Goal: Task Accomplishment & Management: Manage account settings

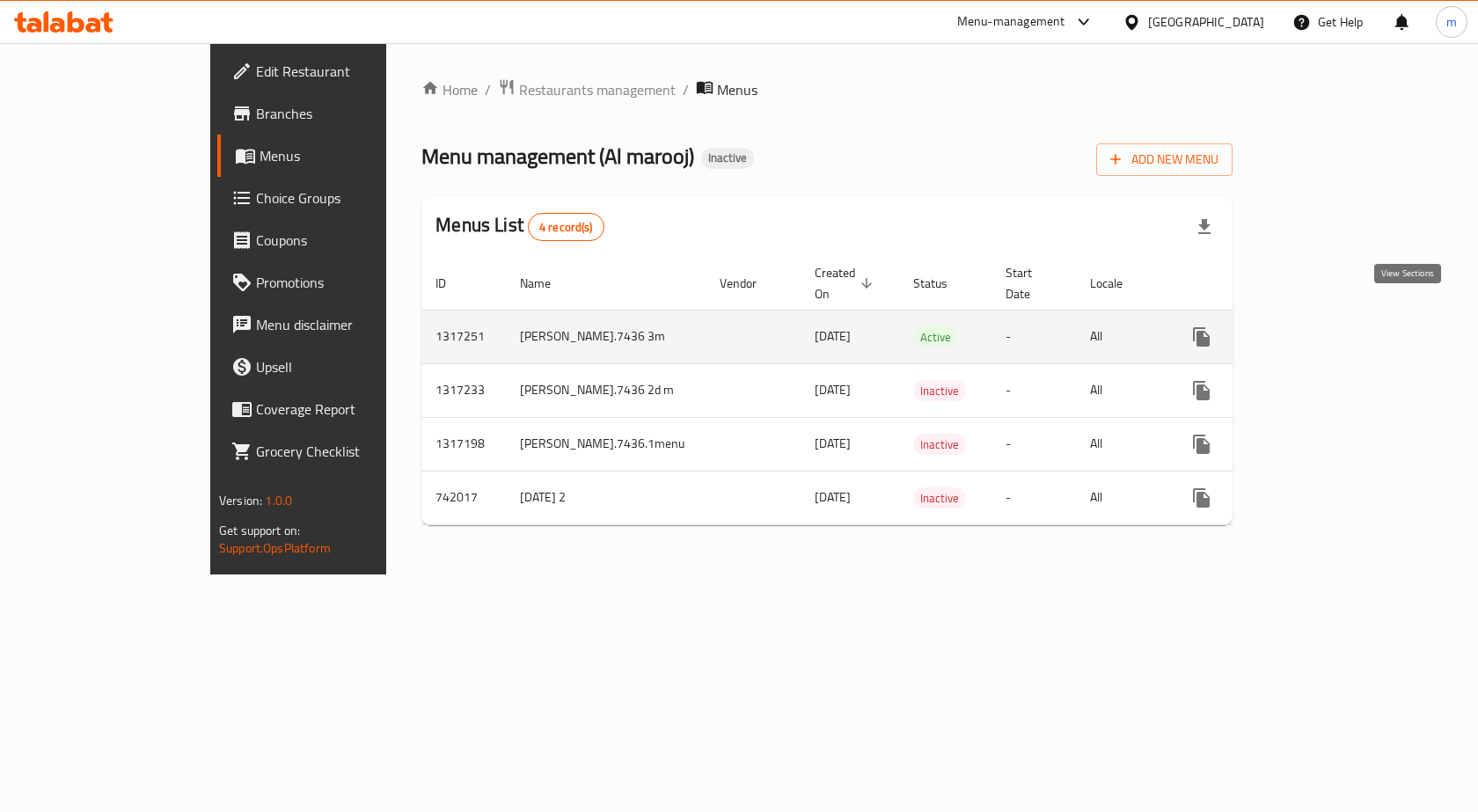
click at [1339, 326] on icon "enhanced table" at bounding box center [1328, 337] width 21 height 21
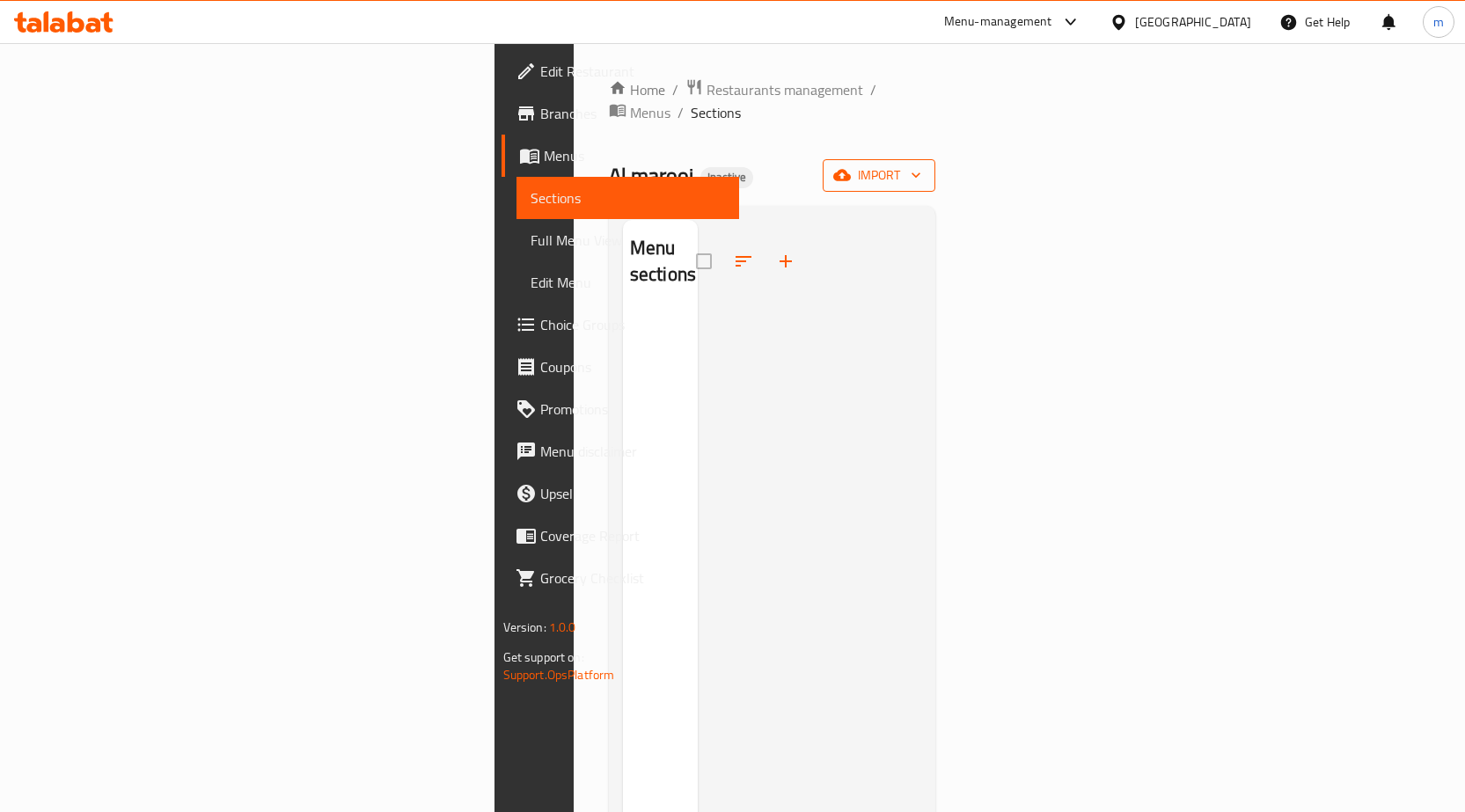
click at [935, 160] on button "import" at bounding box center [879, 175] width 113 height 33
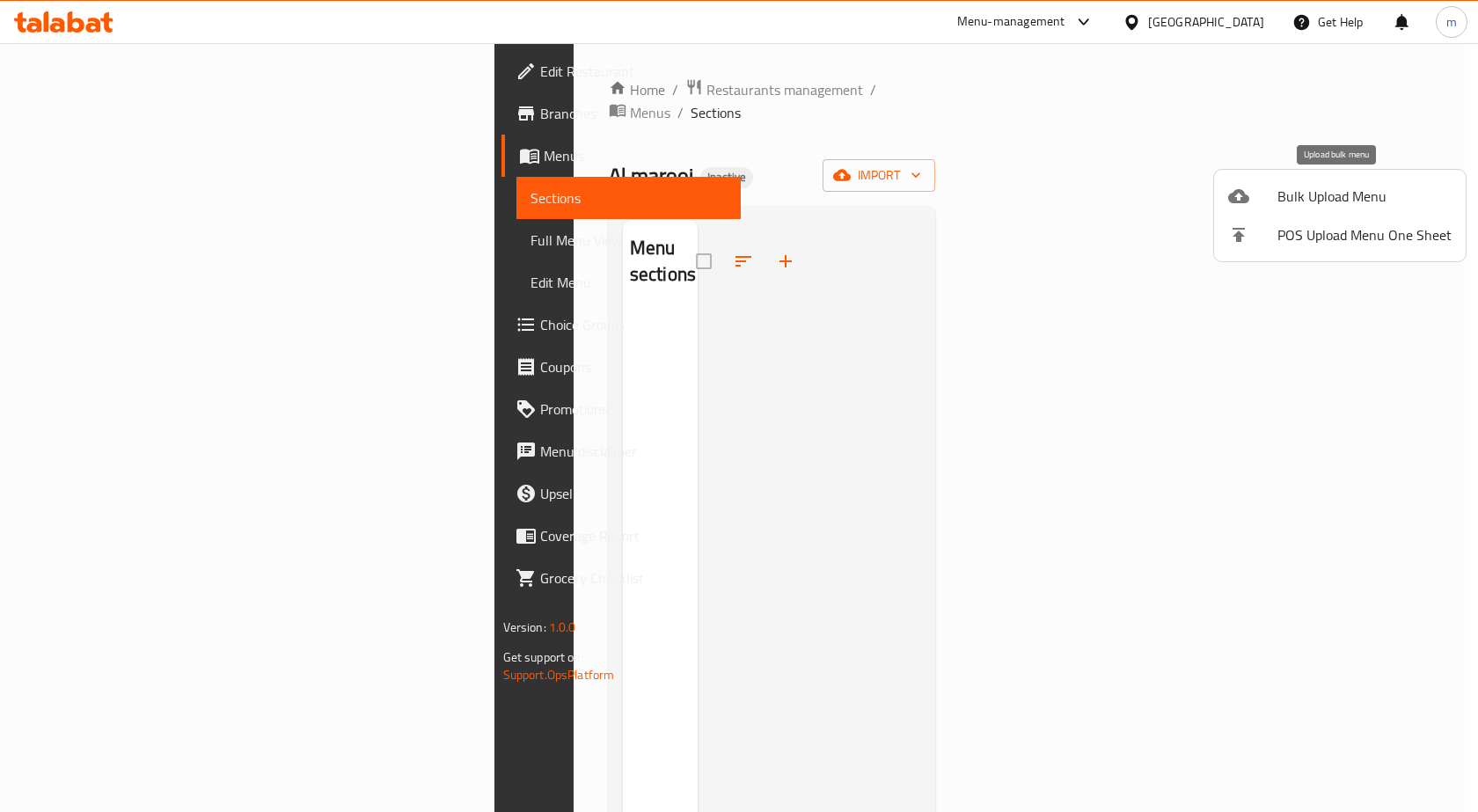
click at [1310, 188] on span "Bulk Upload Menu" at bounding box center [1364, 196] width 175 height 21
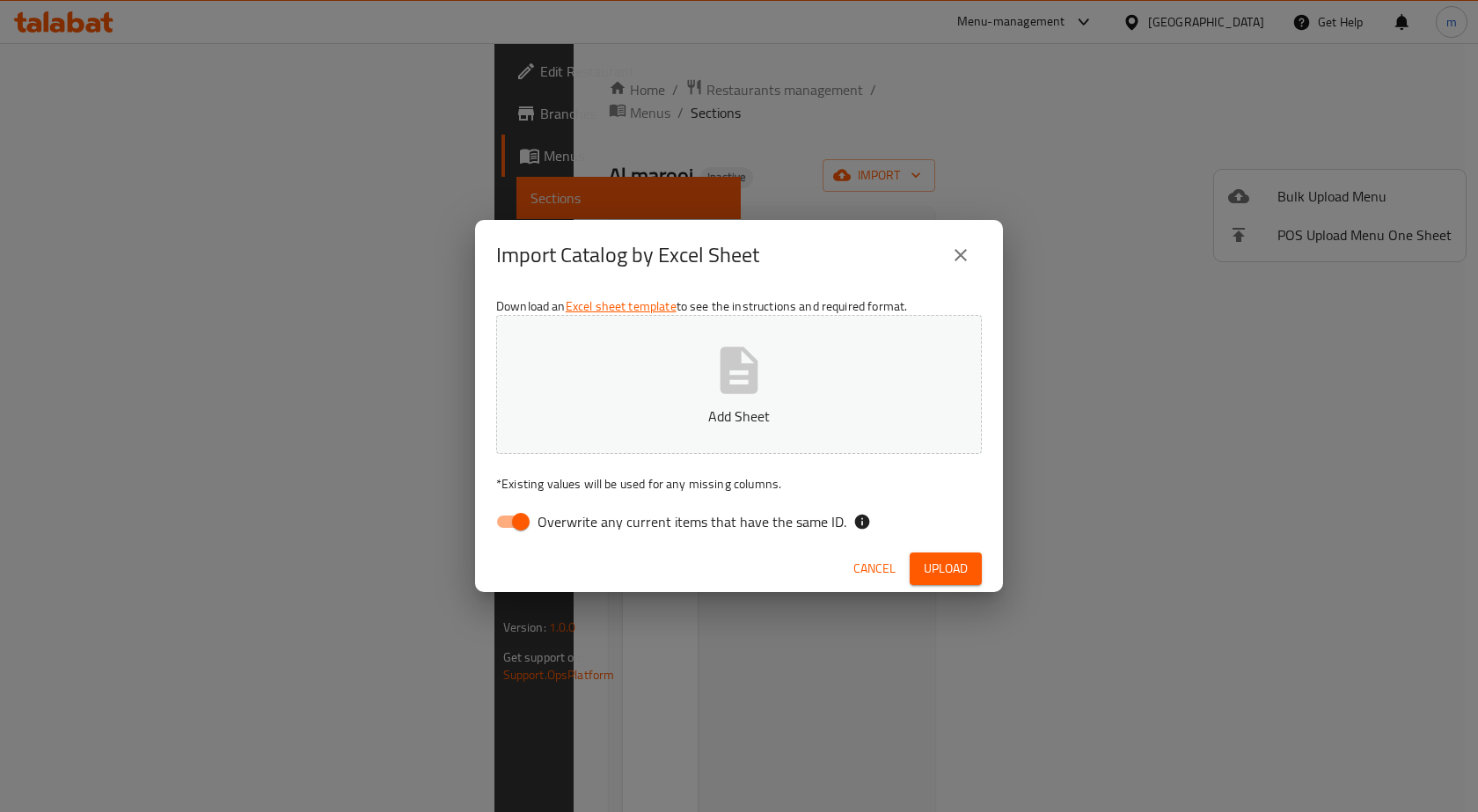
click at [510, 518] on input "Overwrite any current items that have the same ID." at bounding box center [521, 522] width 101 height 34
checkbox input "false"
click at [618, 385] on button "Add Sheet" at bounding box center [739, 384] width 486 height 139
click at [963, 558] on span "Upload" at bounding box center [945, 568] width 44 height 22
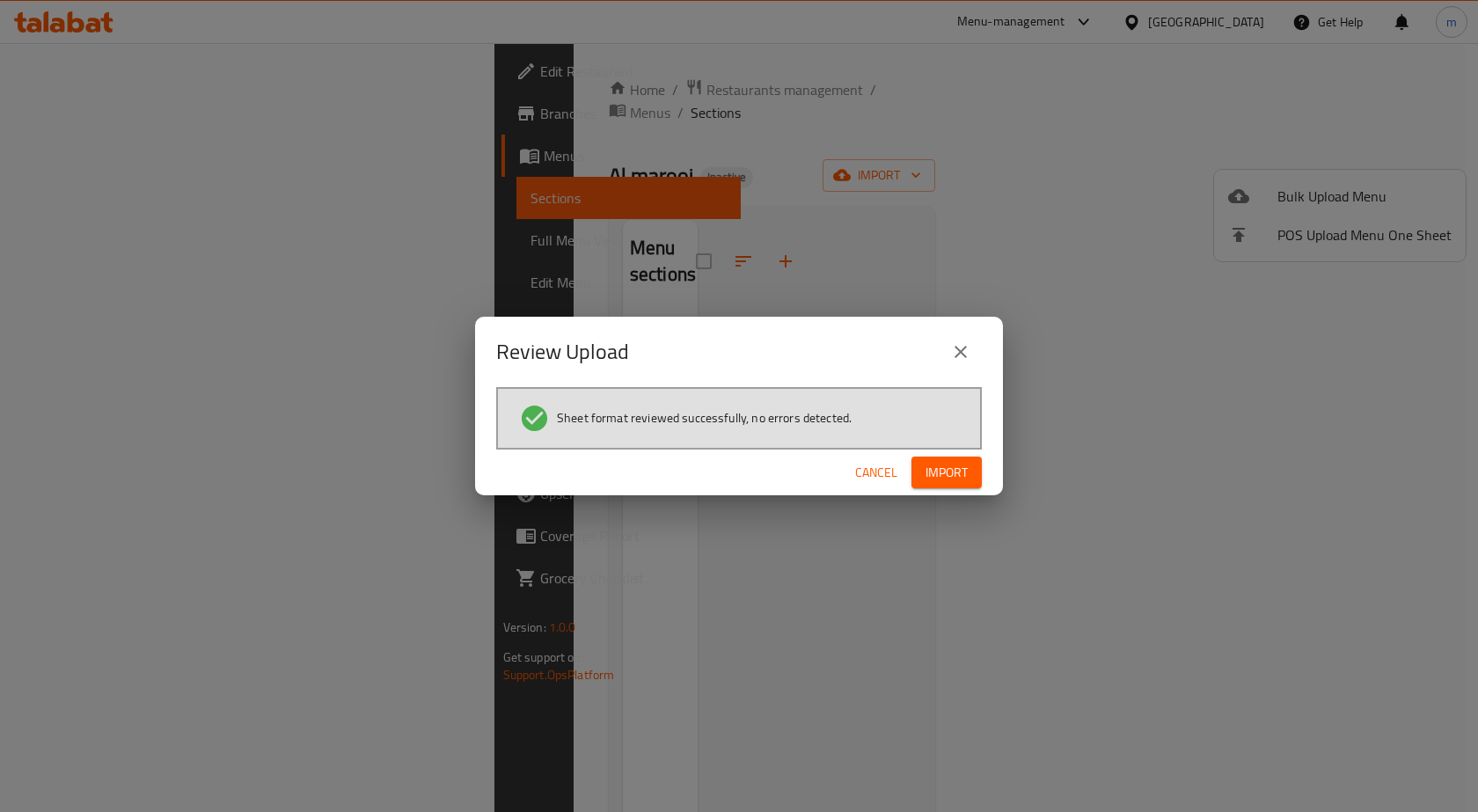
click at [942, 468] on span "Import" at bounding box center [946, 473] width 42 height 22
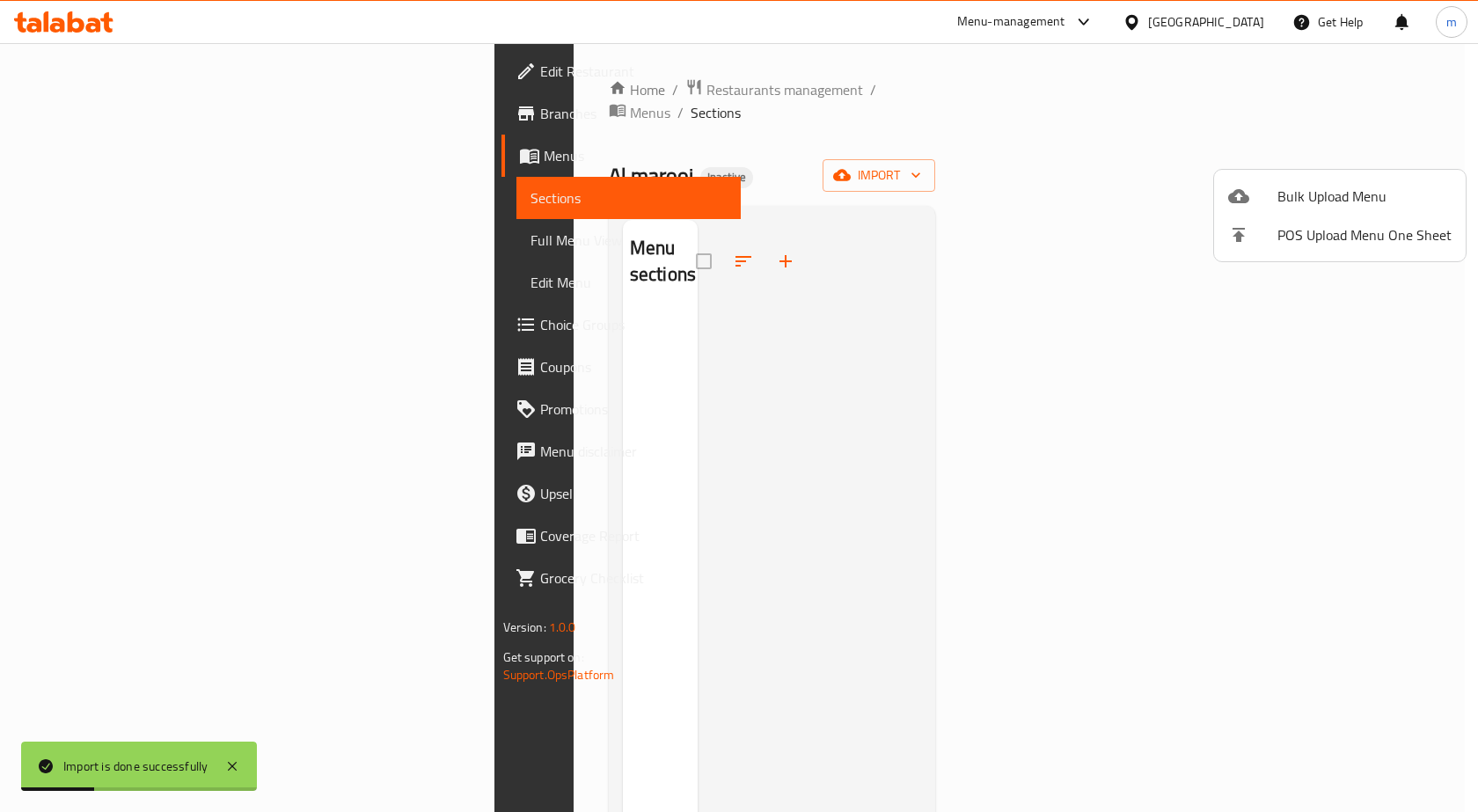
click at [97, 233] on div at bounding box center [739, 406] width 1478 height 812
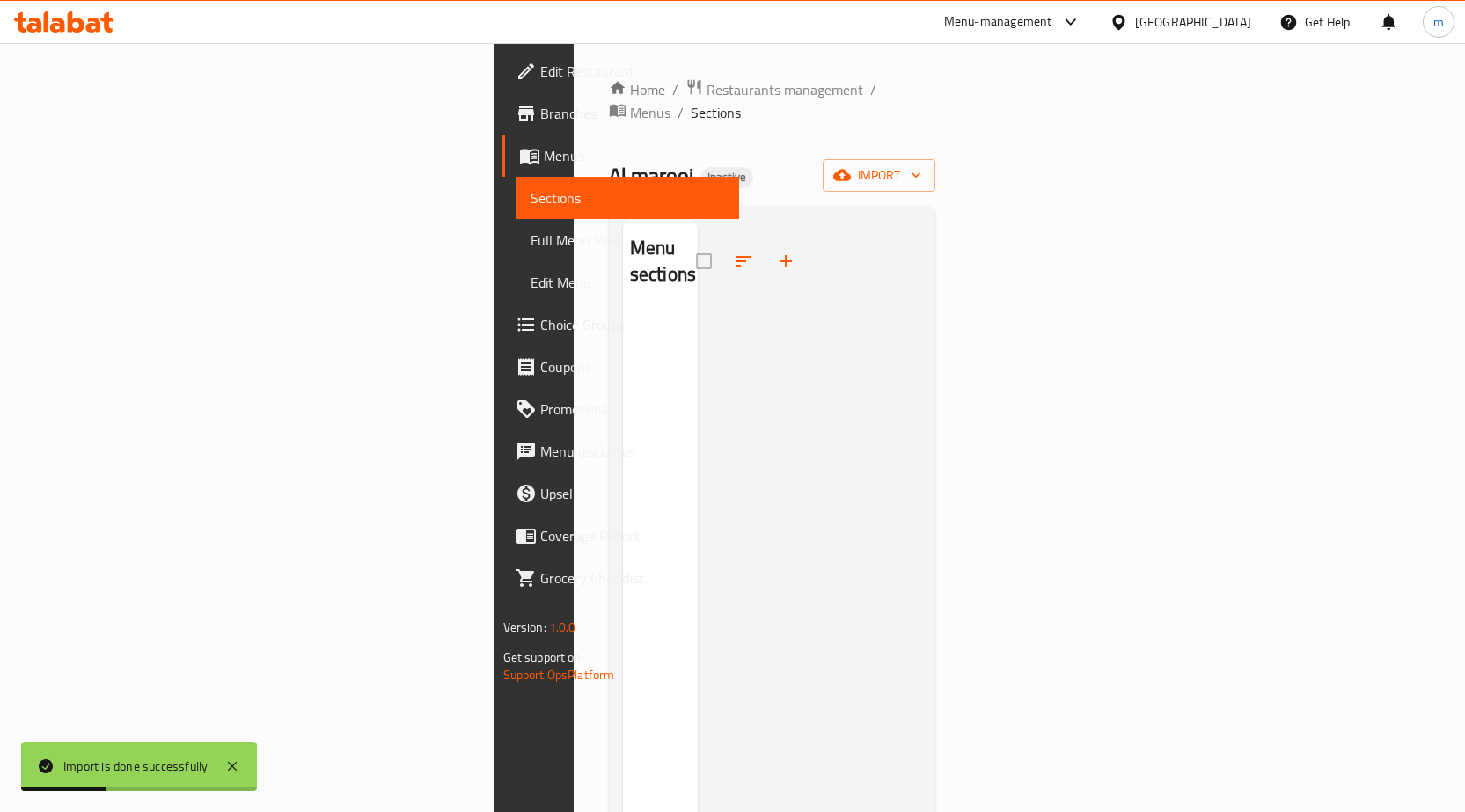
click at [531, 233] on span "Full Menu View" at bounding box center [628, 240] width 194 height 21
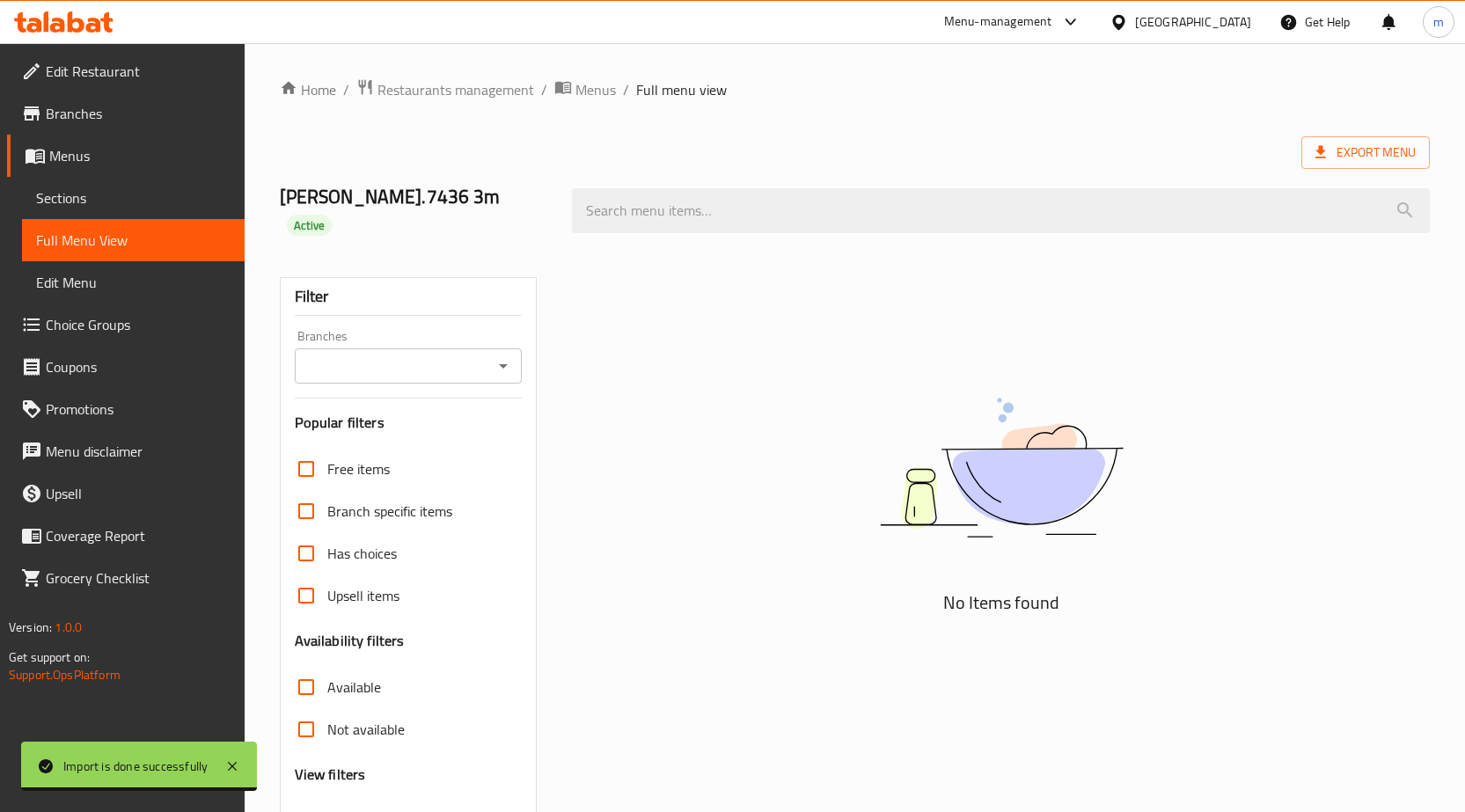
click at [898, 287] on div "No Items found" at bounding box center [1000, 594] width 879 height 685
click at [712, 323] on div "No Items found" at bounding box center [1000, 594] width 879 height 685
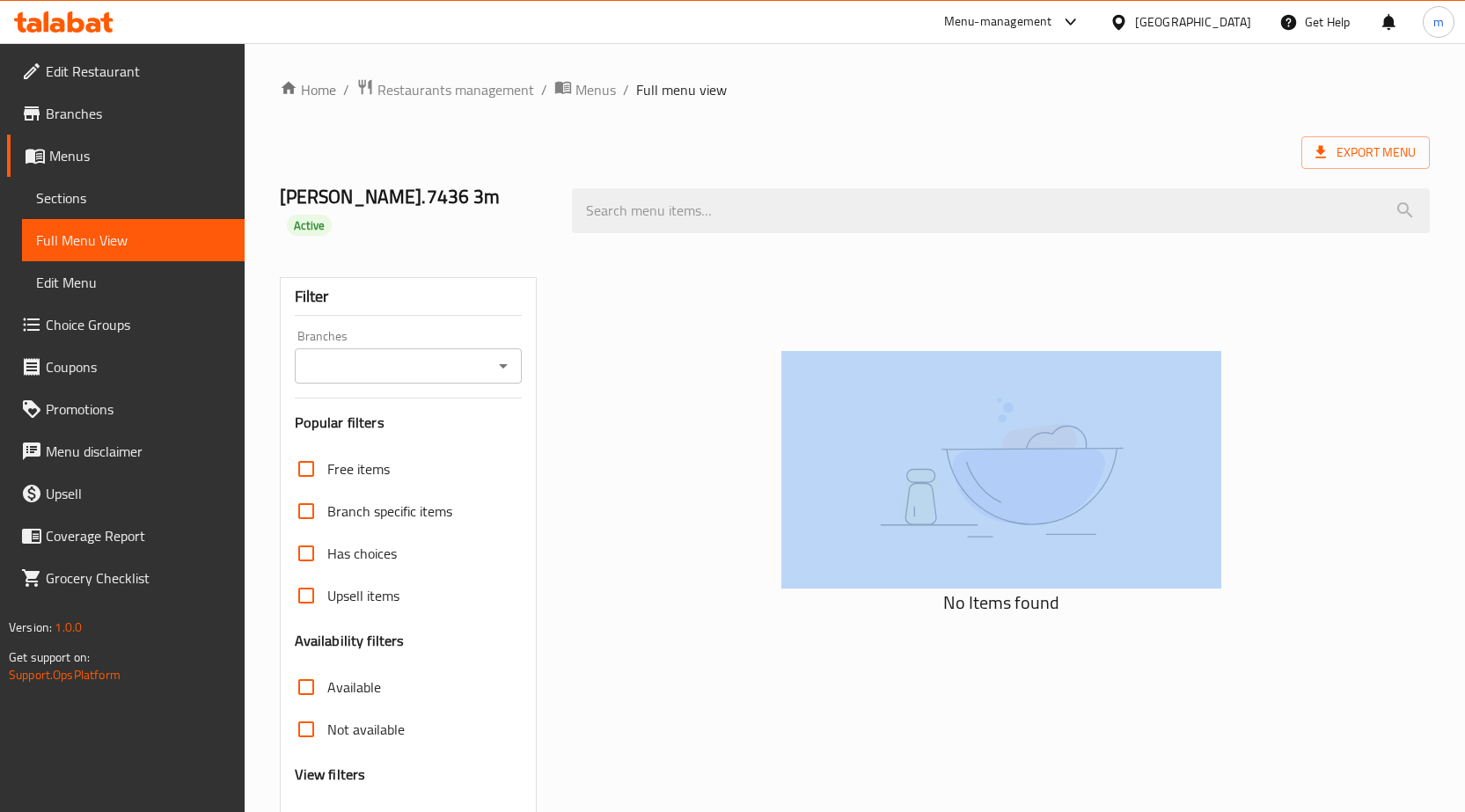
click at [712, 323] on div "No Items found" at bounding box center [1000, 594] width 879 height 685
drag, startPoint x: 670, startPoint y: 342, endPoint x: 668, endPoint y: 354, distance: 12.2
click at [669, 351] on div "No Items found" at bounding box center [1000, 484] width 858 height 266
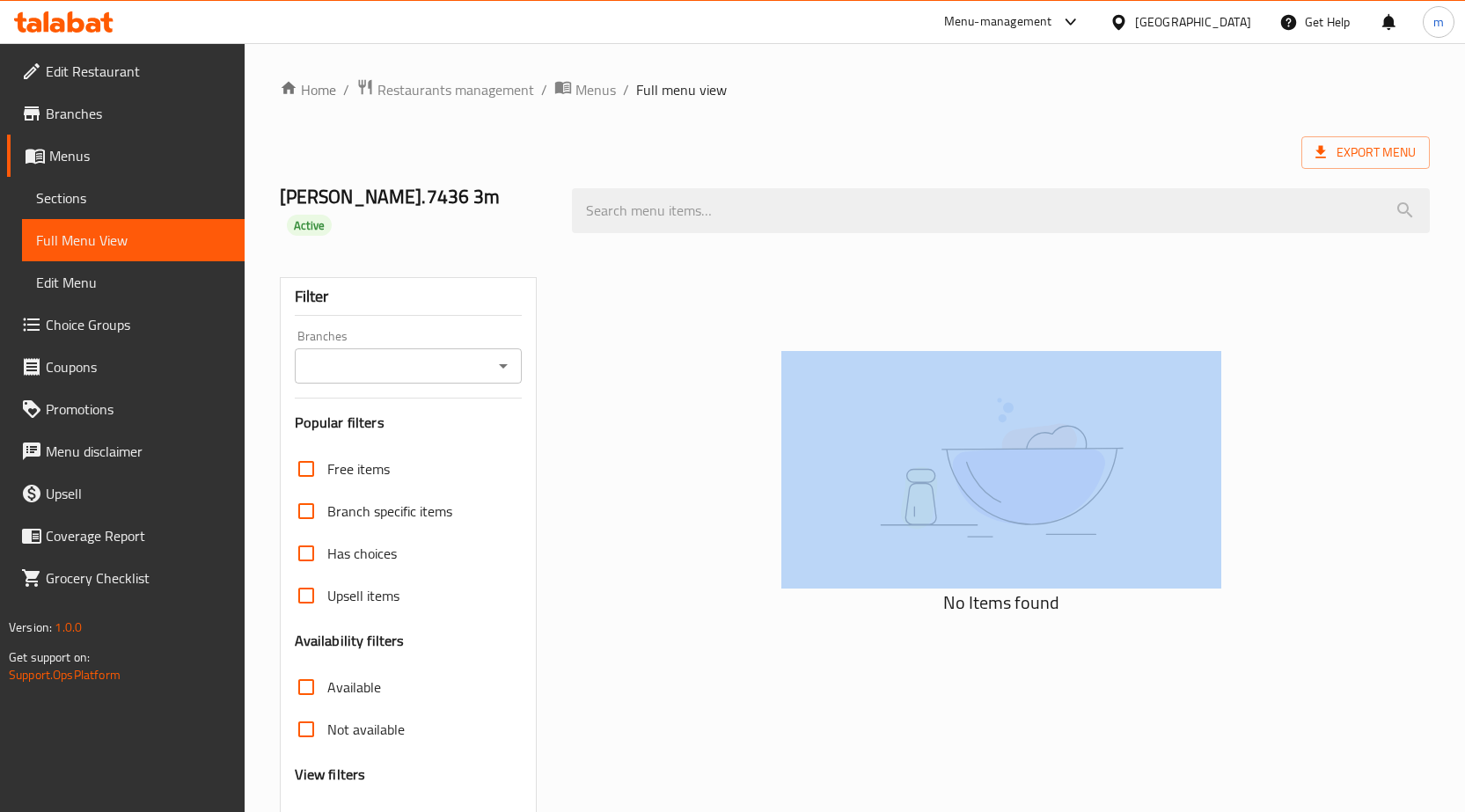
click at [661, 407] on div "No Items found" at bounding box center [1000, 484] width 858 height 266
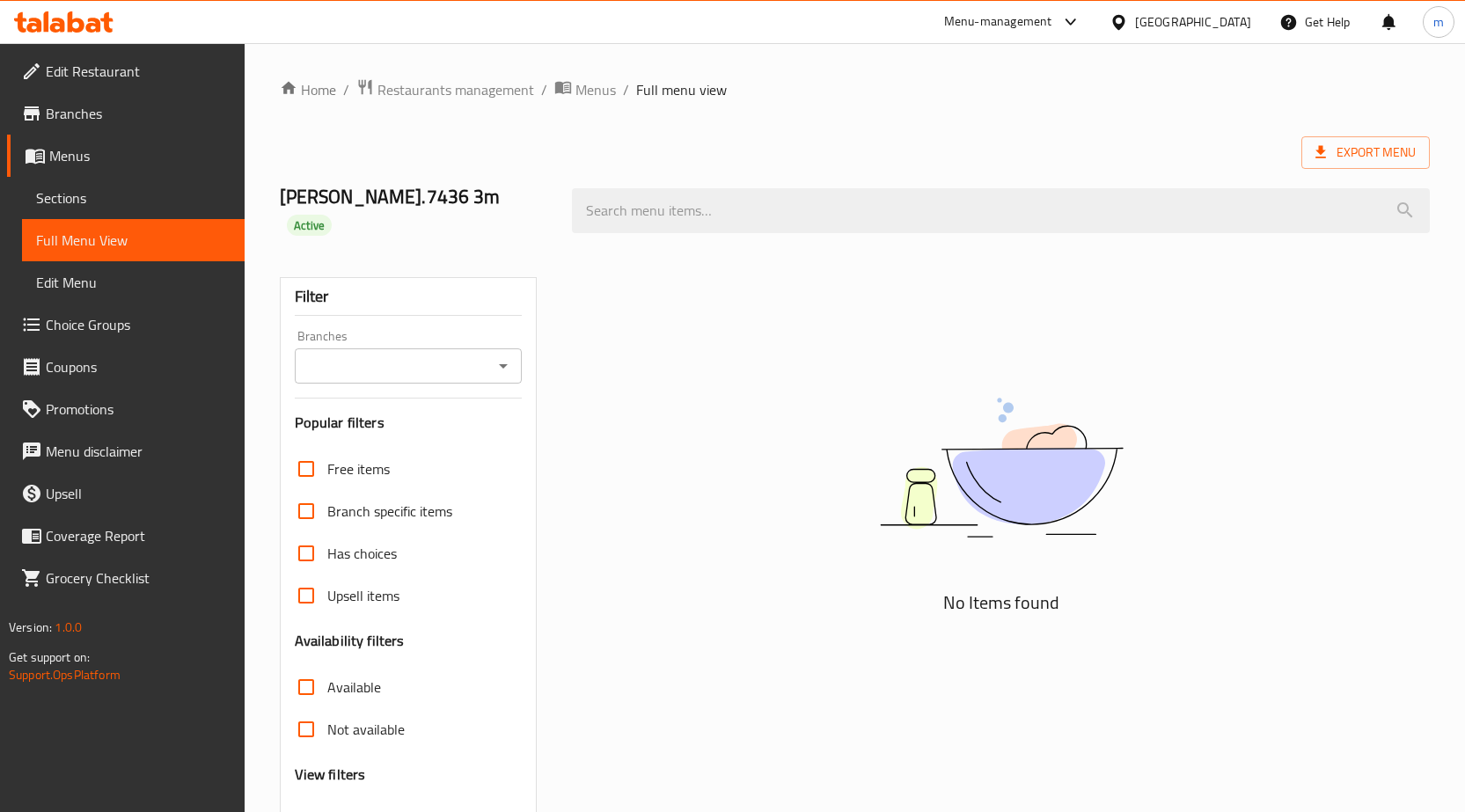
click at [701, 303] on div "No Items found" at bounding box center [1000, 594] width 879 height 685
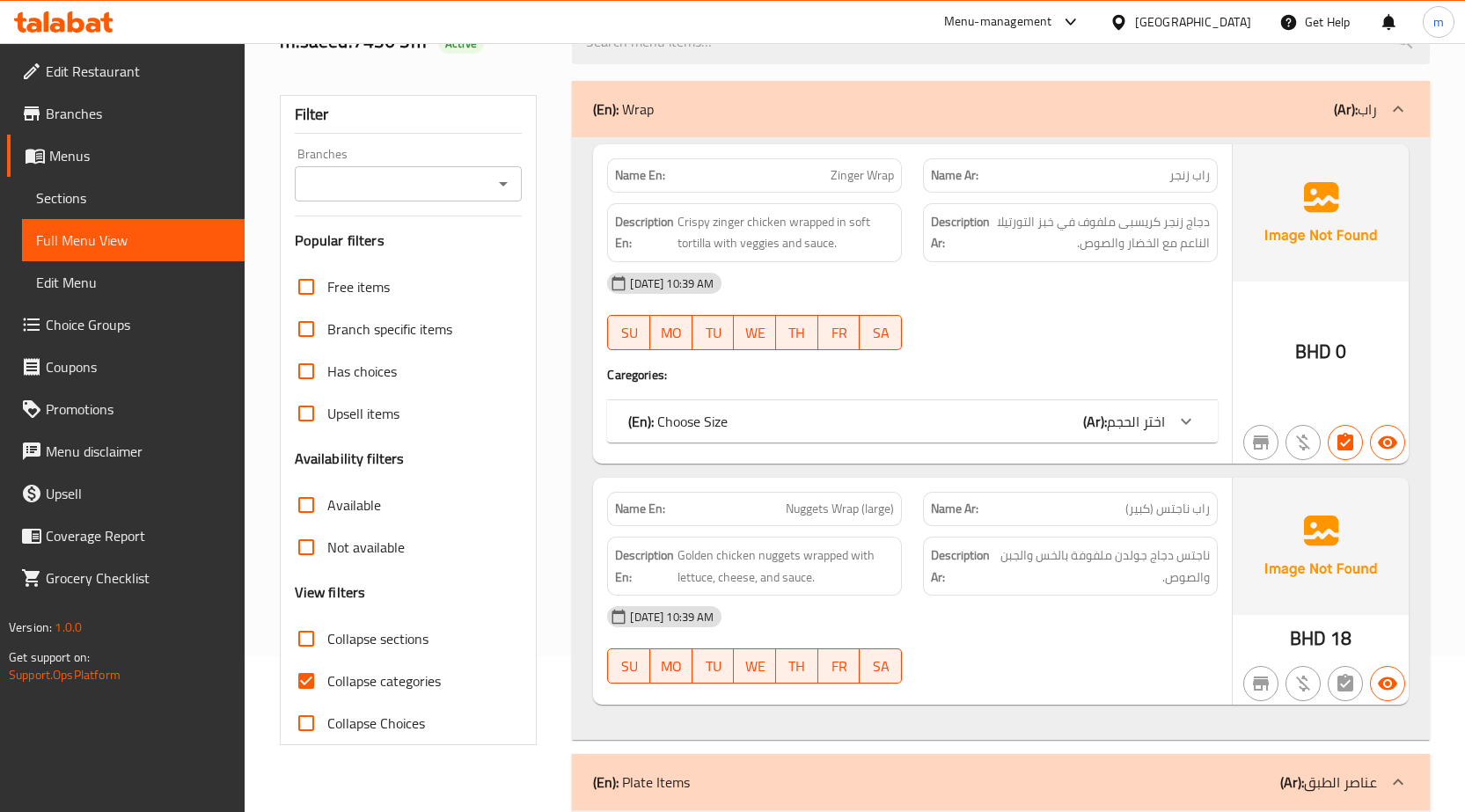
scroll to position [176, 0]
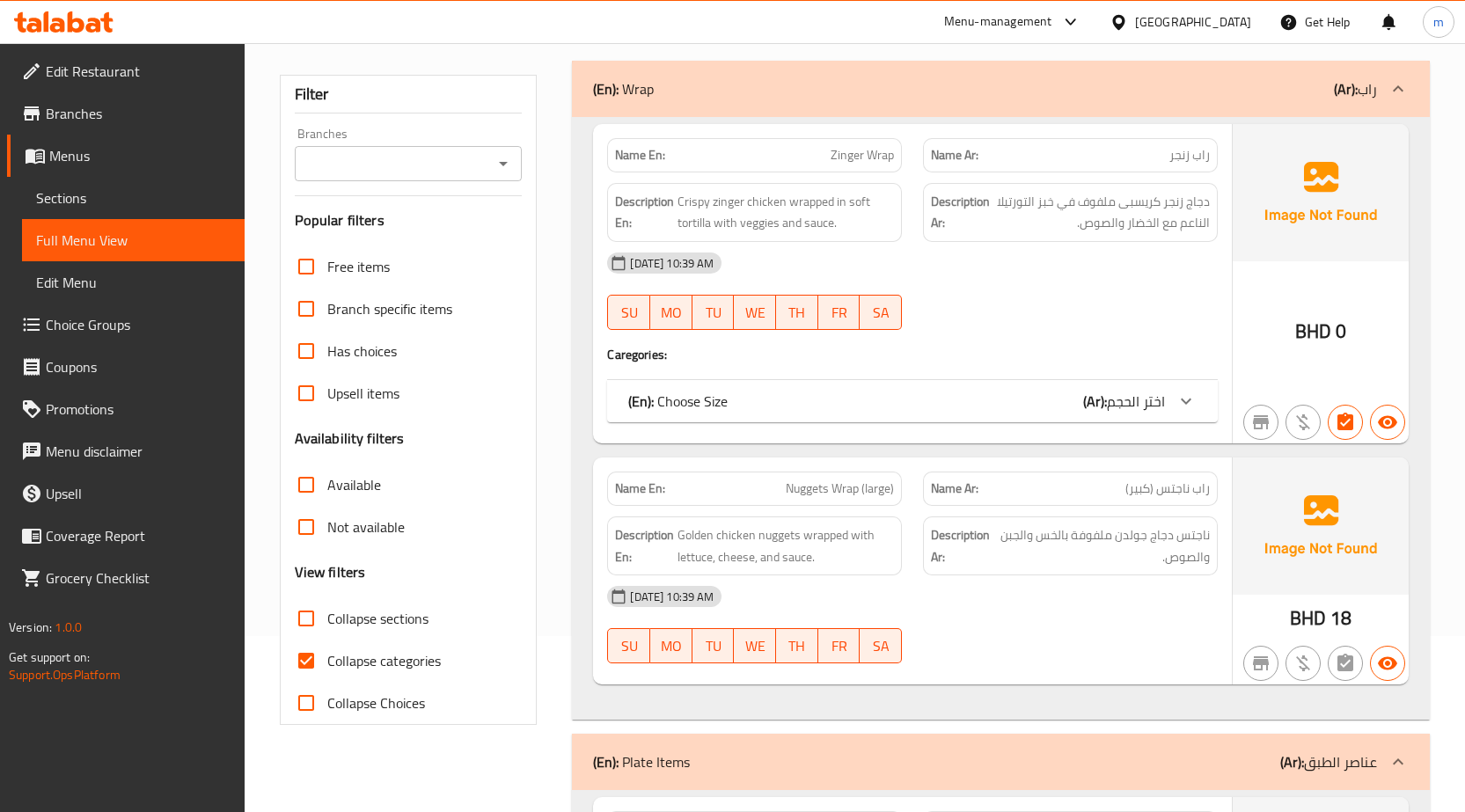
click at [328, 660] on span "Collapse categories" at bounding box center [384, 660] width 114 height 21
click at [327, 660] on input "Collapse categories" at bounding box center [306, 660] width 42 height 42
checkbox input "false"
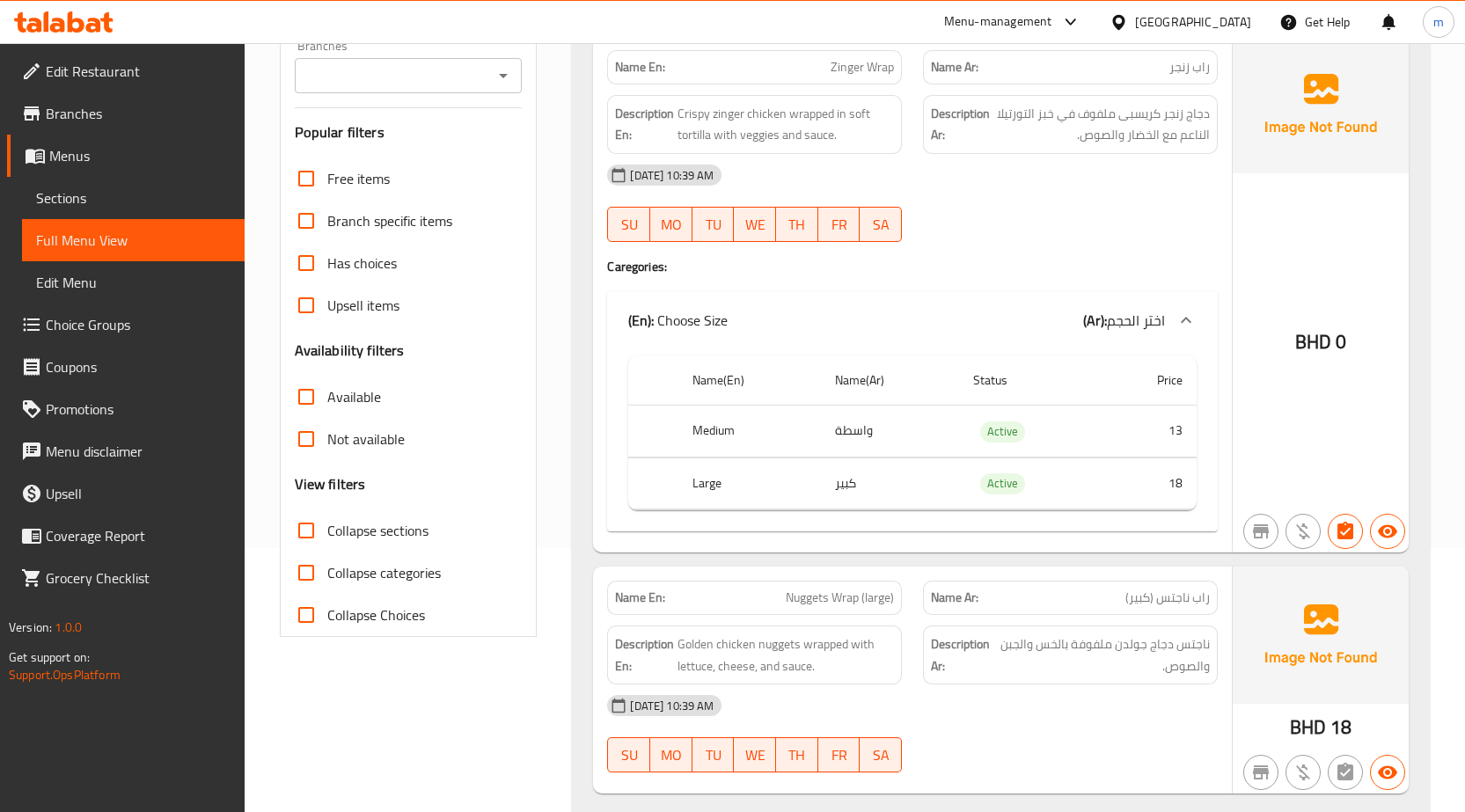
scroll to position [0, 0]
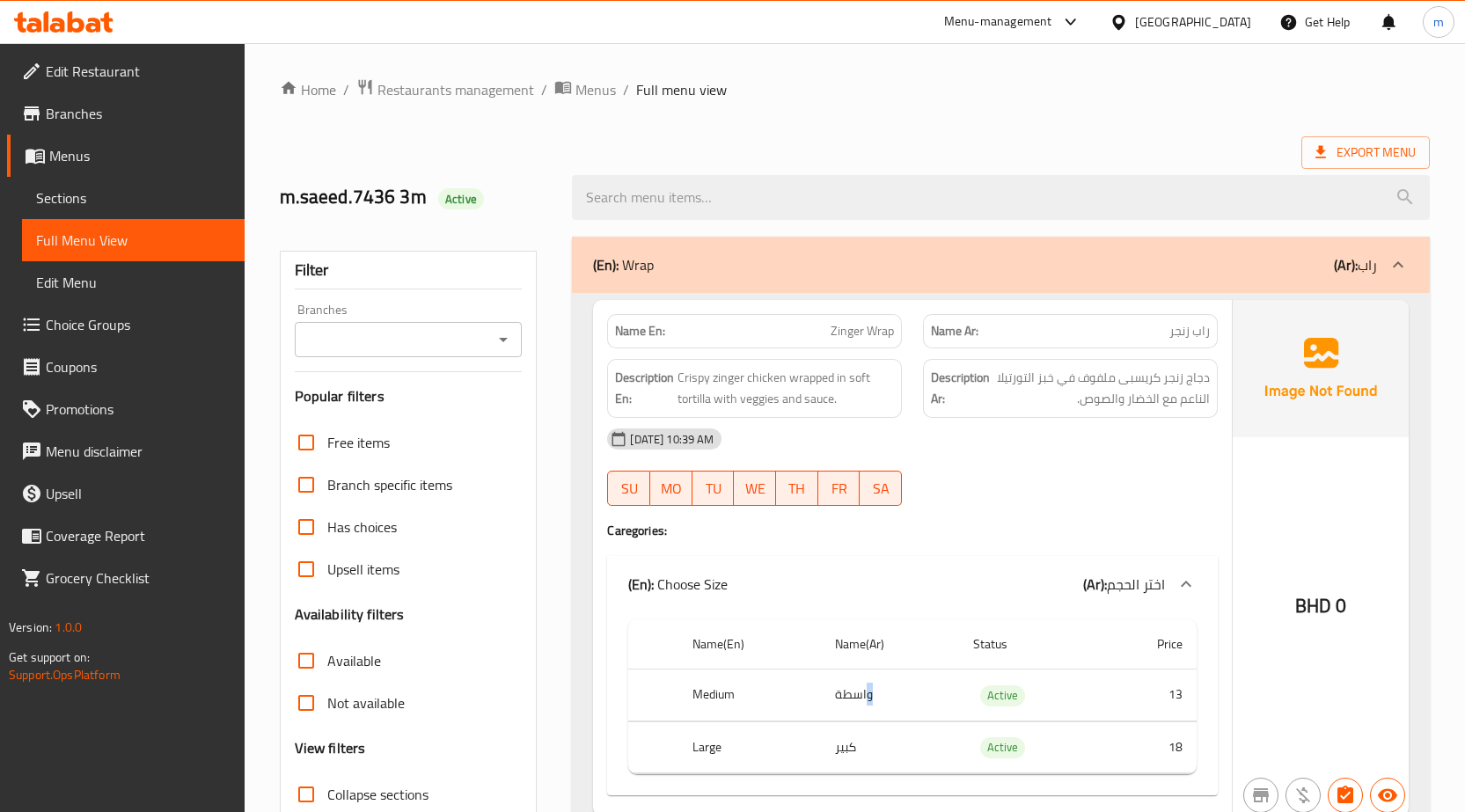
drag, startPoint x: 867, startPoint y: 699, endPoint x: 791, endPoint y: 699, distance: 76.0
click at [791, 699] on tr "Medium واسطة Active 13" at bounding box center [912, 695] width 568 height 52
click at [93, 202] on span "Sections" at bounding box center [133, 197] width 194 height 21
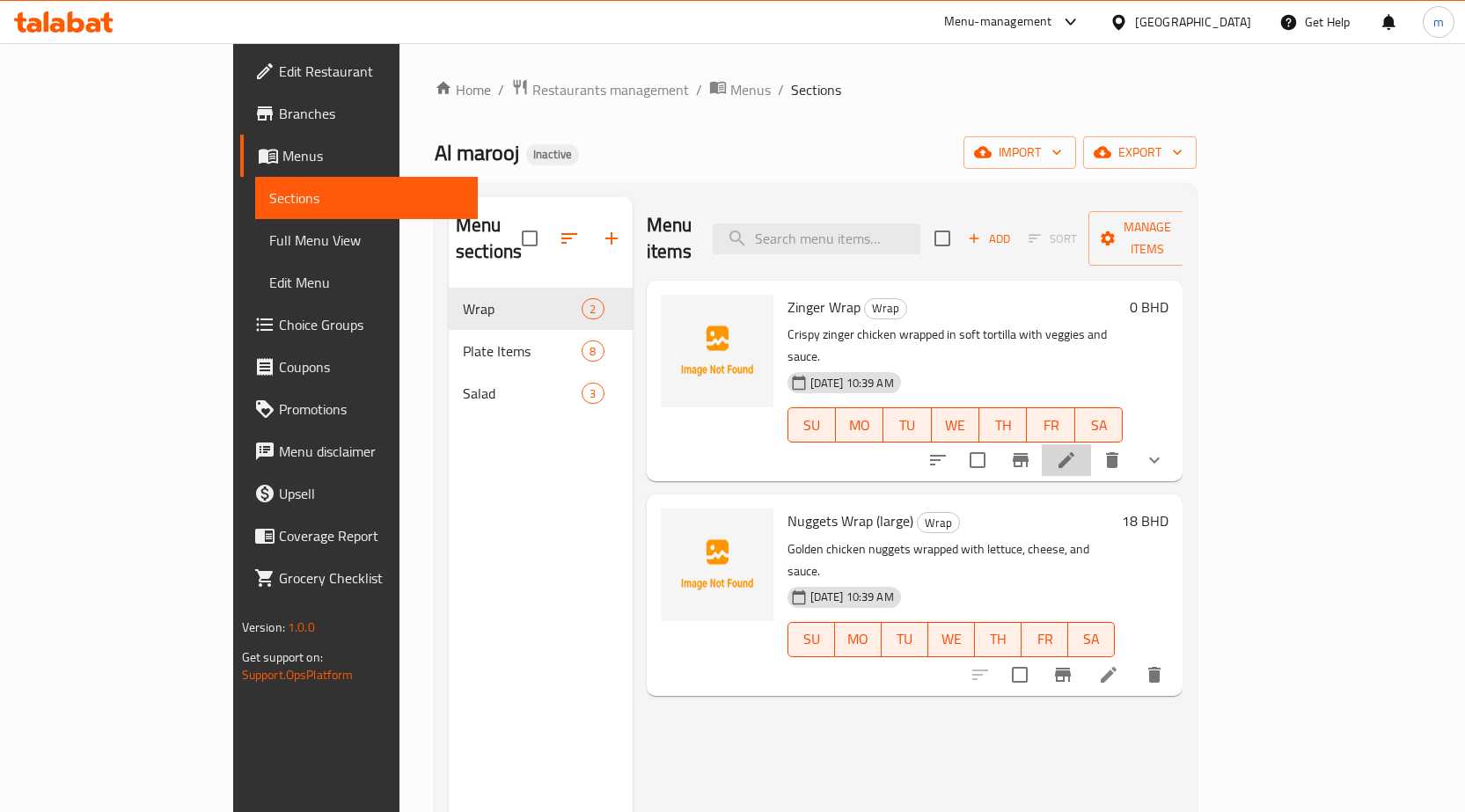
click at [1091, 444] on li at bounding box center [1066, 460] width 49 height 32
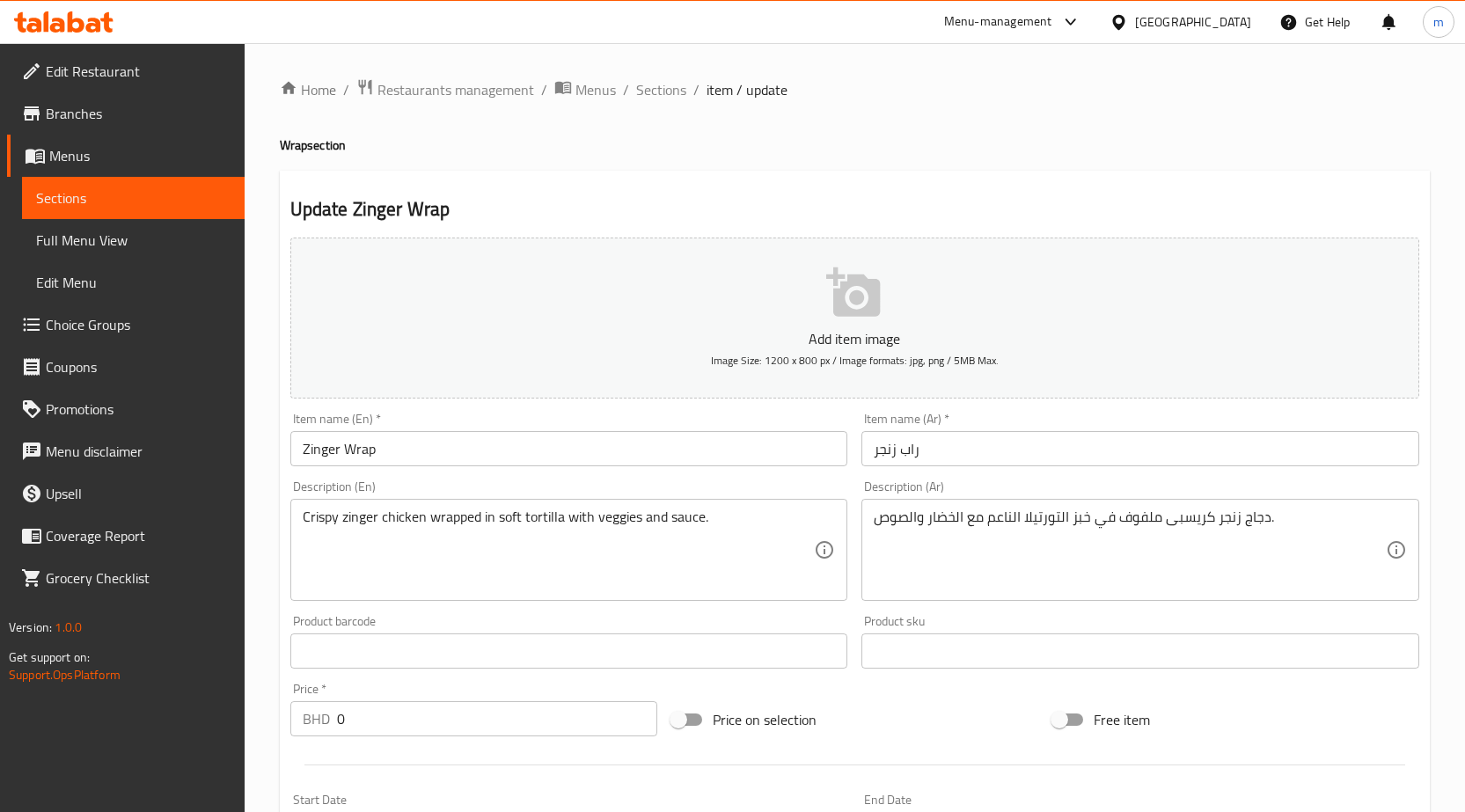
click at [60, 160] on span "Menus" at bounding box center [139, 156] width 181 height 21
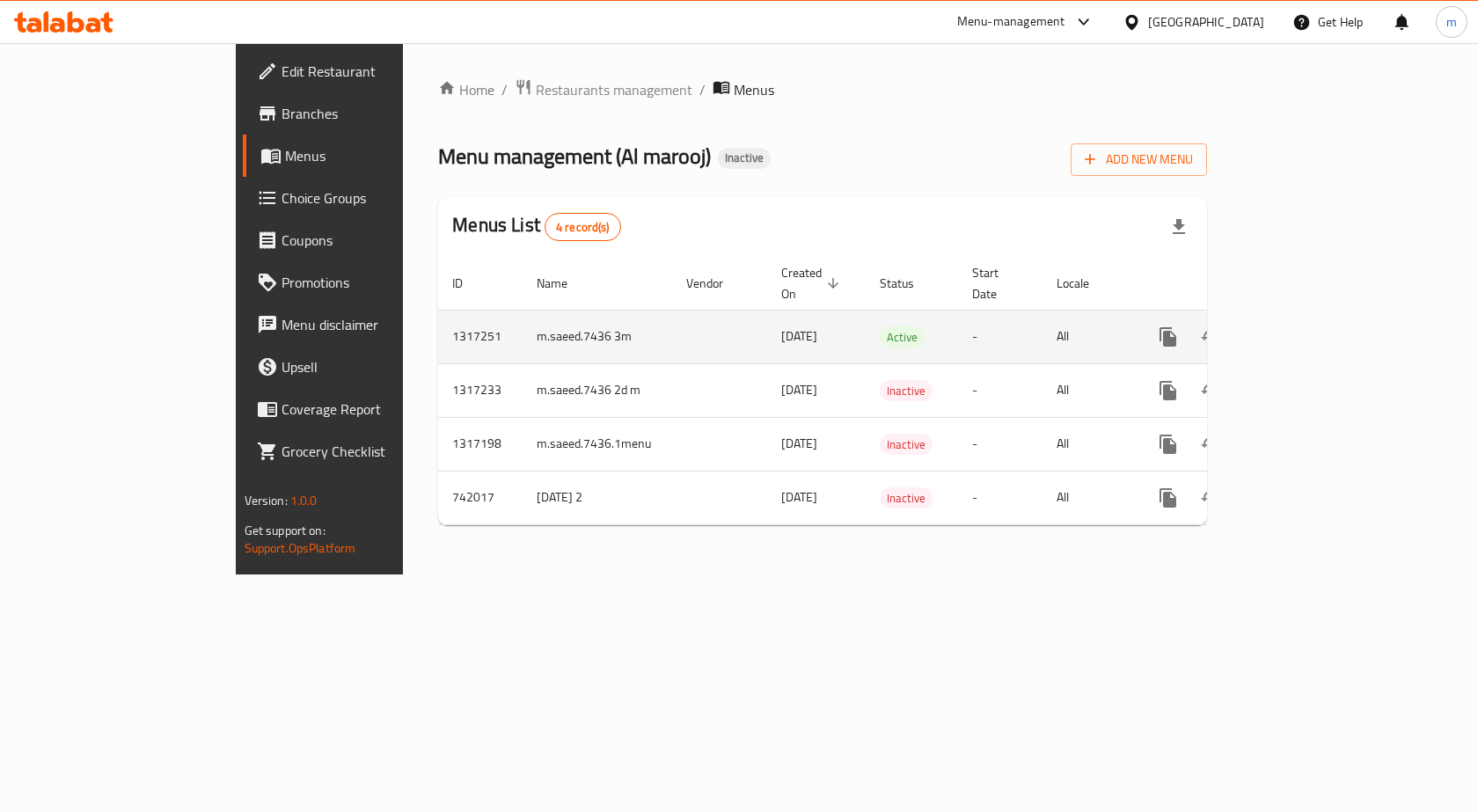
click at [523, 310] on td "m.saeed.7436 3m" at bounding box center [598, 336] width 150 height 54
drag, startPoint x: 474, startPoint y: 314, endPoint x: 373, endPoint y: 320, distance: 101.2
click at [523, 320] on td "m.saeed.7436 3m" at bounding box center [598, 336] width 150 height 54
copy td "m.saeed.7436 3m"
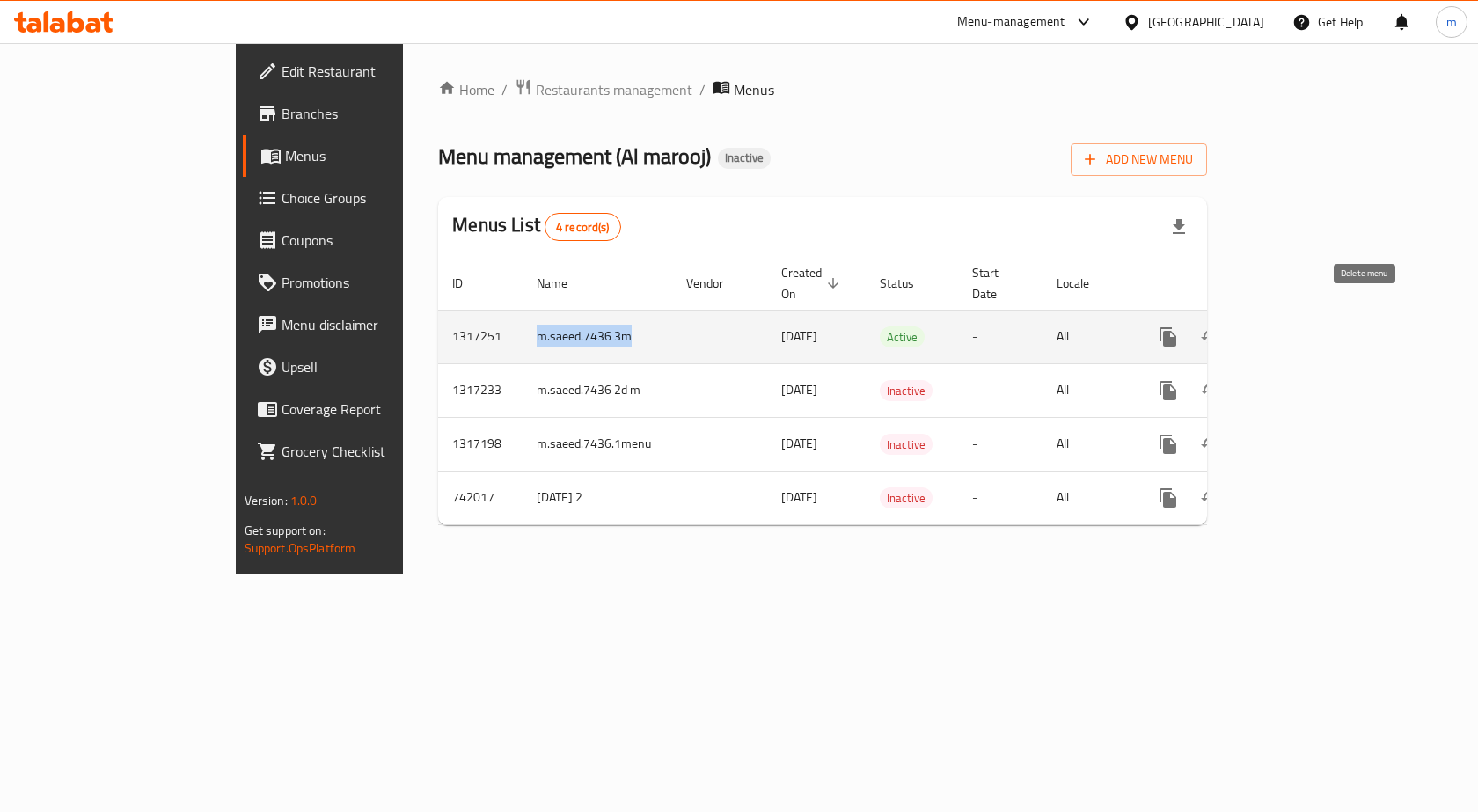
click at [1273, 316] on button "enhanced table" at bounding box center [1253, 337] width 42 height 42
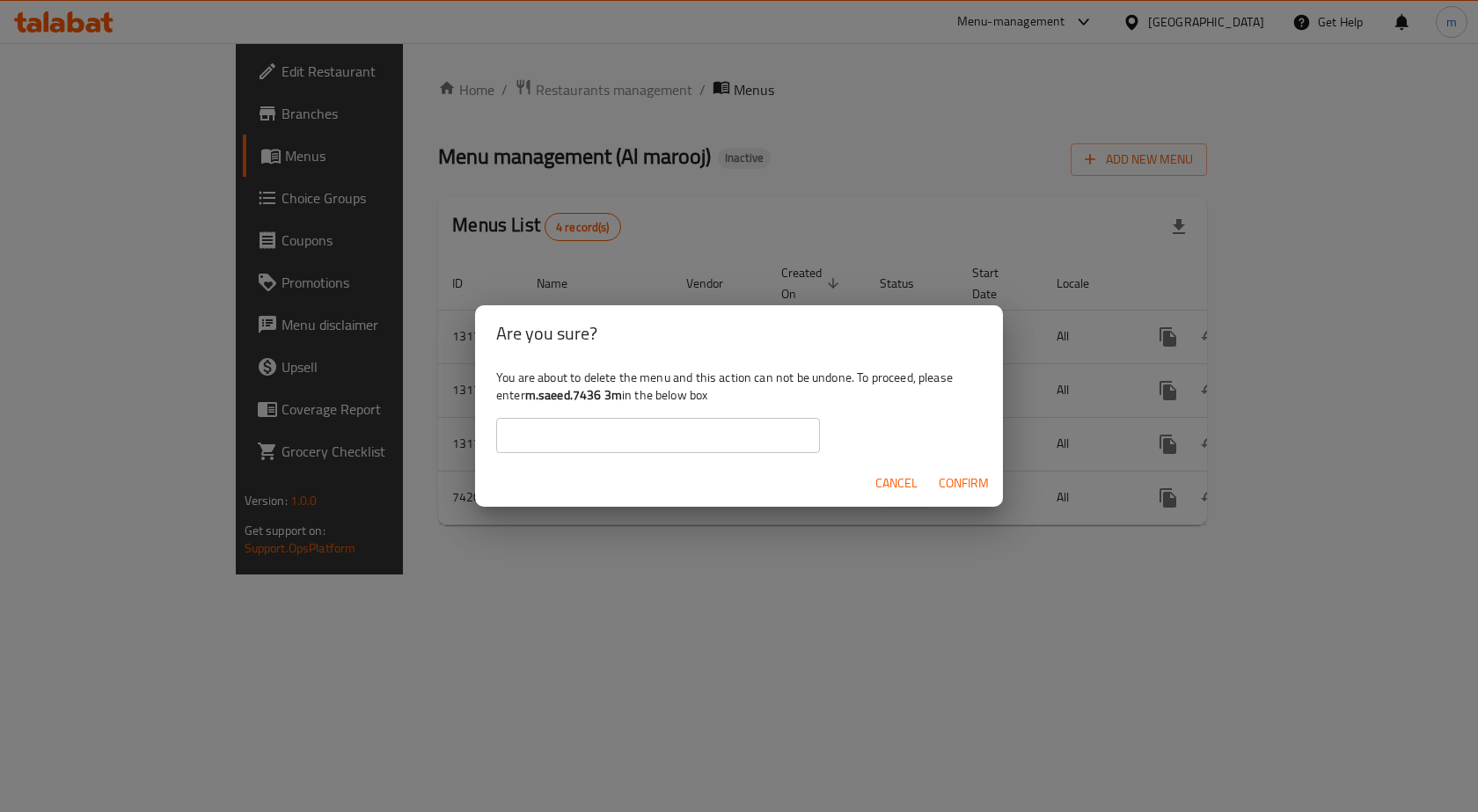
click at [621, 449] on input "text" at bounding box center [658, 436] width 324 height 35
paste input "m.saeed.7436 3m"
type input "m.saeed.7436 3m"
click at [954, 475] on span "Confirm" at bounding box center [963, 483] width 50 height 22
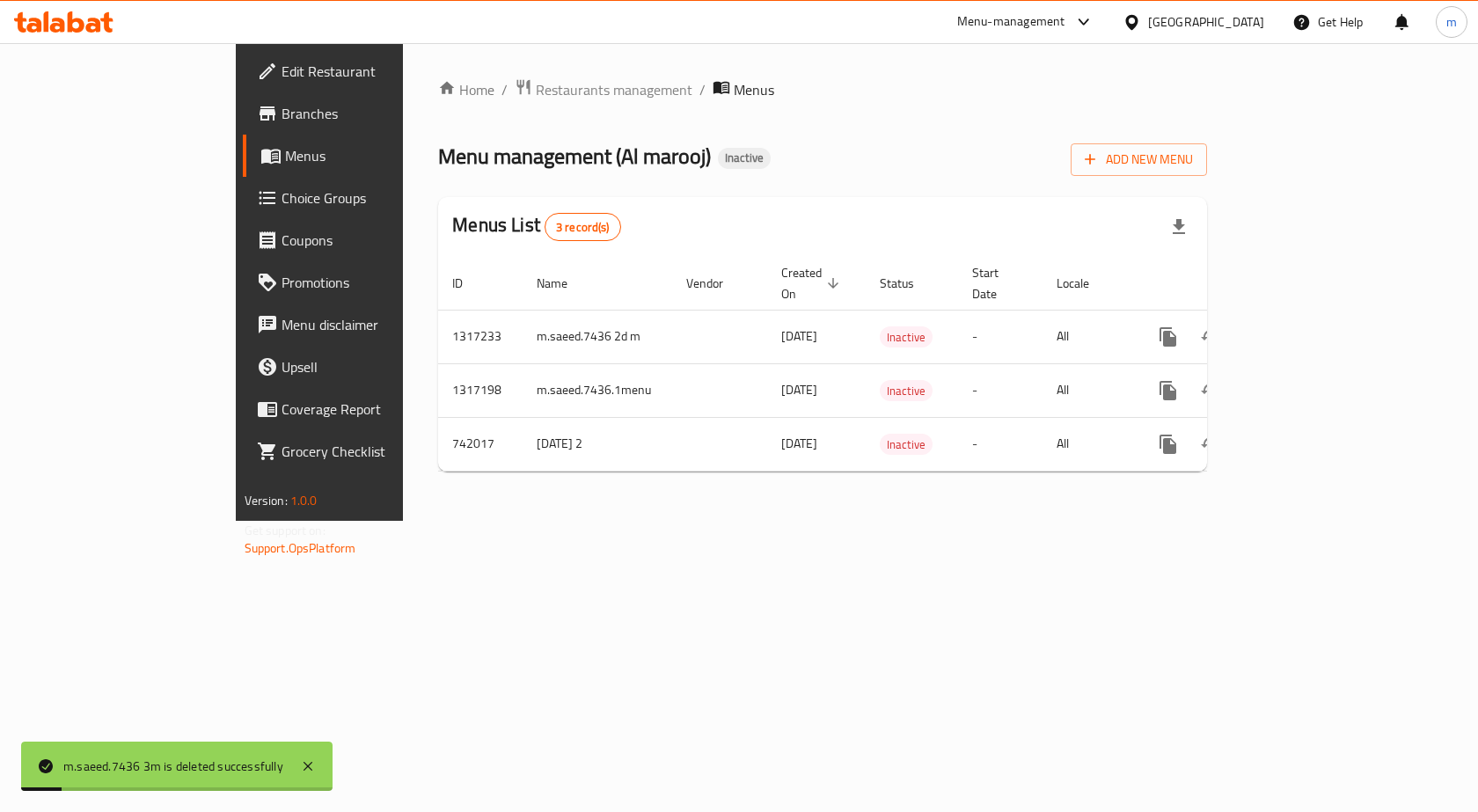
click at [612, 520] on div "Home / Restaurants management / Menus Menu management ( Al marooj ) Inactive Ad…" at bounding box center [823, 282] width 840 height 478
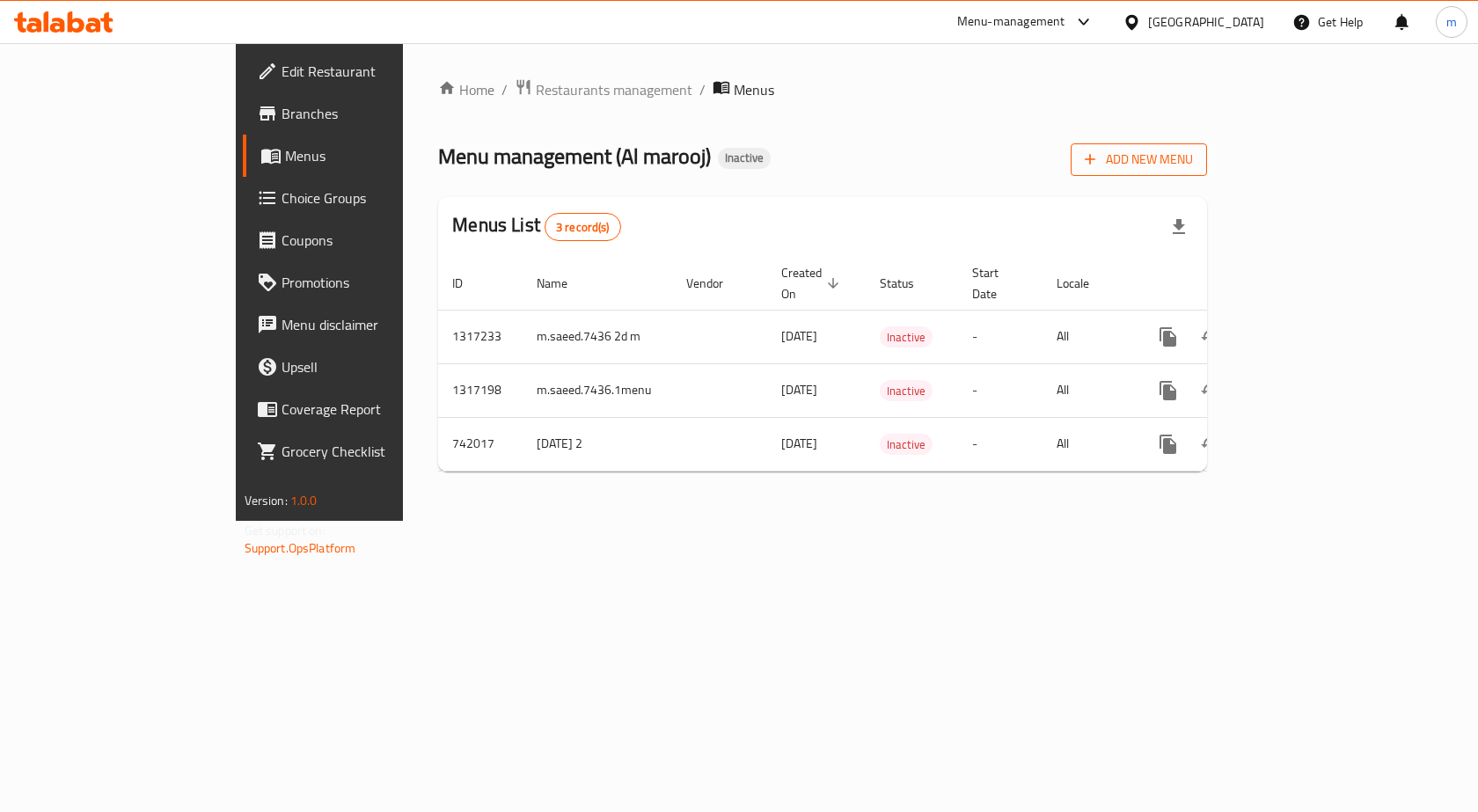
click at [1193, 165] on span "Add New Menu" at bounding box center [1138, 160] width 108 height 22
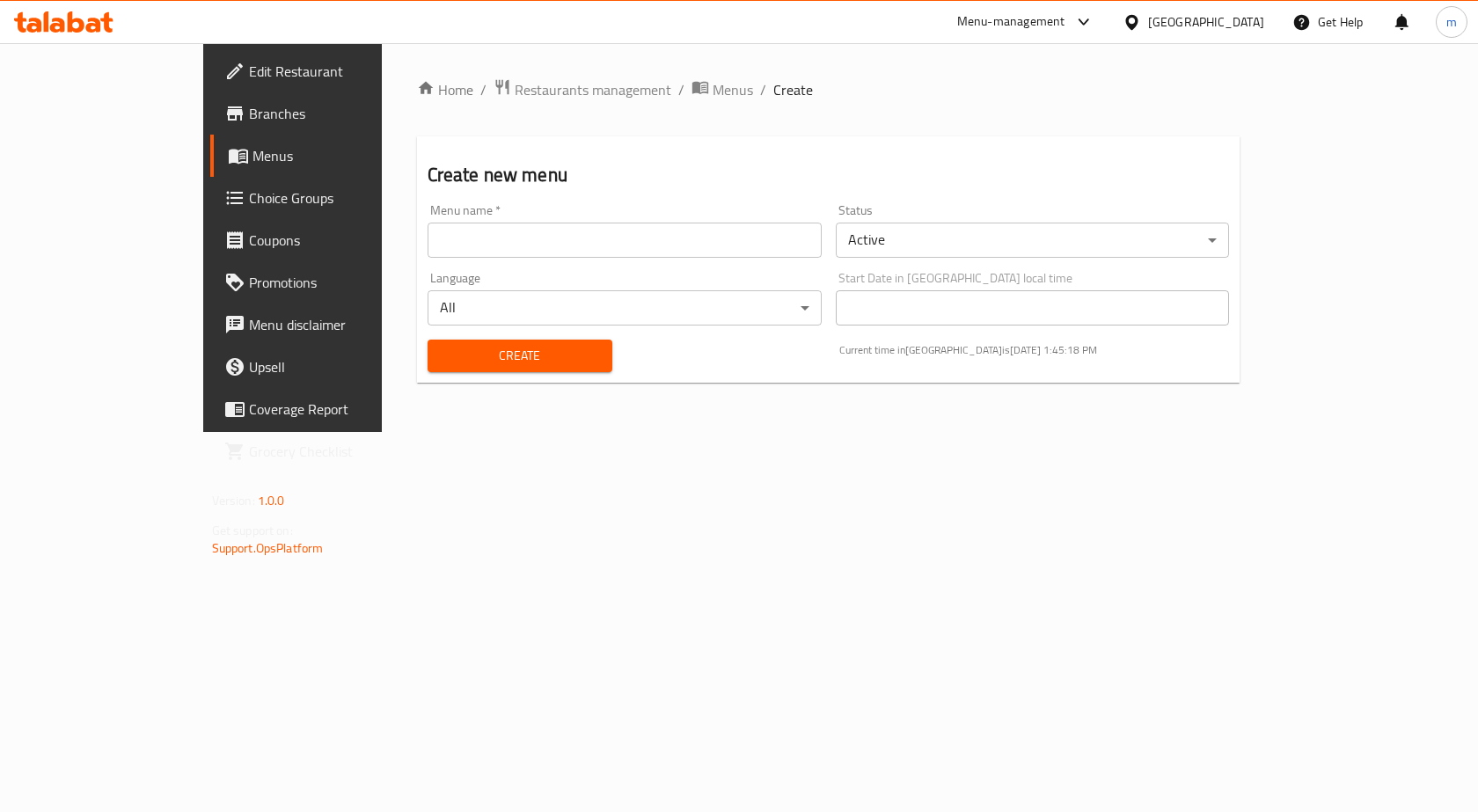
click at [482, 251] on input "text" at bounding box center [624, 240] width 394 height 35
type input "m.saeed.7436 third"
click at [456, 342] on button "Create" at bounding box center [519, 355] width 184 height 33
click at [252, 153] on span "Menus" at bounding box center [344, 156] width 183 height 21
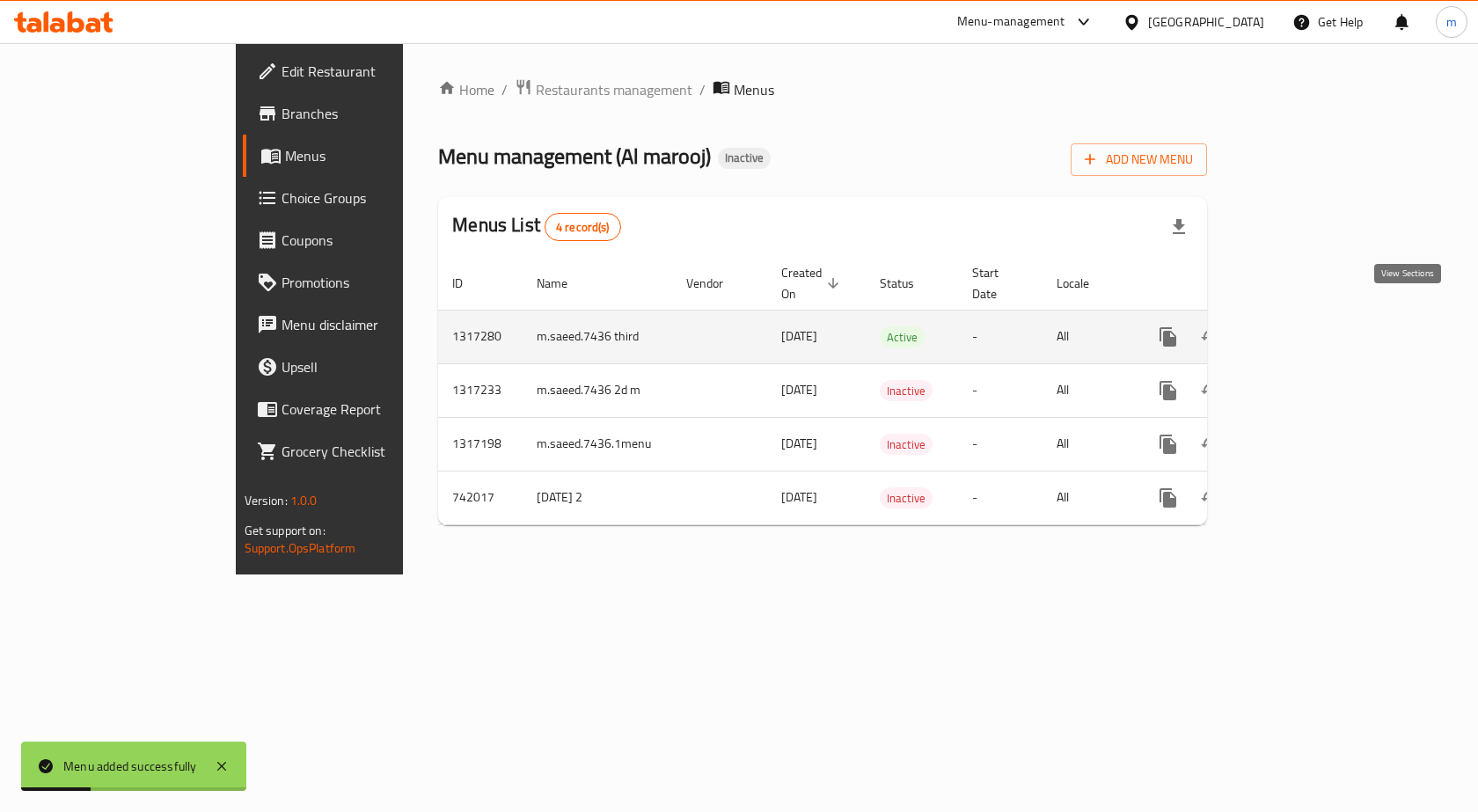
click at [1316, 316] on link "enhanced table" at bounding box center [1295, 337] width 42 height 42
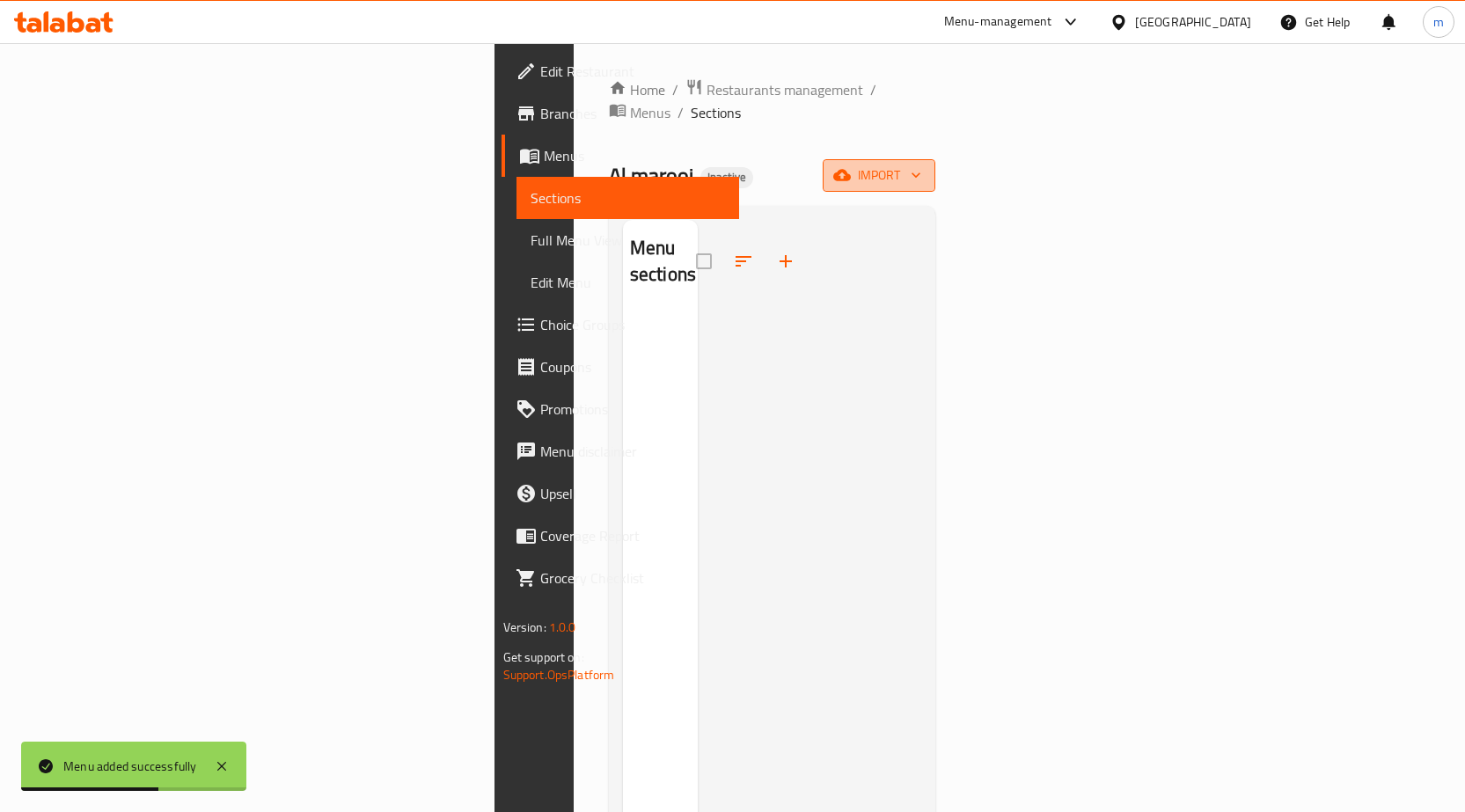
click at [921, 165] on span "import" at bounding box center [879, 175] width 85 height 22
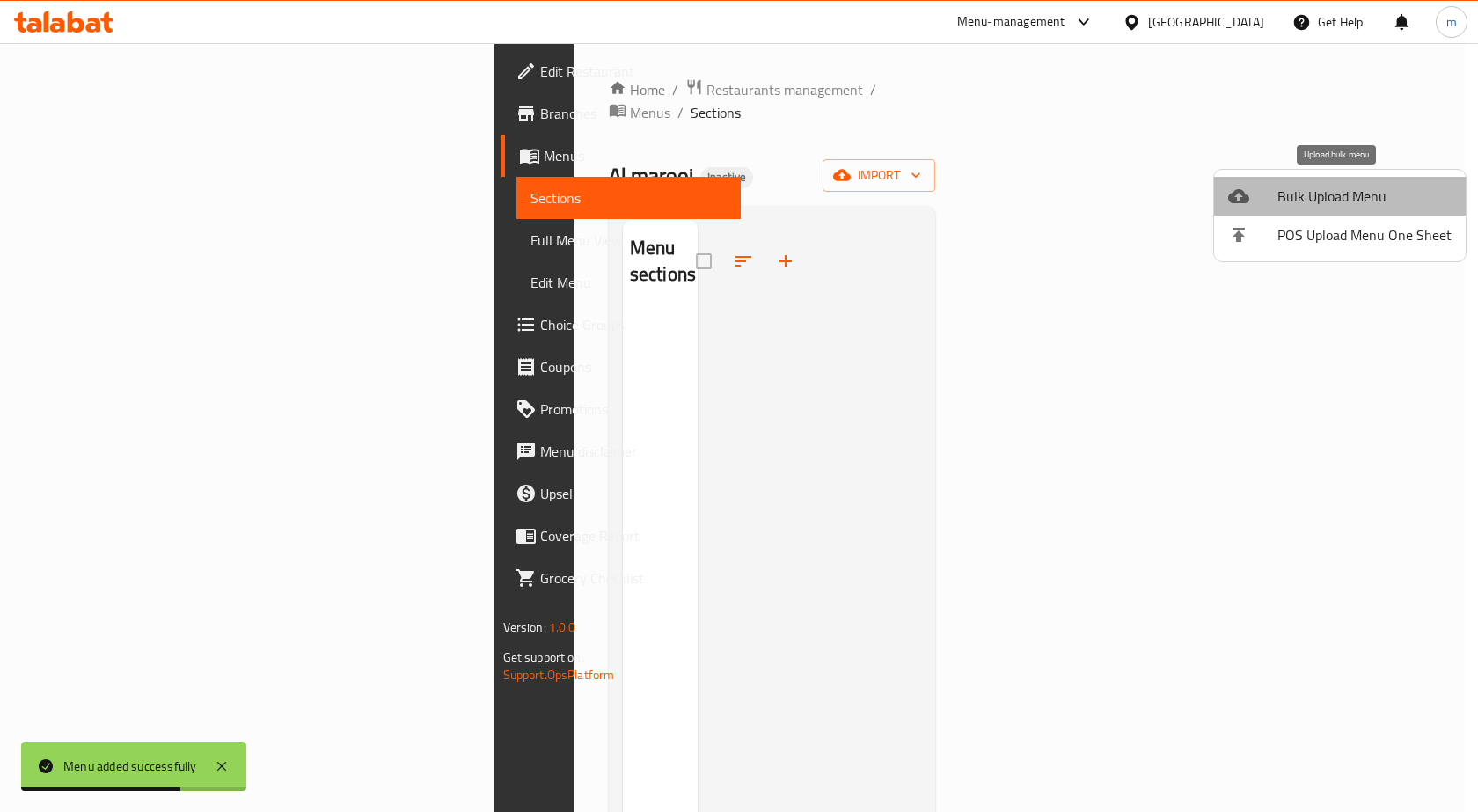
click at [1340, 185] on span "Bulk Upload Menu" at bounding box center [1364, 196] width 175 height 21
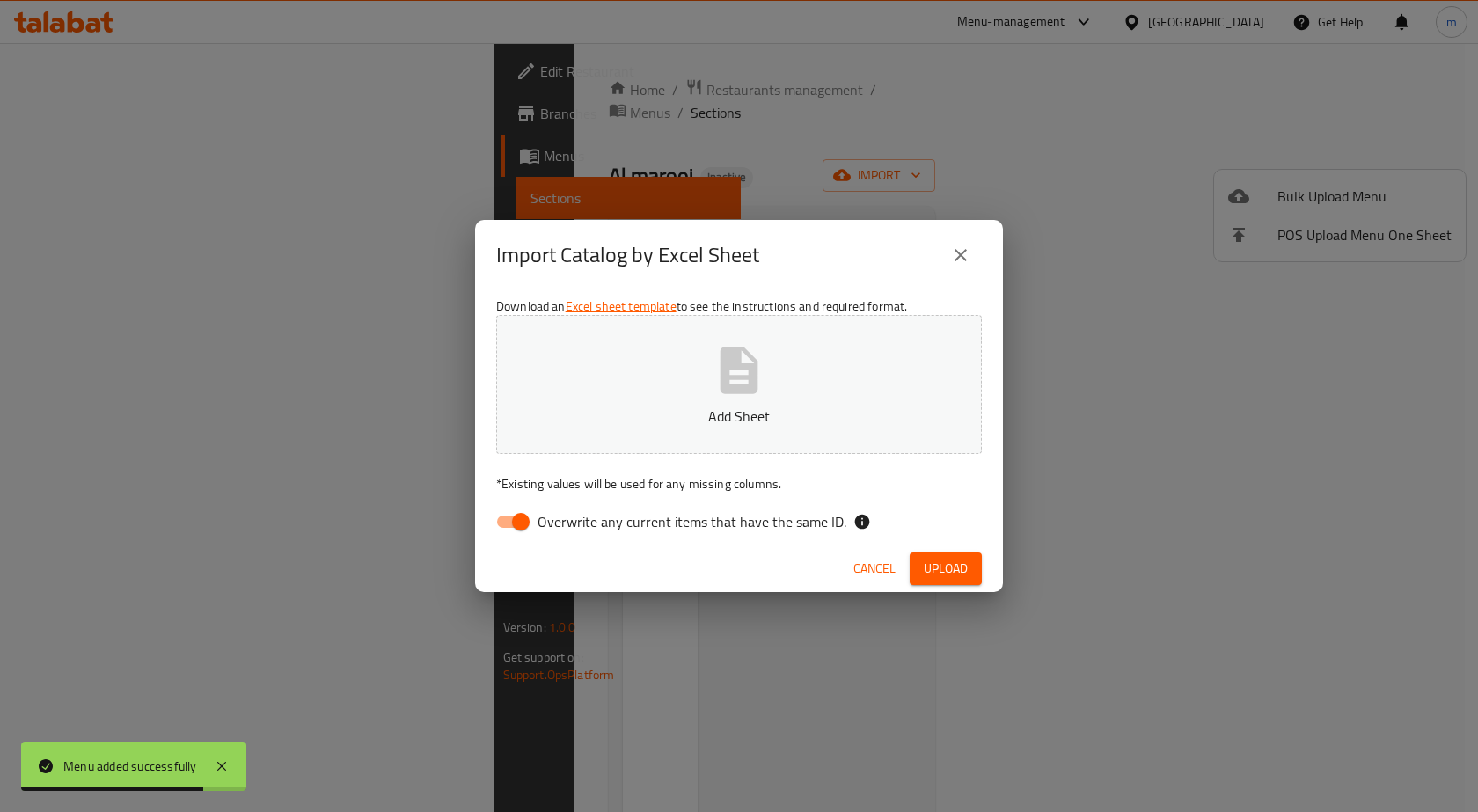
click at [516, 523] on input "Overwrite any current items that have the same ID." at bounding box center [521, 522] width 101 height 34
checkbox input "false"
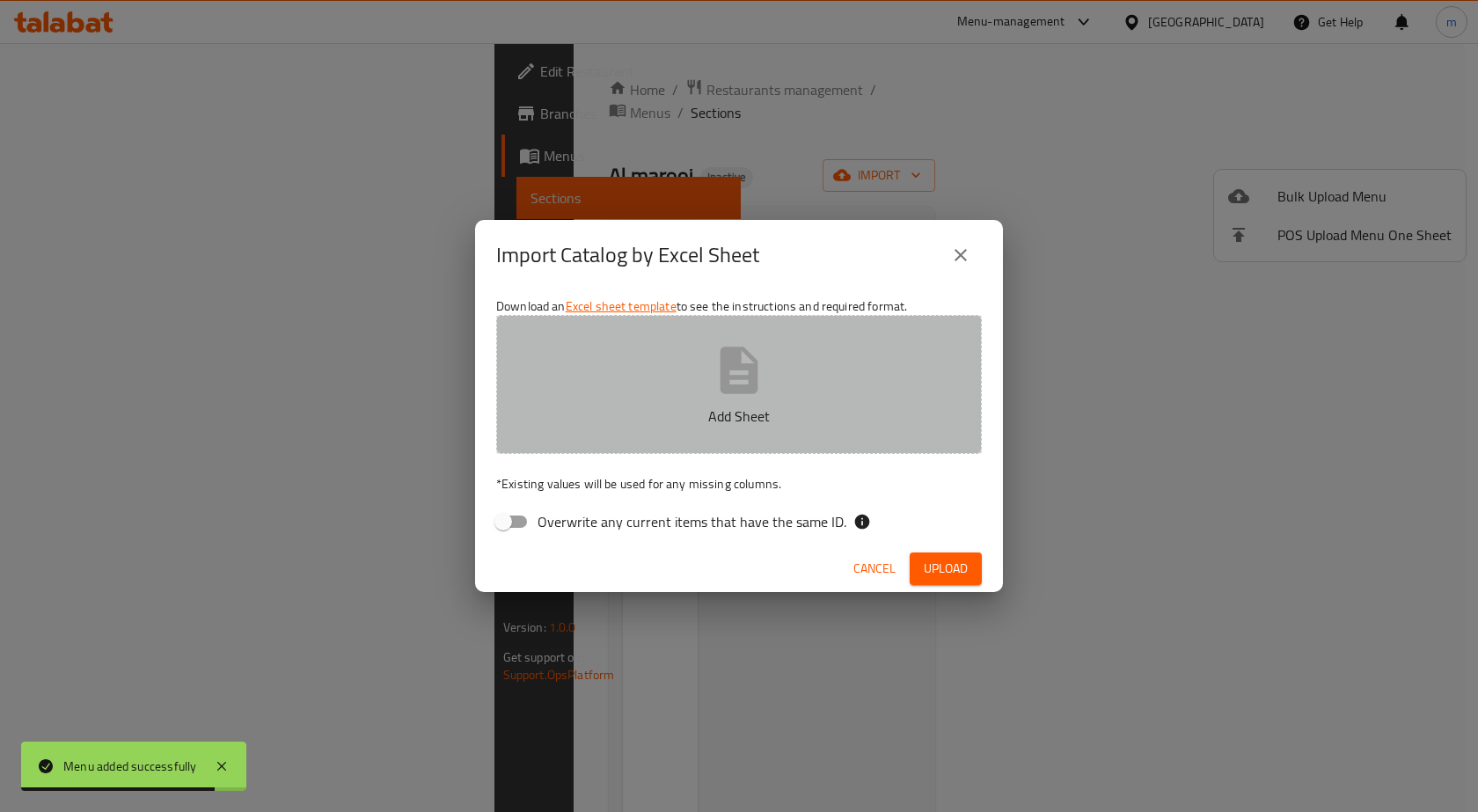
click at [647, 403] on button "Add Sheet" at bounding box center [739, 384] width 486 height 139
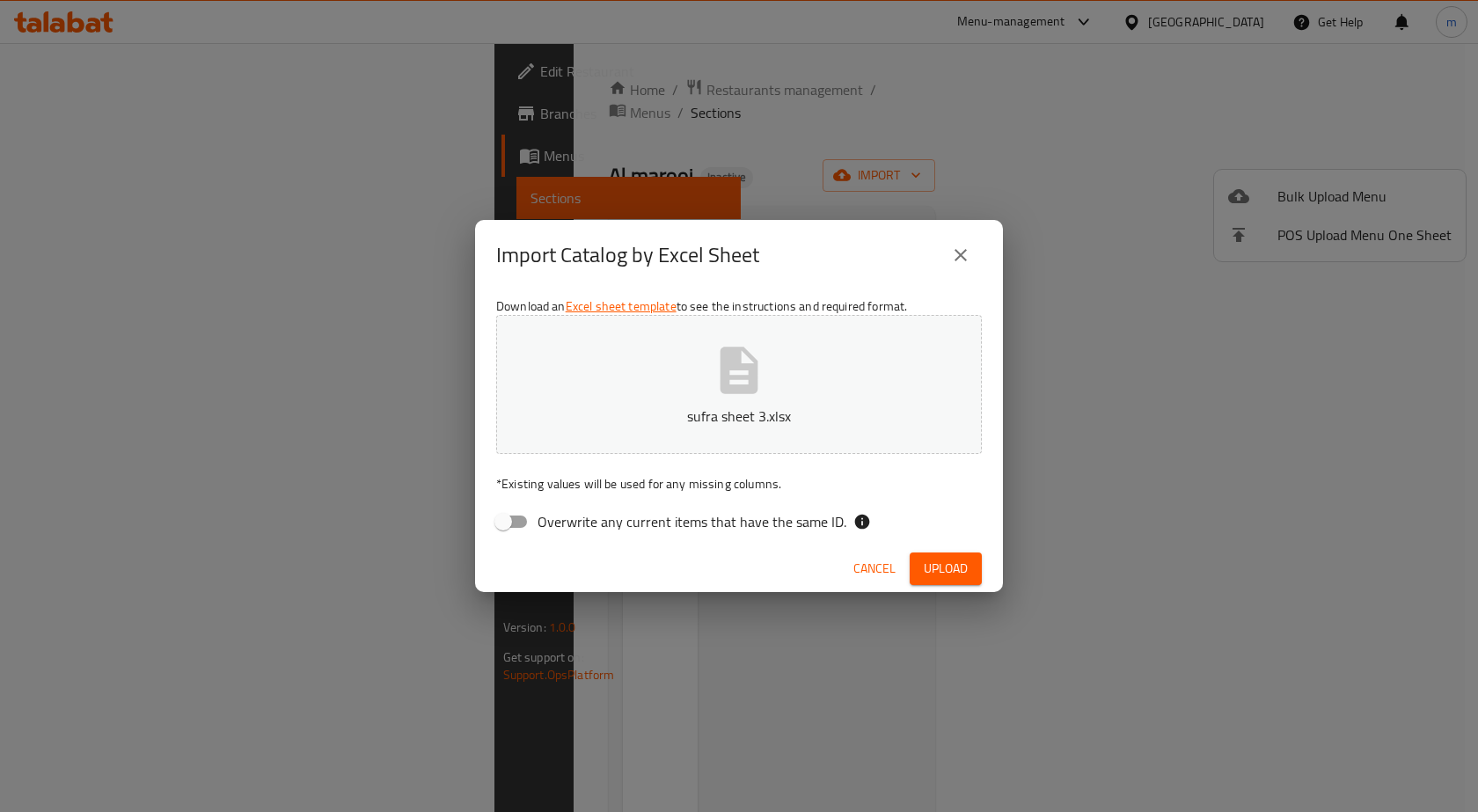
click at [930, 562] on span "Upload" at bounding box center [945, 568] width 44 height 22
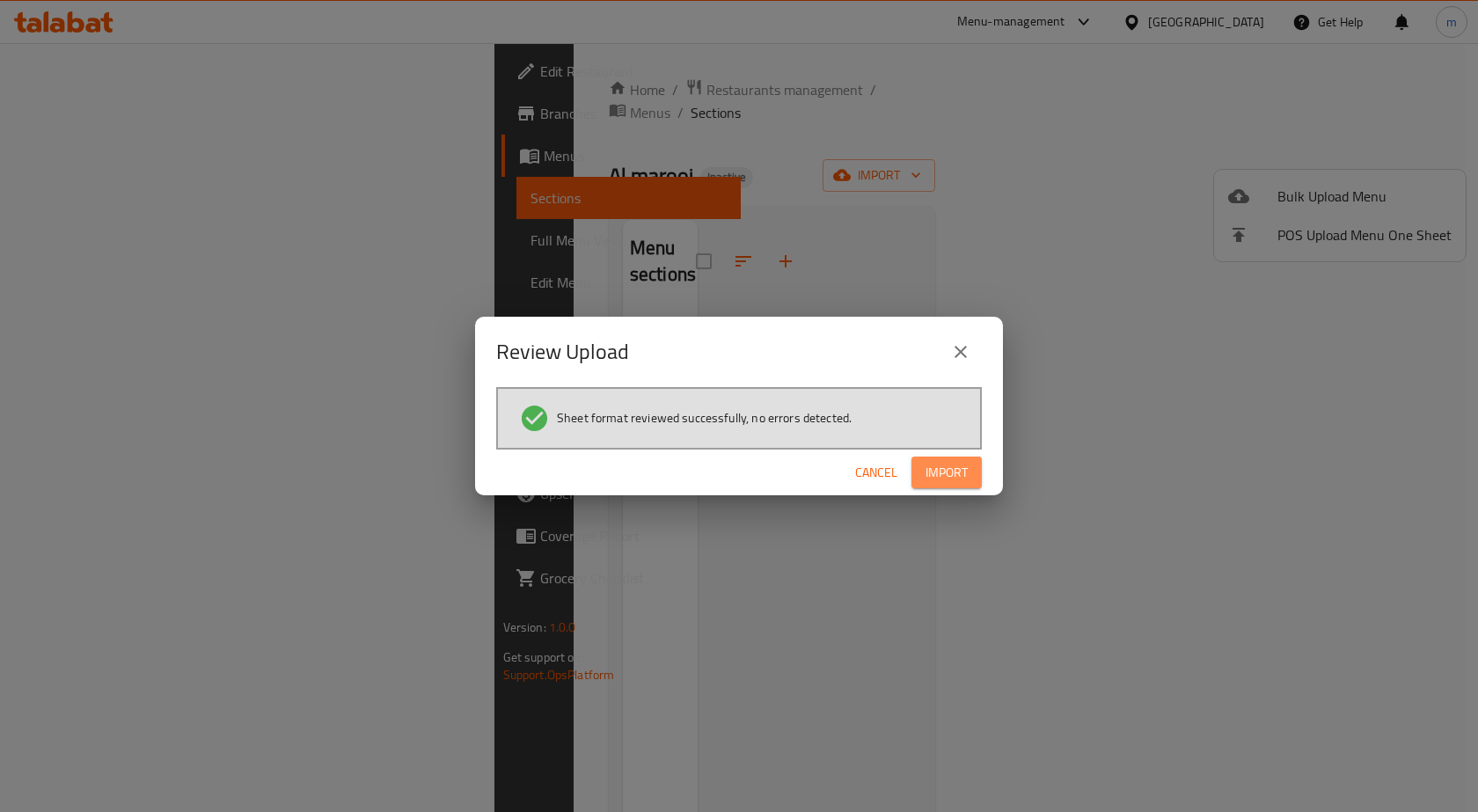
click at [935, 481] on span "Import" at bounding box center [946, 473] width 42 height 22
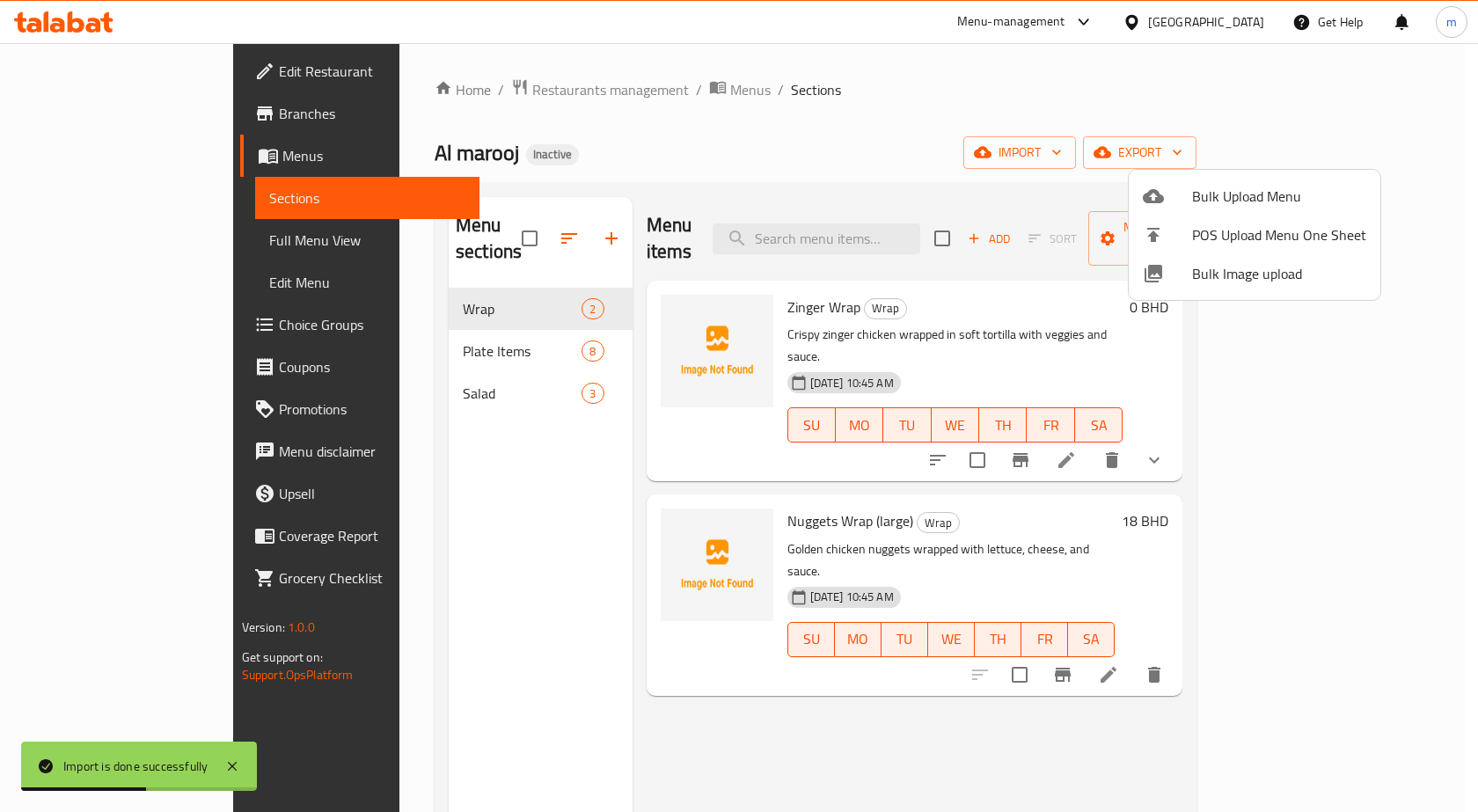
click at [59, 221] on div at bounding box center [739, 406] width 1478 height 812
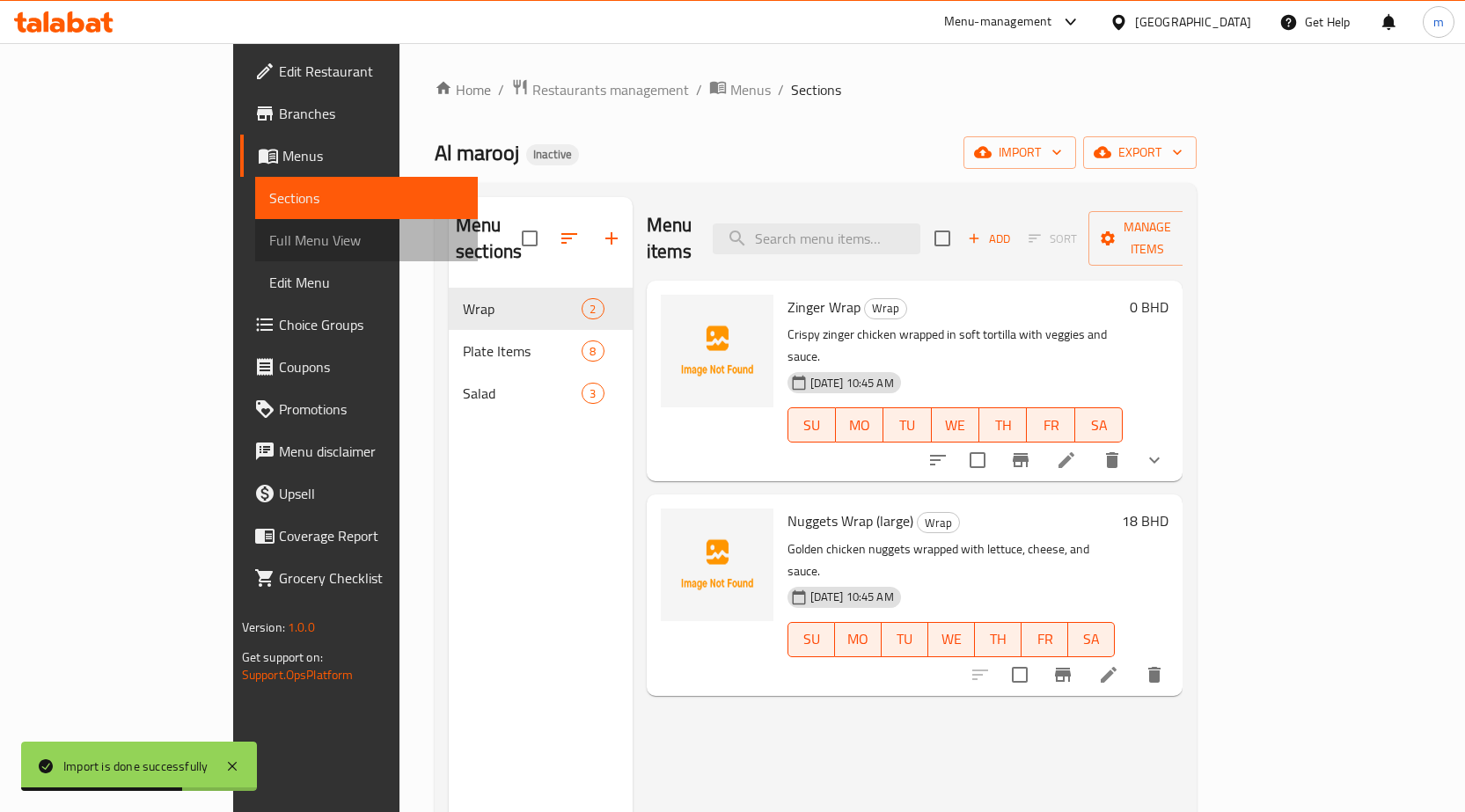
click at [269, 229] on span "Full Menu View" at bounding box center [366, 240] width 194 height 21
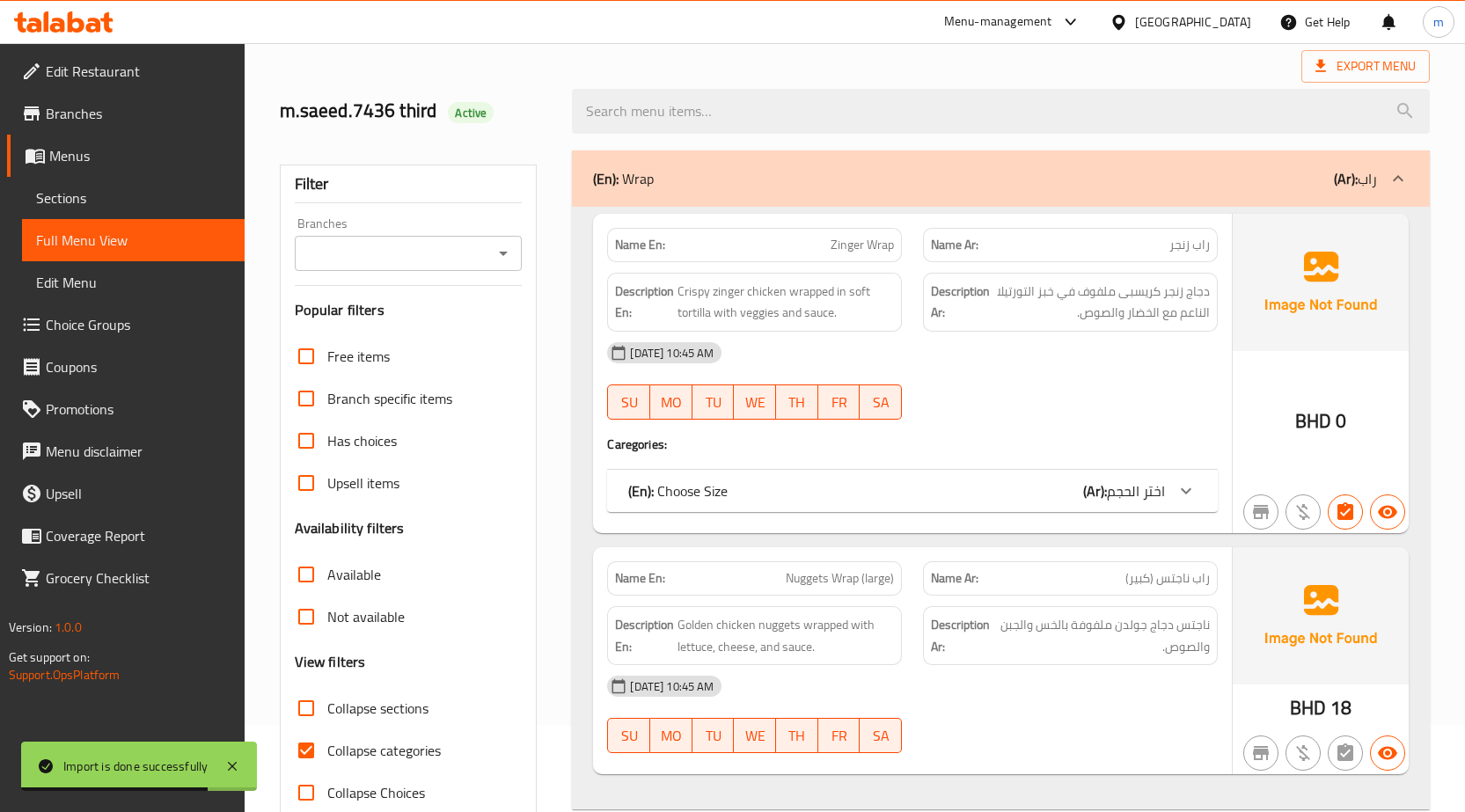
scroll to position [264, 0]
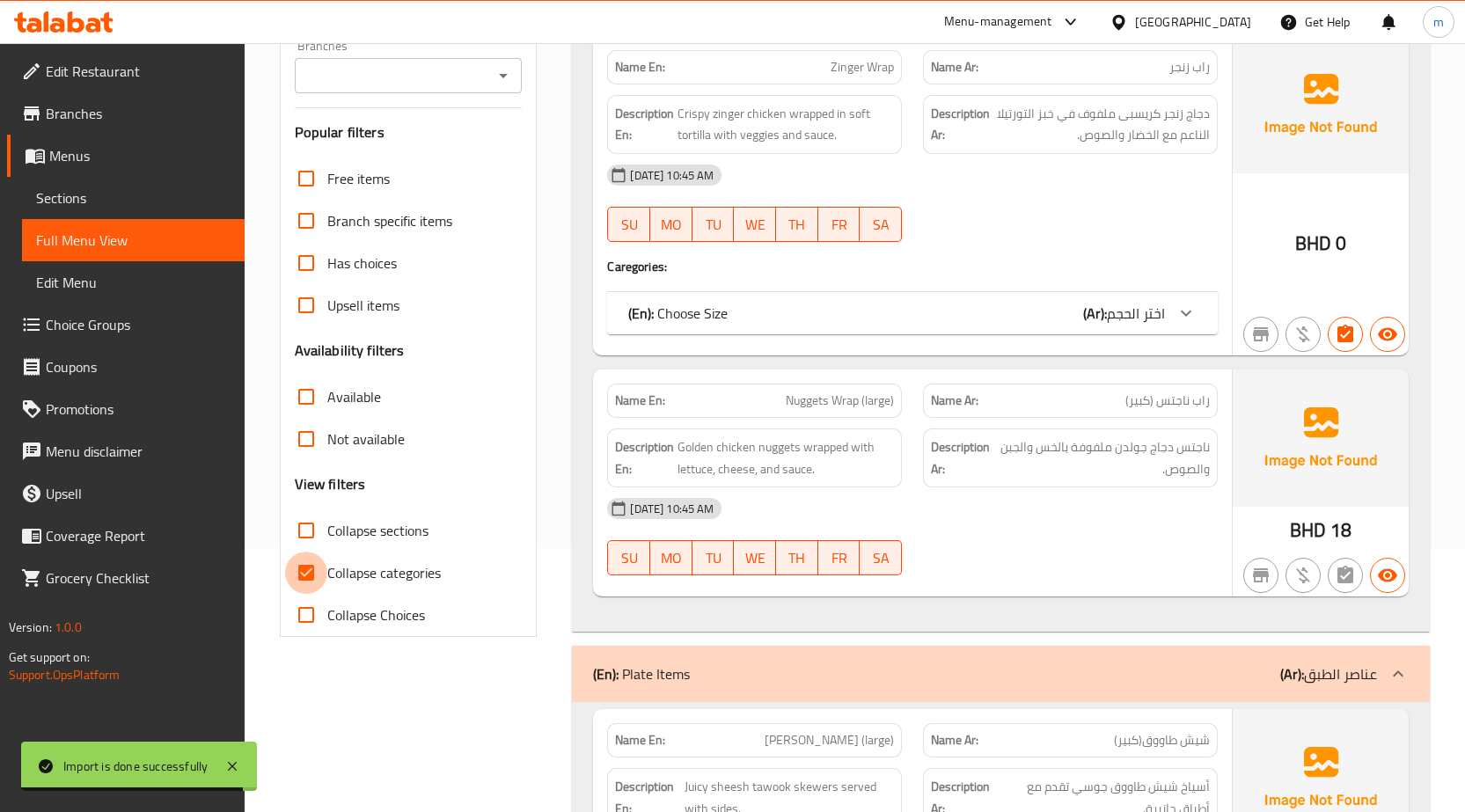
click at [323, 565] on input "Collapse categories" at bounding box center [306, 572] width 42 height 42
checkbox input "false"
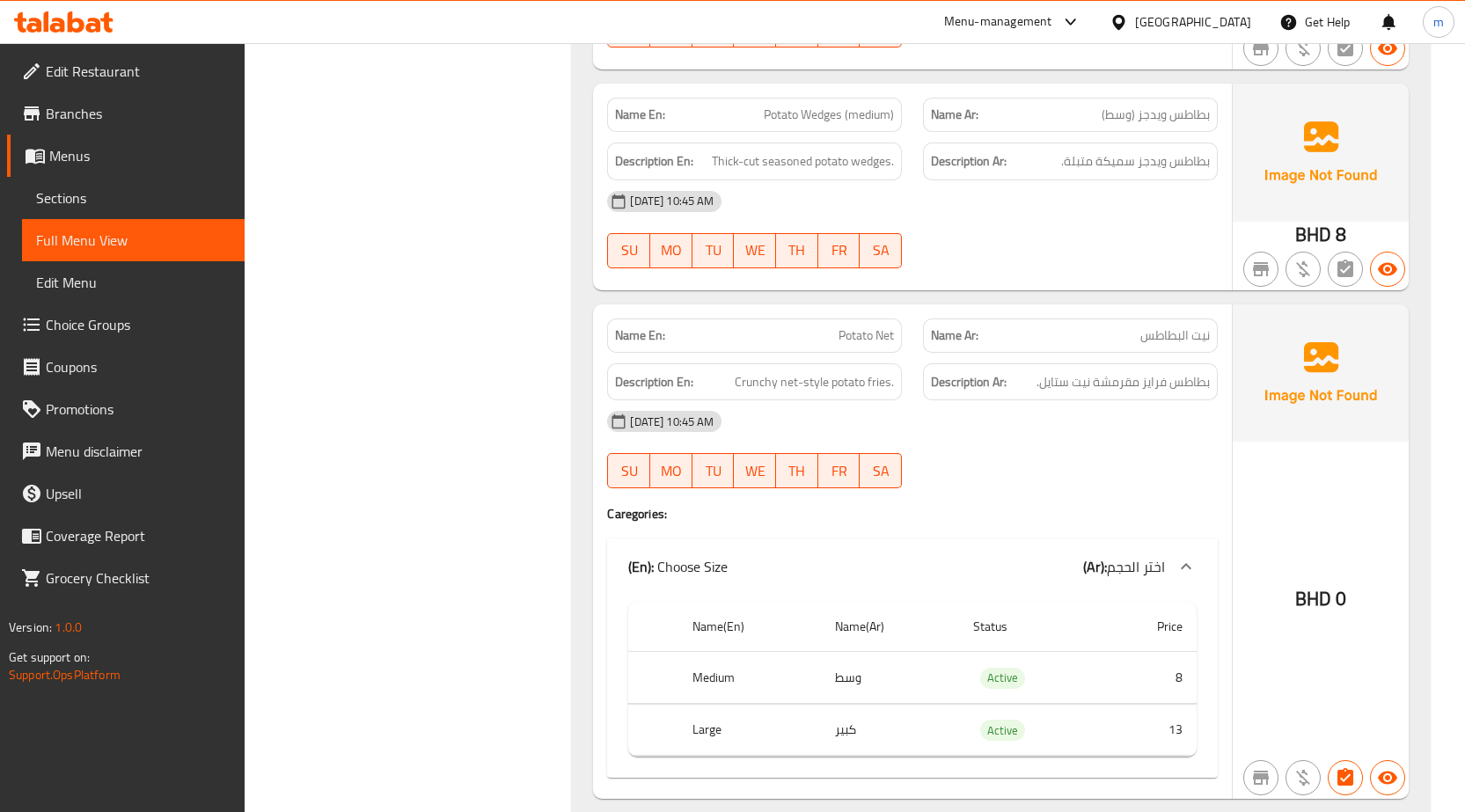
scroll to position [3026, 0]
click at [749, 168] on span "Thick-cut seasoned potato wedges." at bounding box center [803, 162] width 182 height 22
click at [741, 106] on div "Name En: Potato Wedges (medium)" at bounding box center [754, 115] width 295 height 34
click at [744, 124] on p "Name En: Potato Wedges (medium)" at bounding box center [754, 115] width 279 height 19
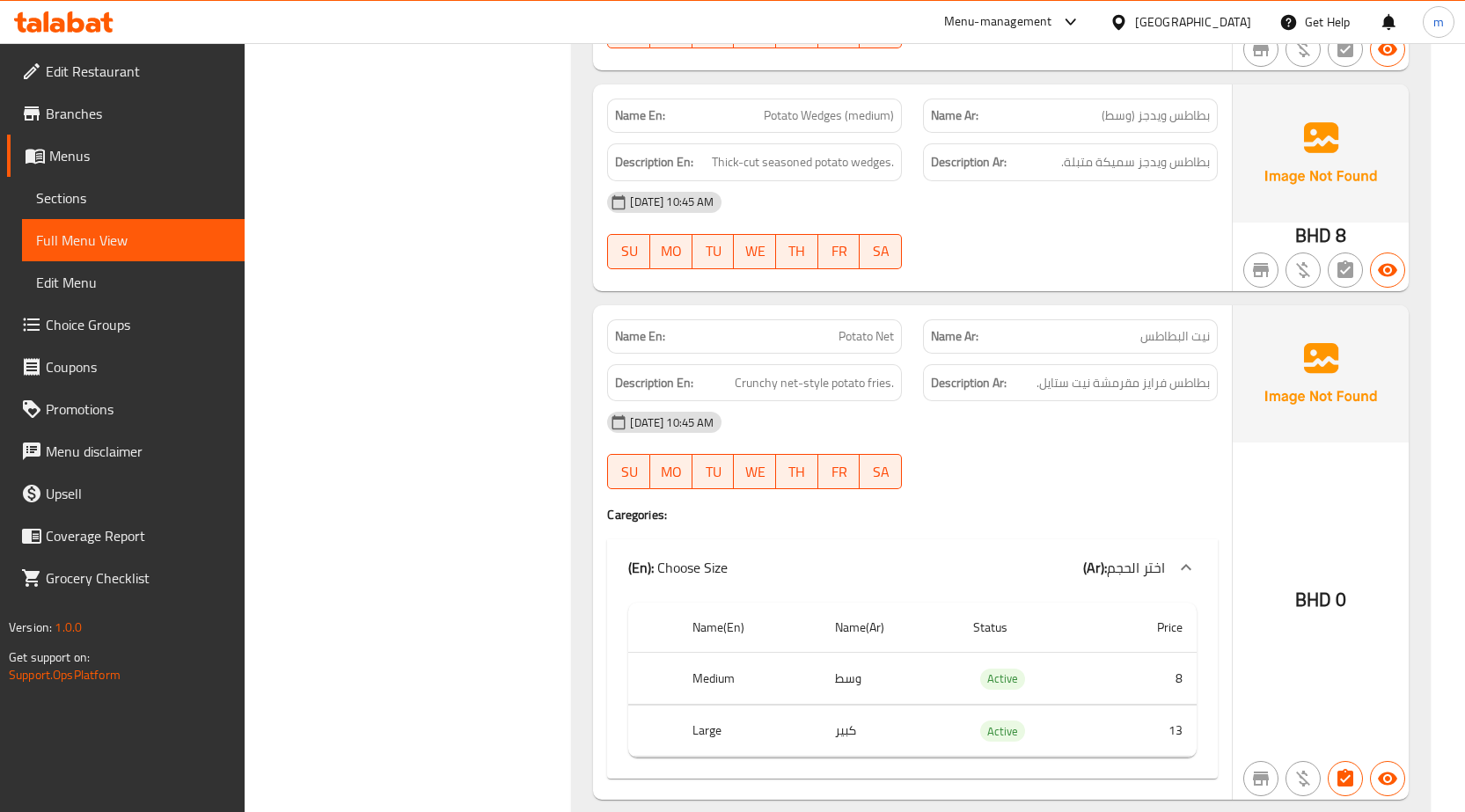
click at [714, 174] on div "Description En: Thick-cut seasoned potato wedges." at bounding box center [754, 162] width 295 height 38
drag, startPoint x: 714, startPoint y: 168, endPoint x: 759, endPoint y: 158, distance: 46.1
click at [759, 158] on span "Thick-cut seasoned potato wedges." at bounding box center [803, 162] width 182 height 22
copy span "Thick-cut"
click at [1085, 242] on div "[DATE] 10:45 AM SU MO TU WE TH FR SA" at bounding box center [912, 230] width 632 height 99
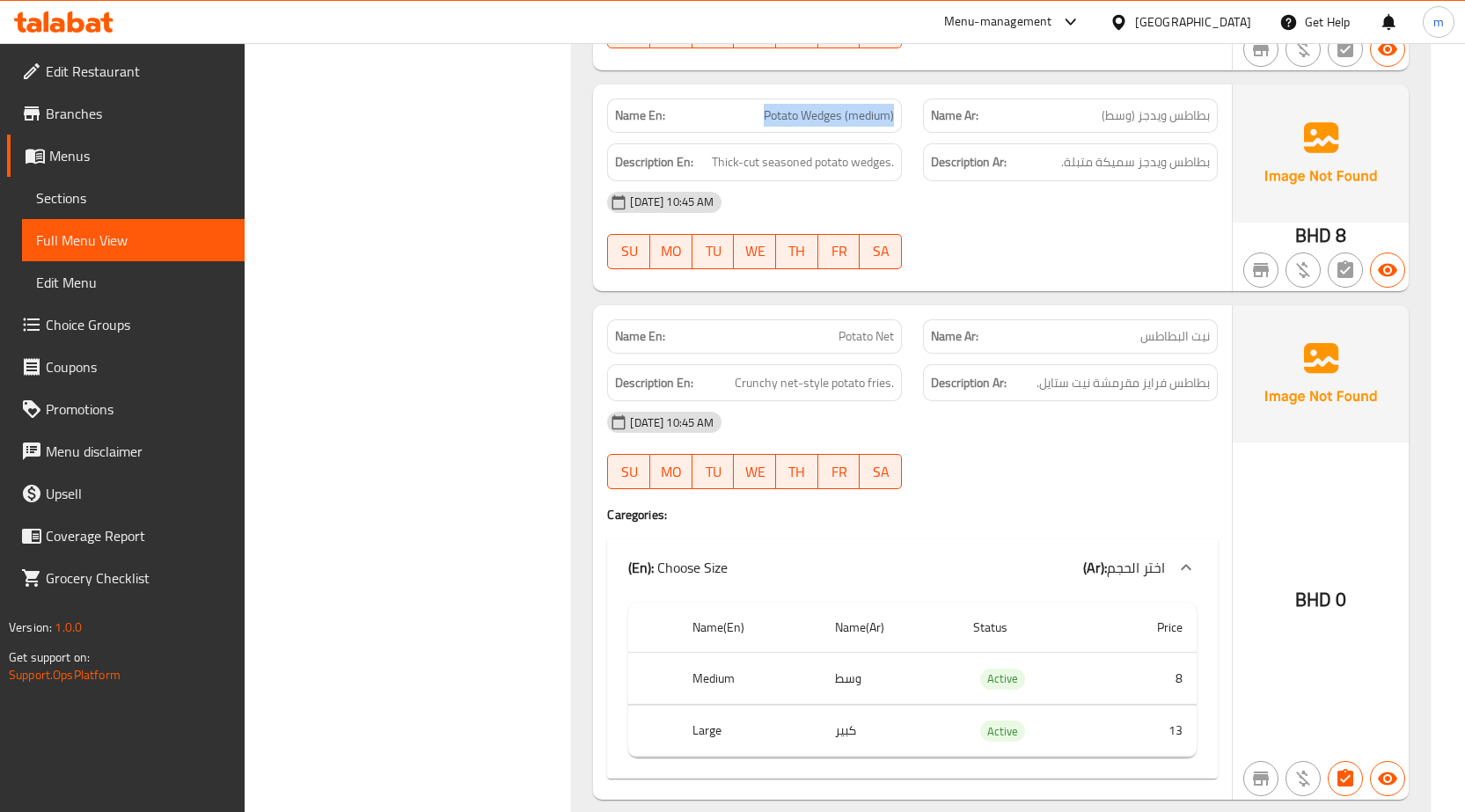
drag, startPoint x: 761, startPoint y: 113, endPoint x: 900, endPoint y: 130, distance: 140.0
click at [900, 130] on div "Name En: Potato Wedges (medium)" at bounding box center [754, 115] width 316 height 56
copy span "Potato Wedges (medium)"
click at [98, 181] on link "Sections" at bounding box center [133, 198] width 222 height 42
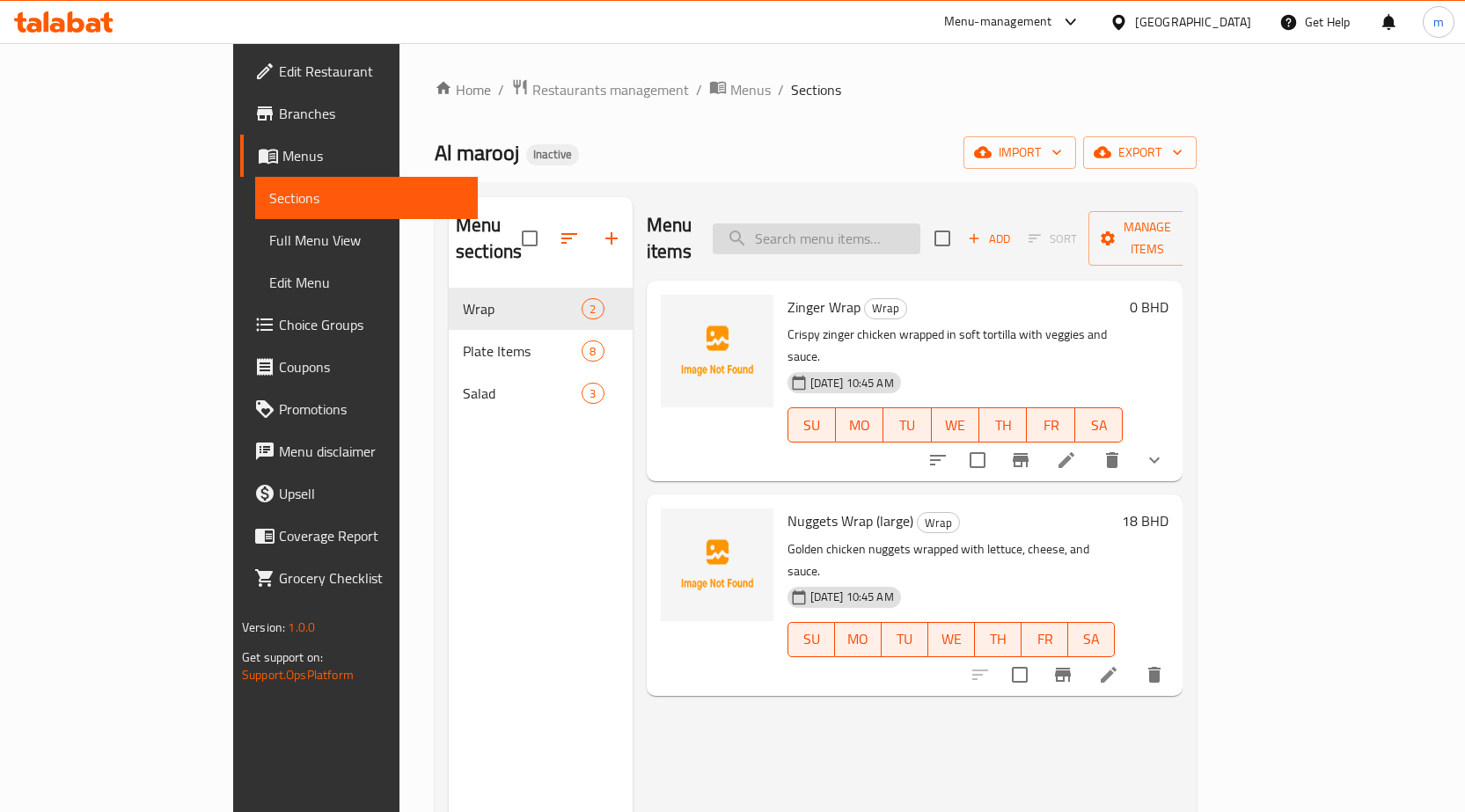
click at [851, 223] on input "search" at bounding box center [816, 238] width 207 height 31
paste input "Potato Wedges (medium)"
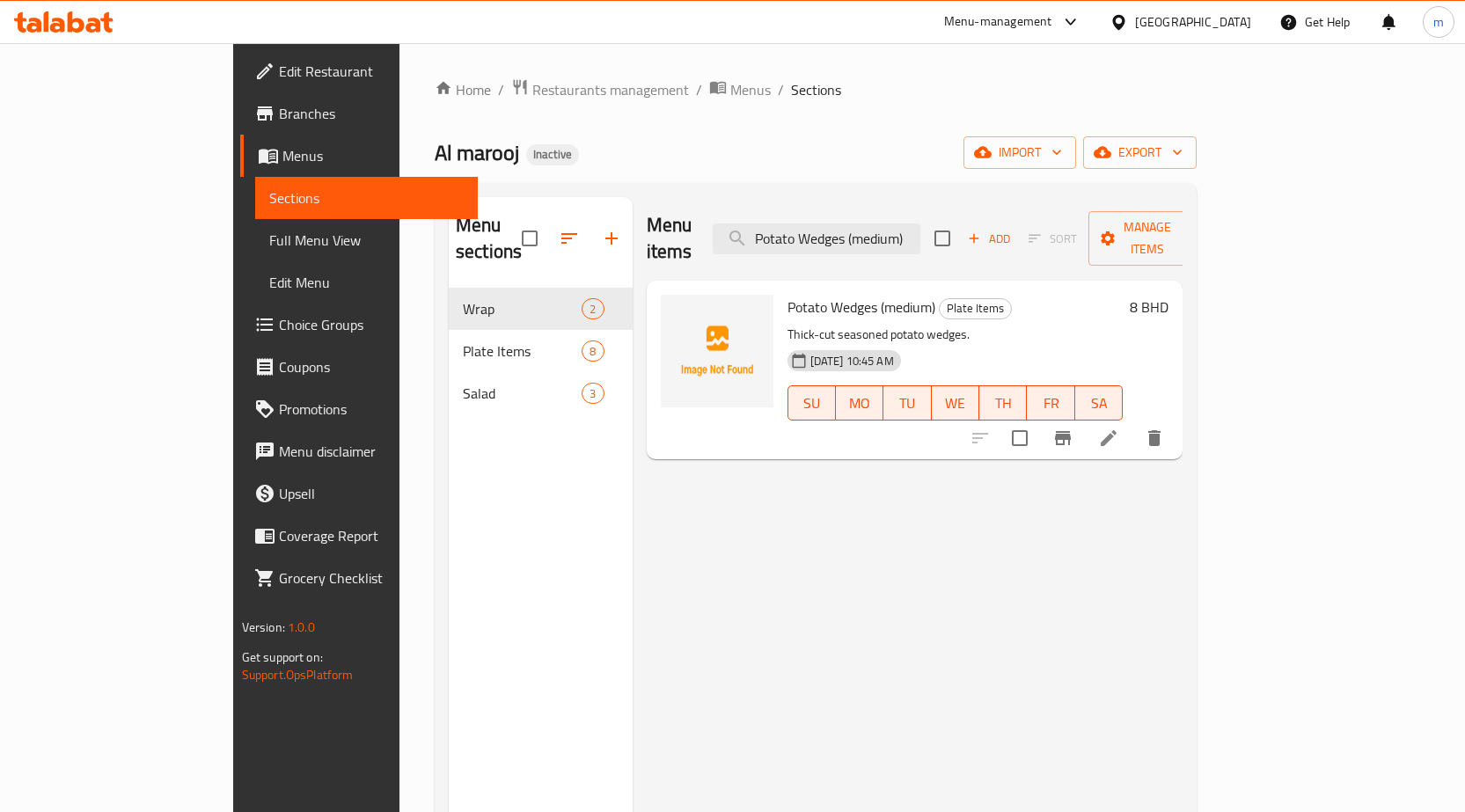
type input "Potato Wedges (medium)"
click at [1117, 430] on icon at bounding box center [1109, 438] width 16 height 16
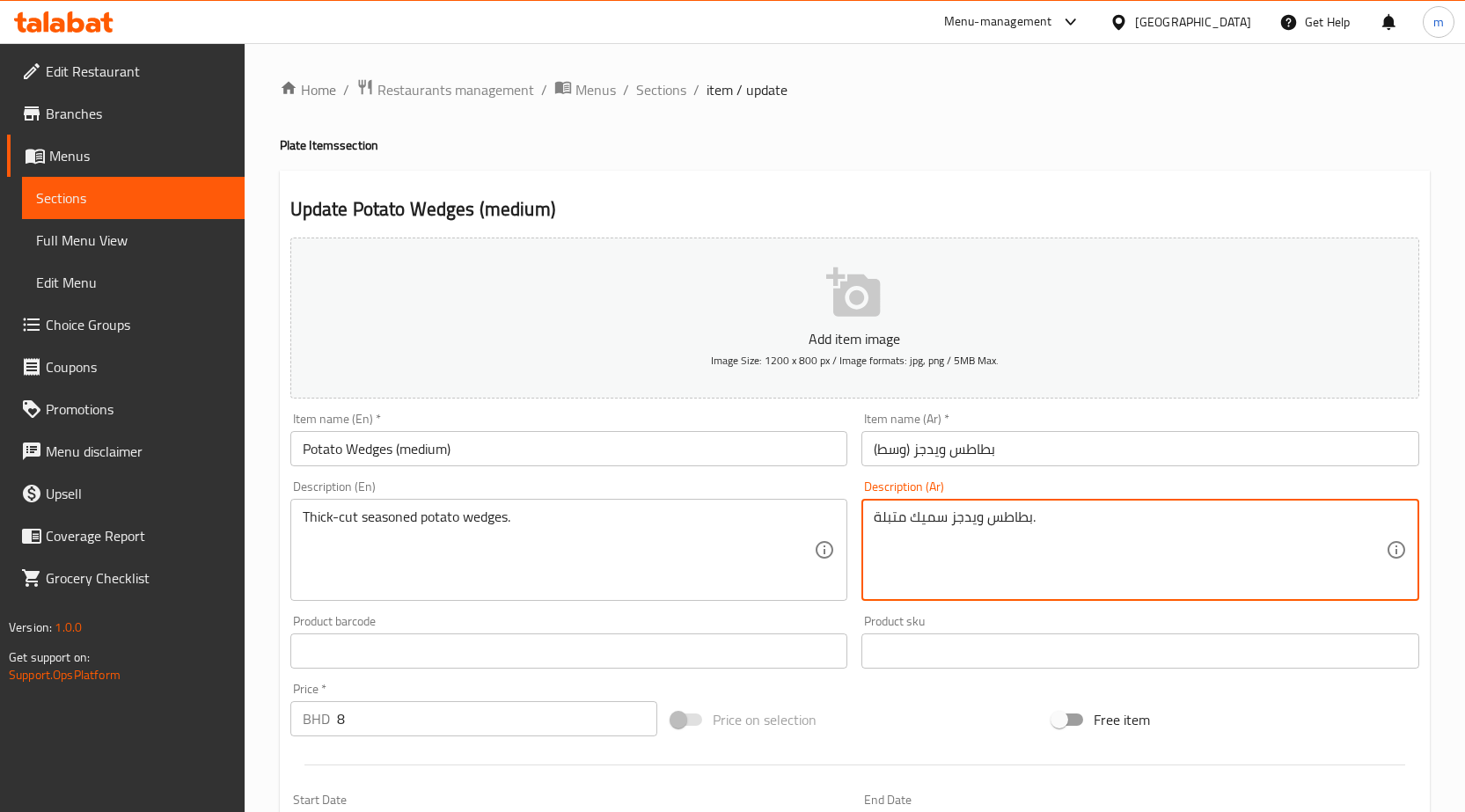
click at [948, 520] on textarea "بطاطس ويدجز سميك متبلة." at bounding box center [1130, 550] width 512 height 84
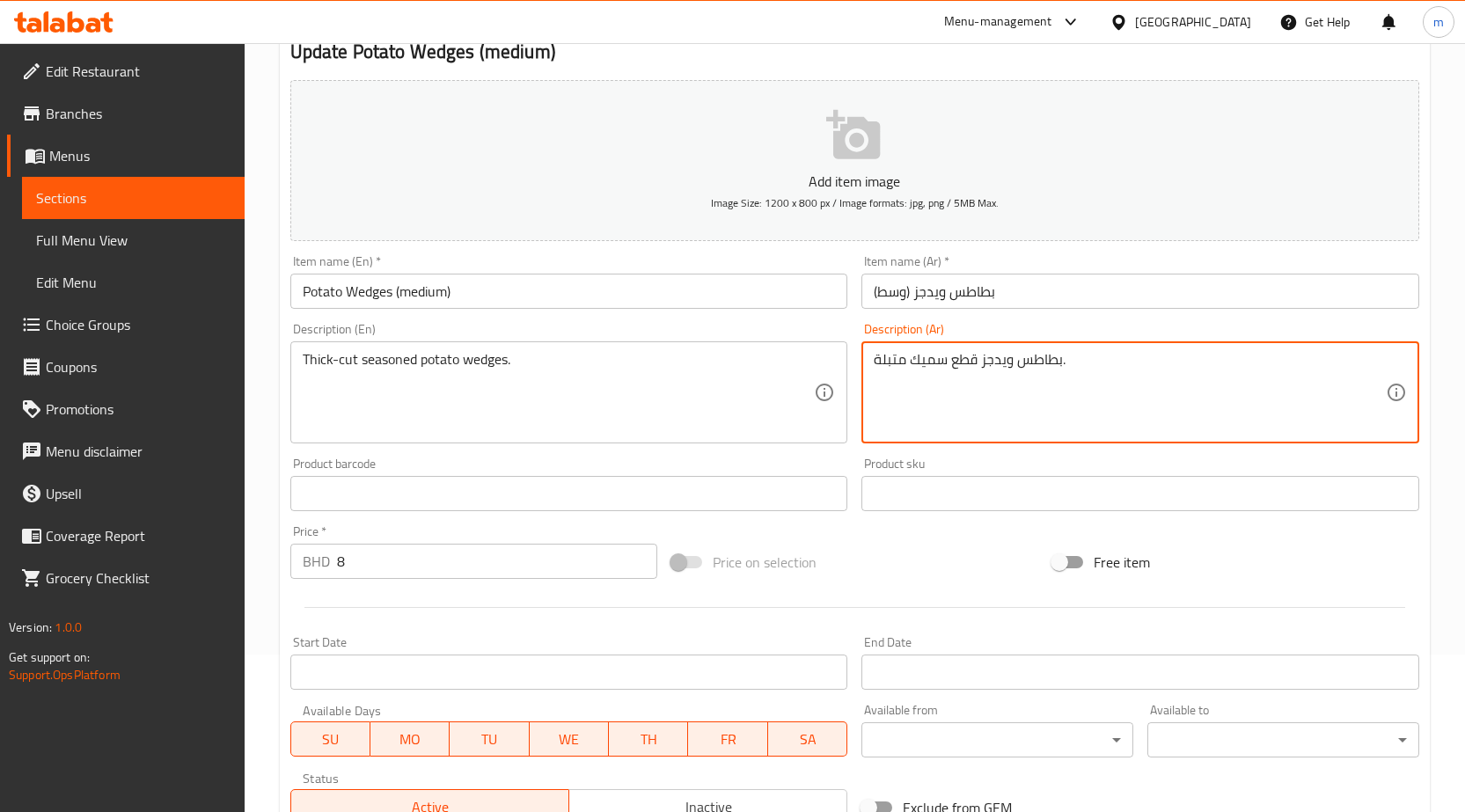
scroll to position [417, 0]
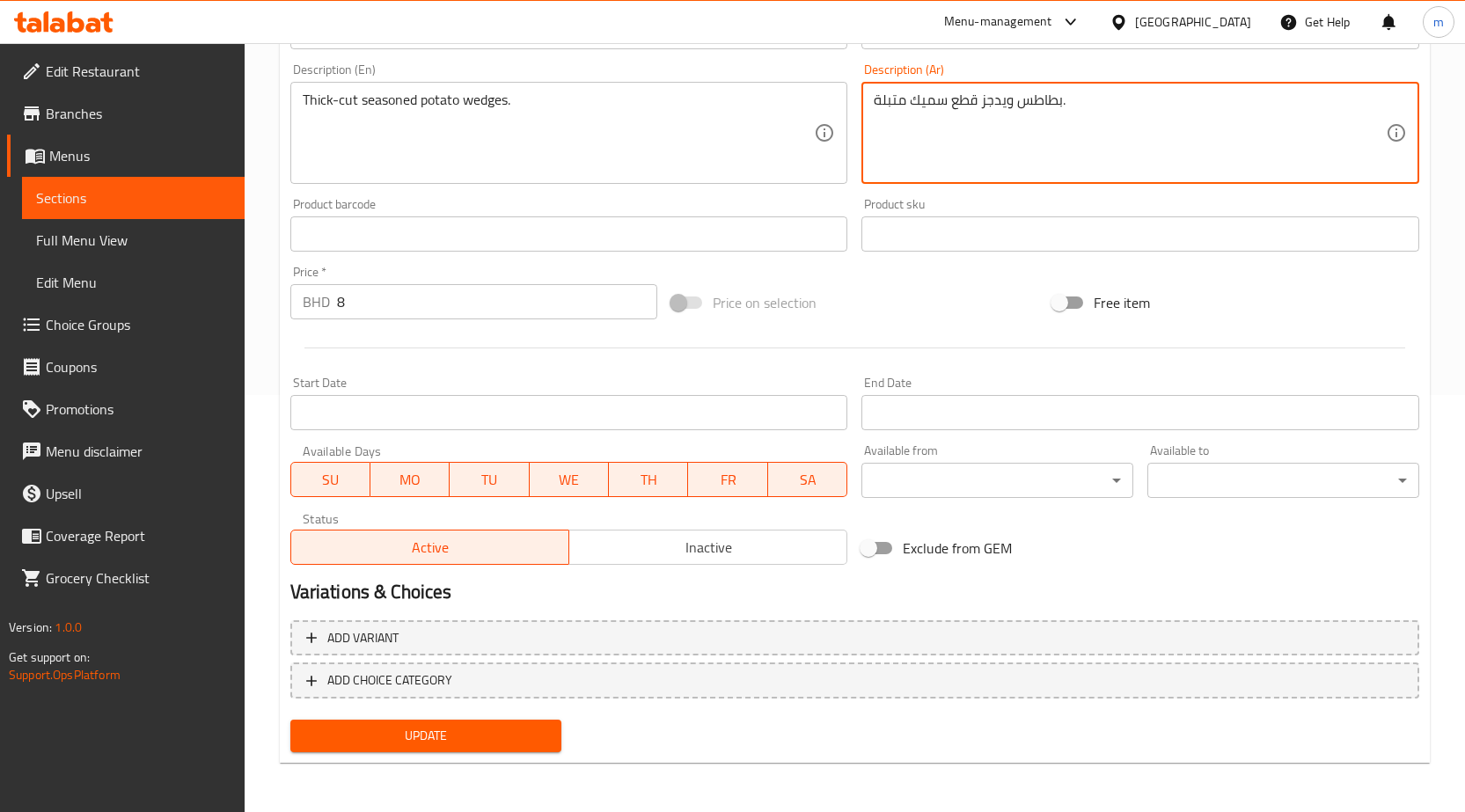
type textarea "بطاطس ويدجز قطع سميك متبلة."
click at [422, 735] on span "Update" at bounding box center [426, 735] width 243 height 22
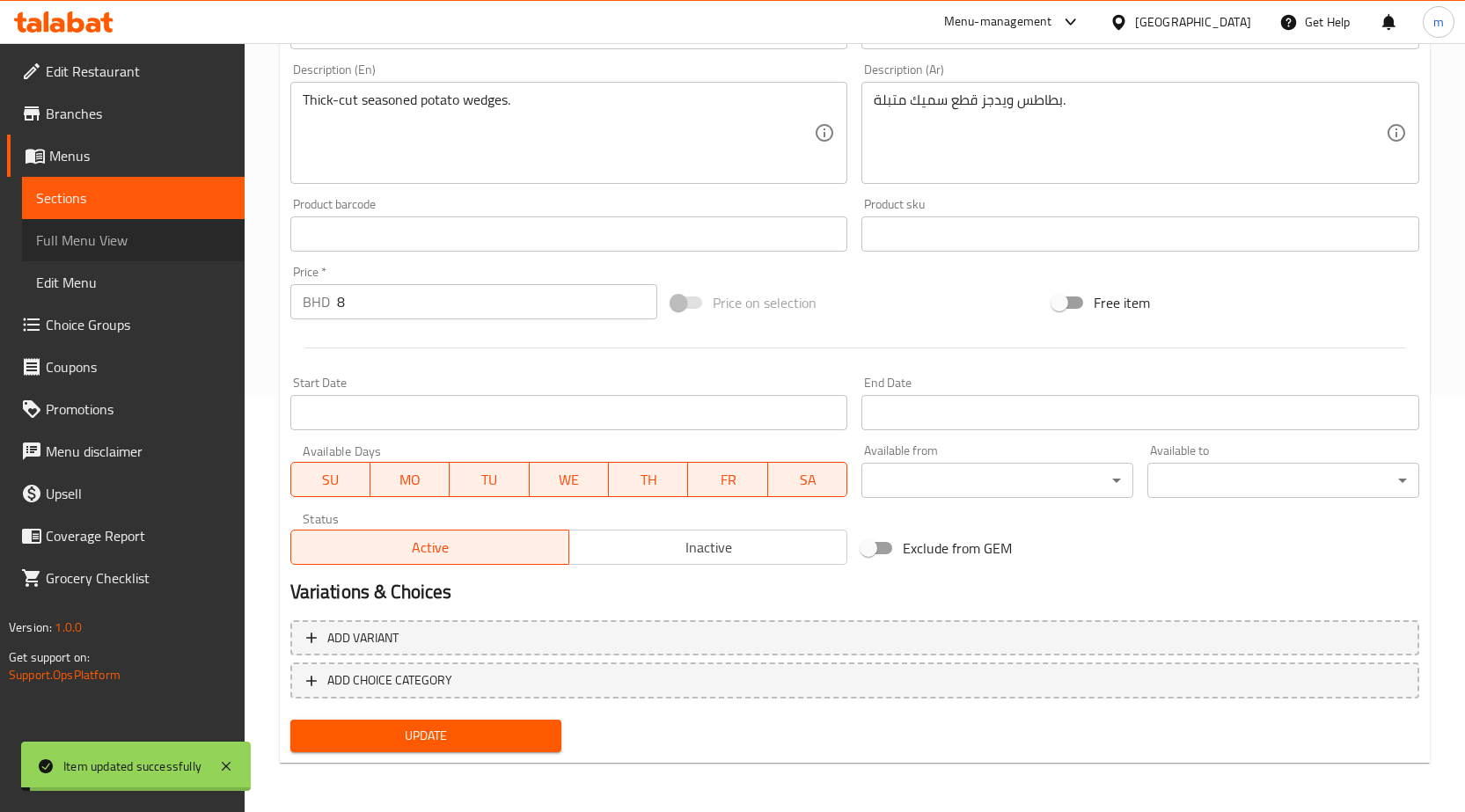
click at [129, 244] on span "Full Menu View" at bounding box center [133, 240] width 194 height 21
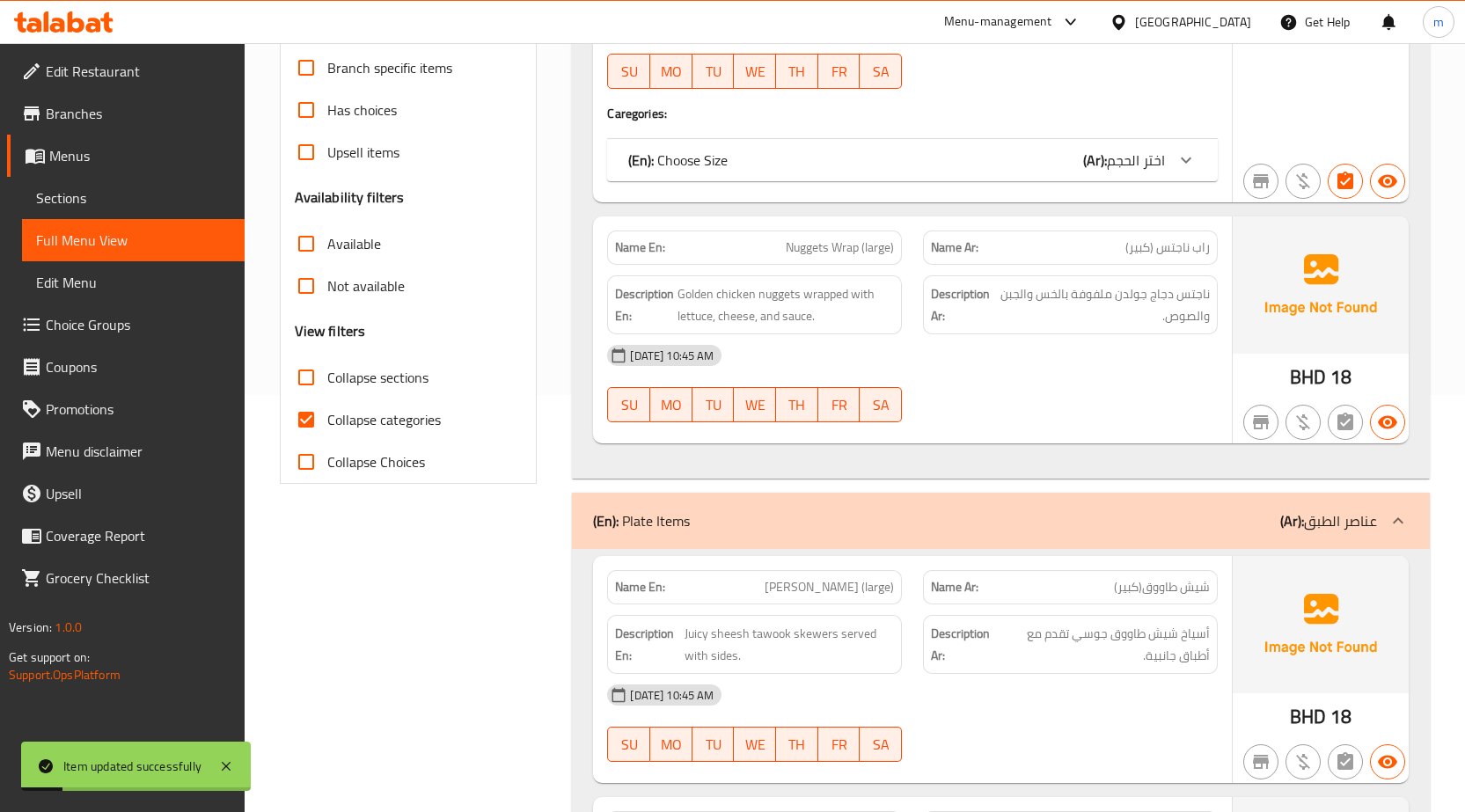
click at [1041, 375] on div "[DATE] 10:45 AM" at bounding box center [912, 355] width 632 height 42
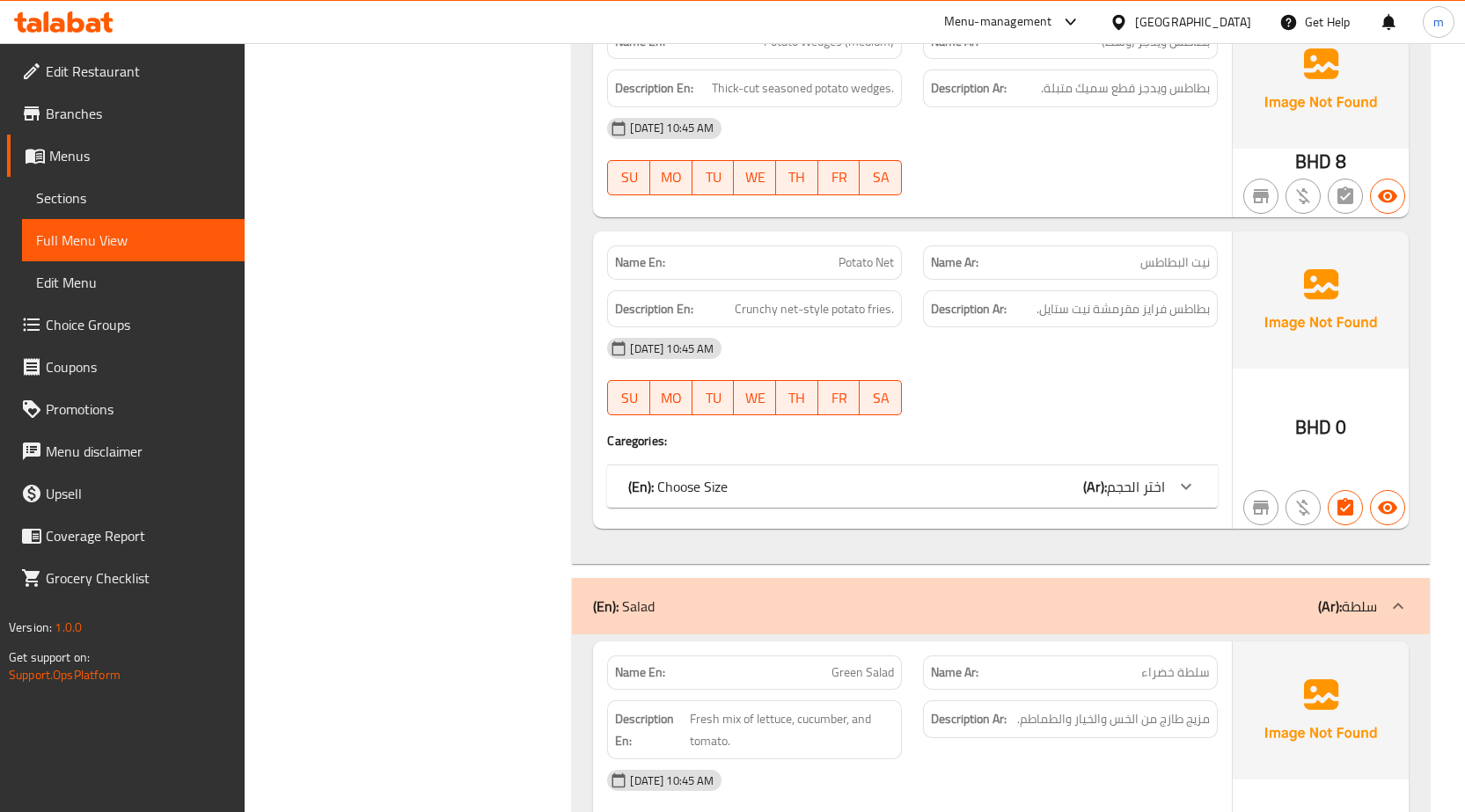
scroll to position [2510, 0]
click at [1186, 482] on icon at bounding box center [1186, 485] width 21 height 21
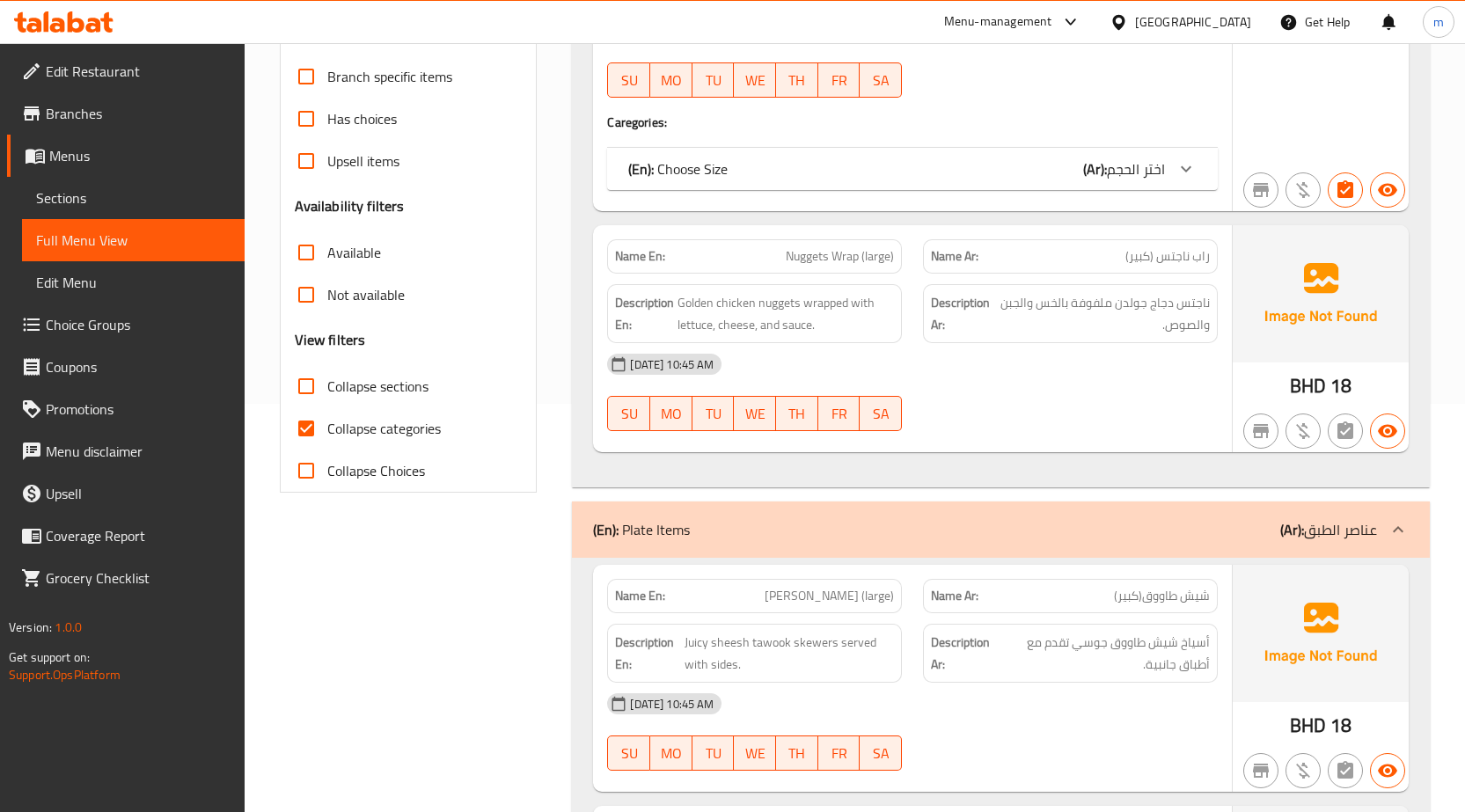
scroll to position [399, 0]
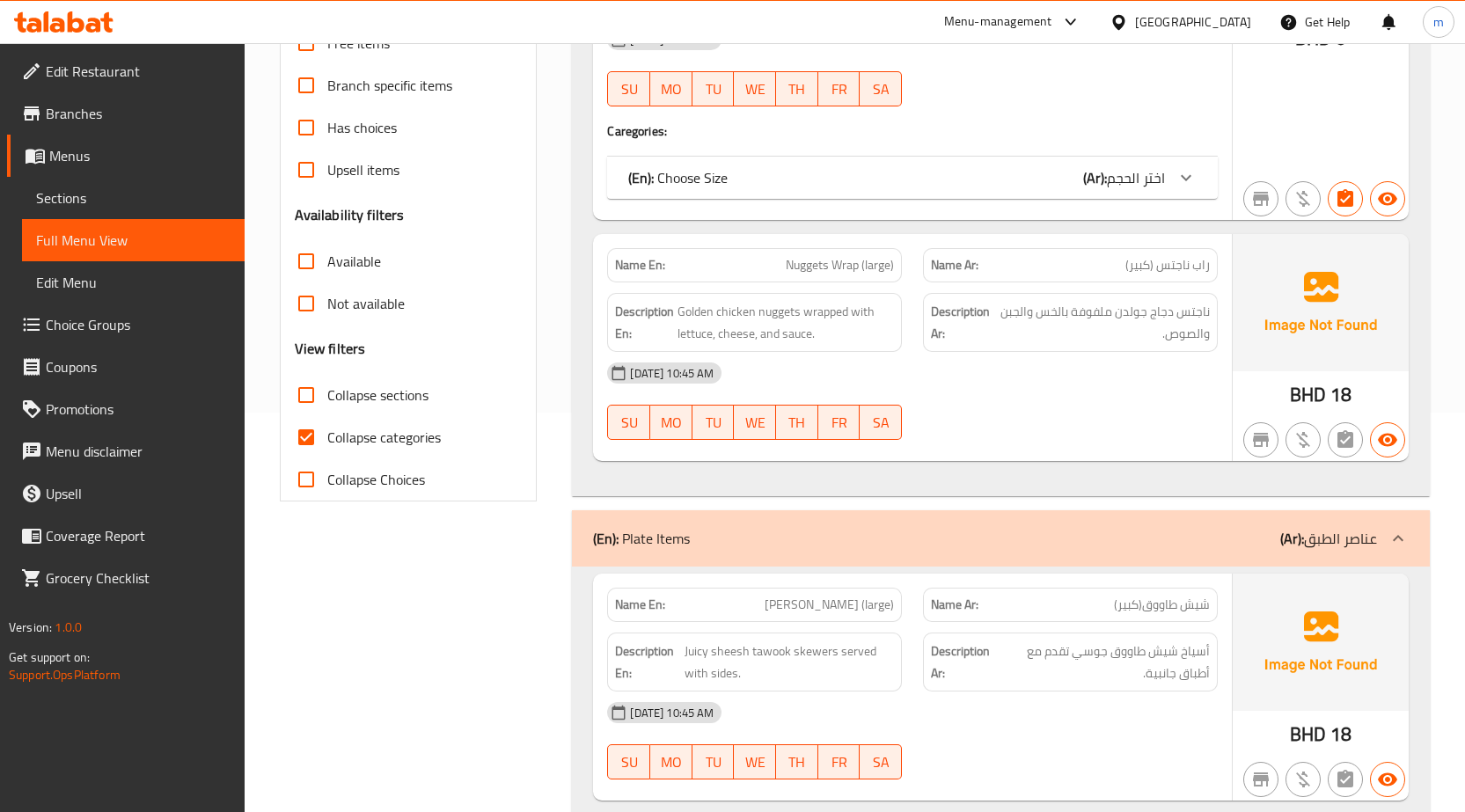
click at [294, 434] on input "Collapse categories" at bounding box center [306, 437] width 42 height 42
checkbox input "false"
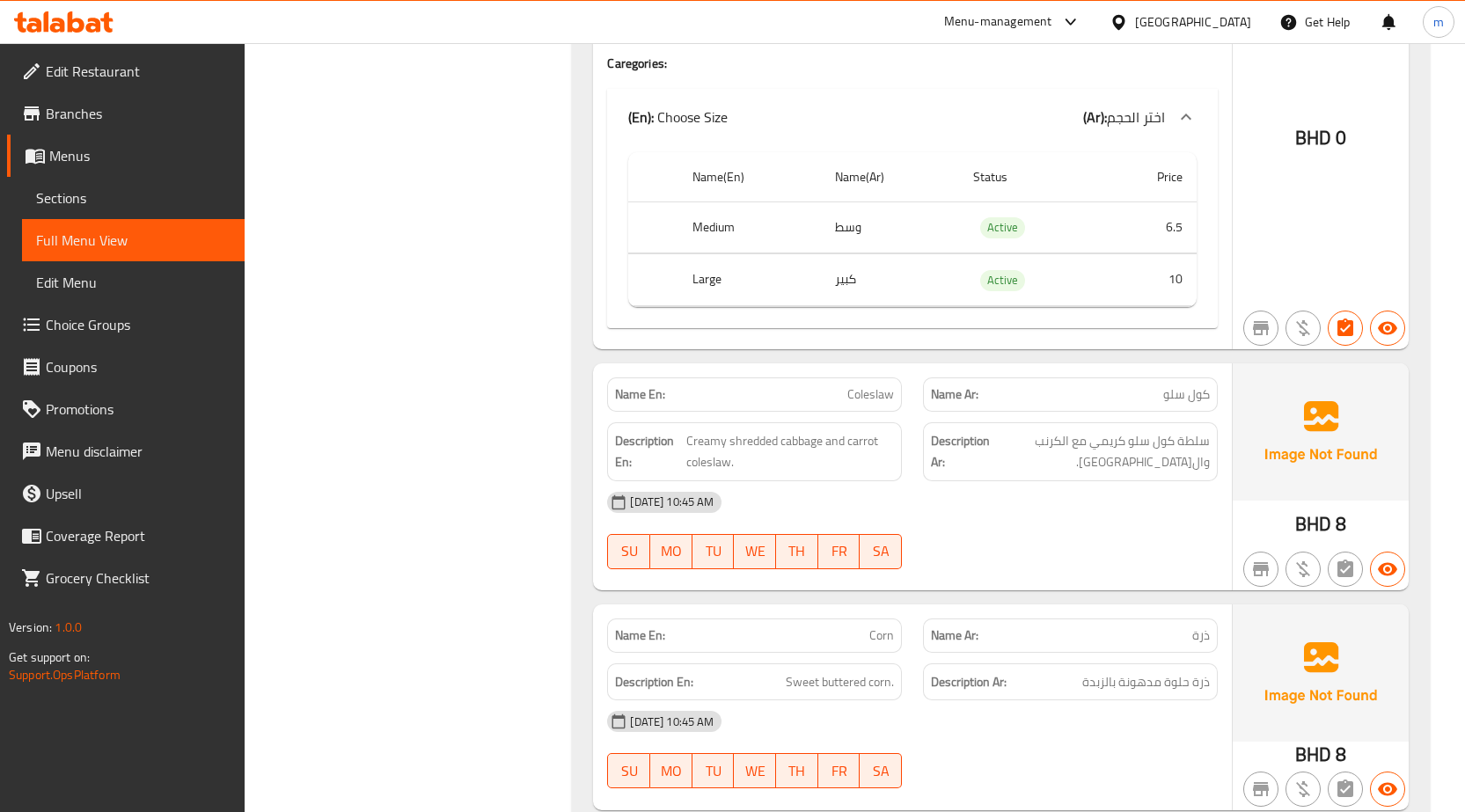
scroll to position [4174, 0]
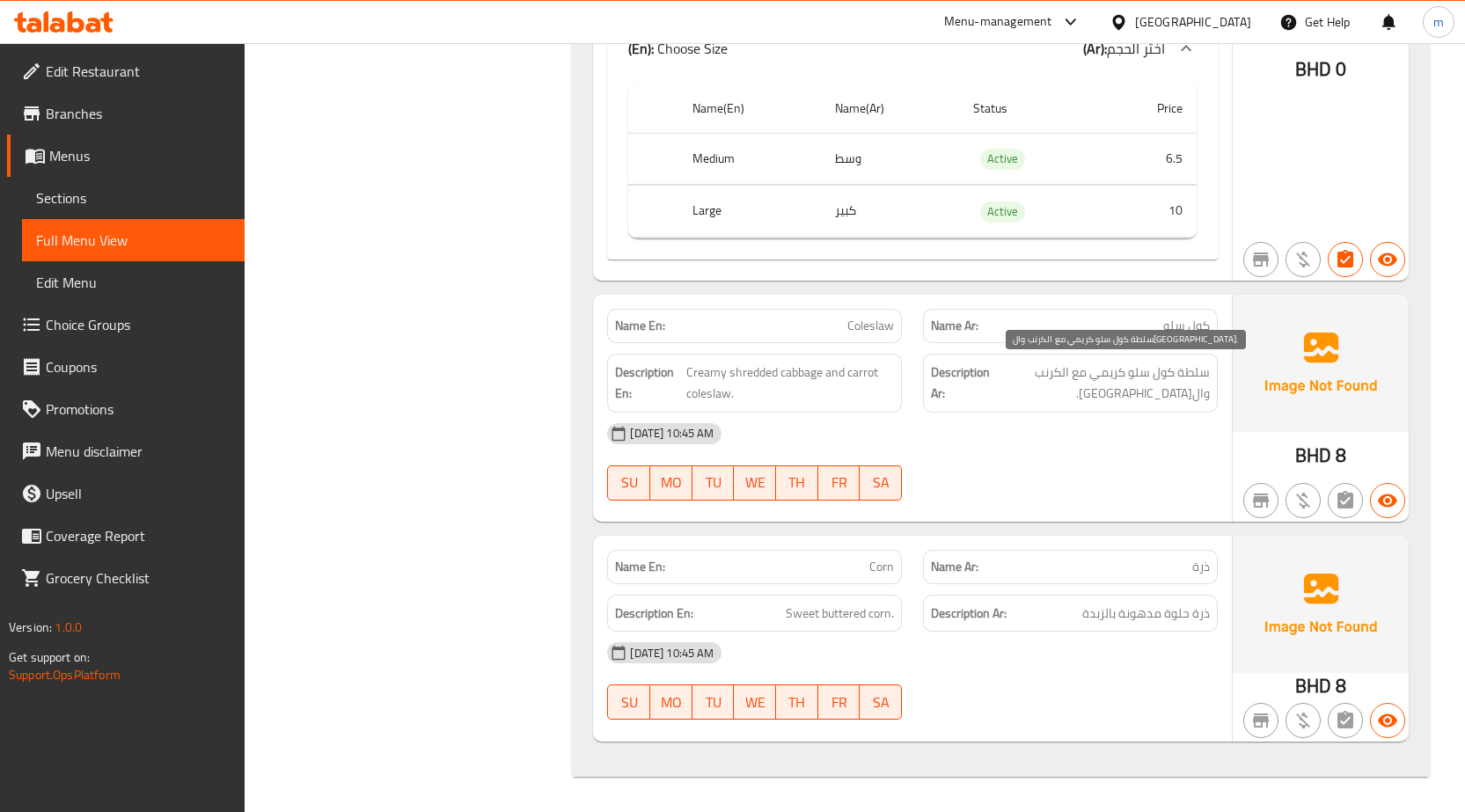
click at [1180, 375] on span "سلطة كول سلو كريمي مع الكرنب وال[GEOGRAPHIC_DATA]." at bounding box center [1101, 383] width 216 height 43
click at [1201, 367] on span "سلطة كول سلو كريمي مع الكرنب وال[GEOGRAPHIC_DATA]." at bounding box center [1101, 383] width 216 height 43
click at [851, 343] on div "Description En: Creamy shredded cabbage and carrot coleslaw." at bounding box center [754, 383] width 316 height 80
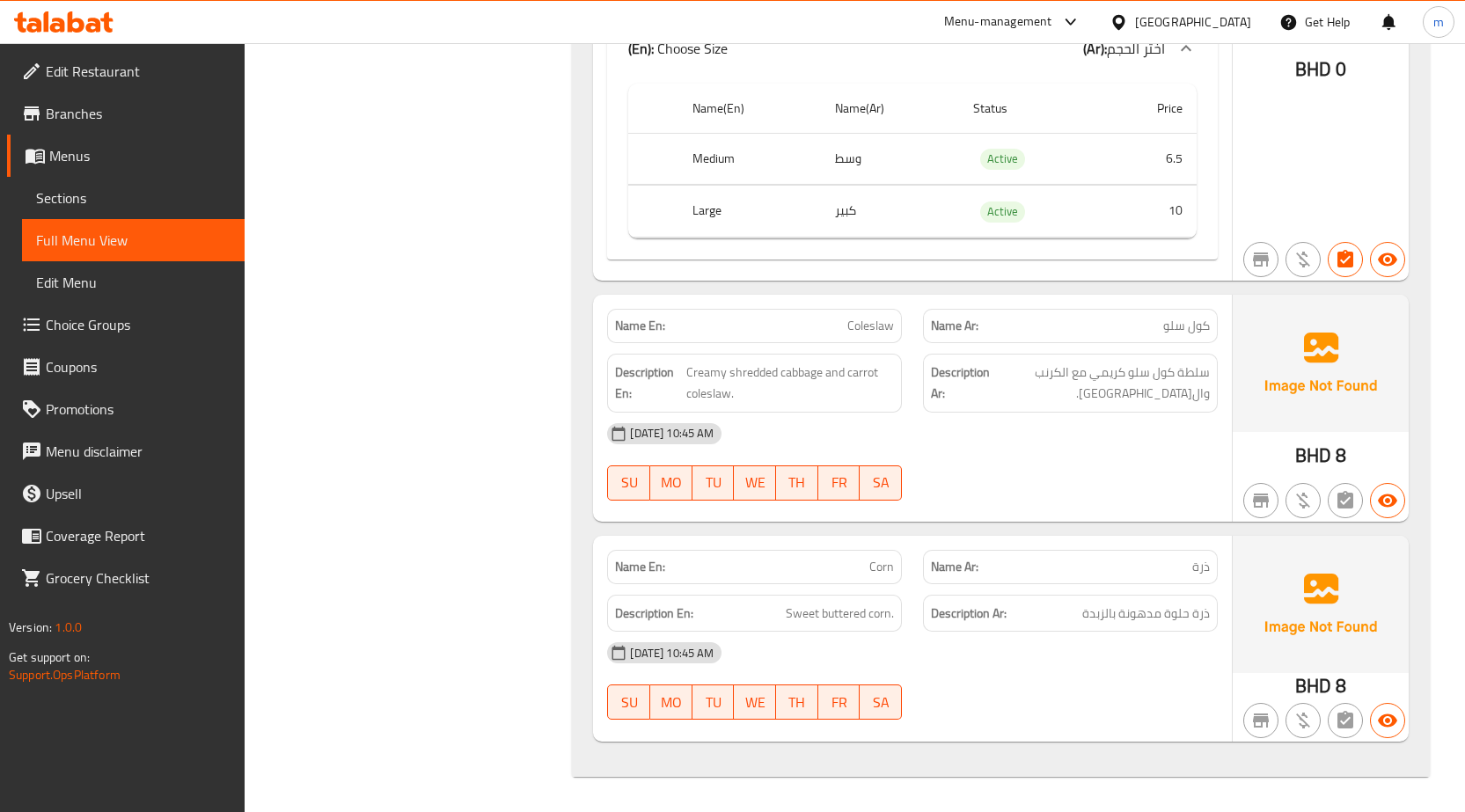
click at [858, 333] on span "Coleslaw" at bounding box center [871, 325] width 47 height 19
copy span "Coleslaw"
click at [146, 190] on span "Sections" at bounding box center [133, 197] width 194 height 21
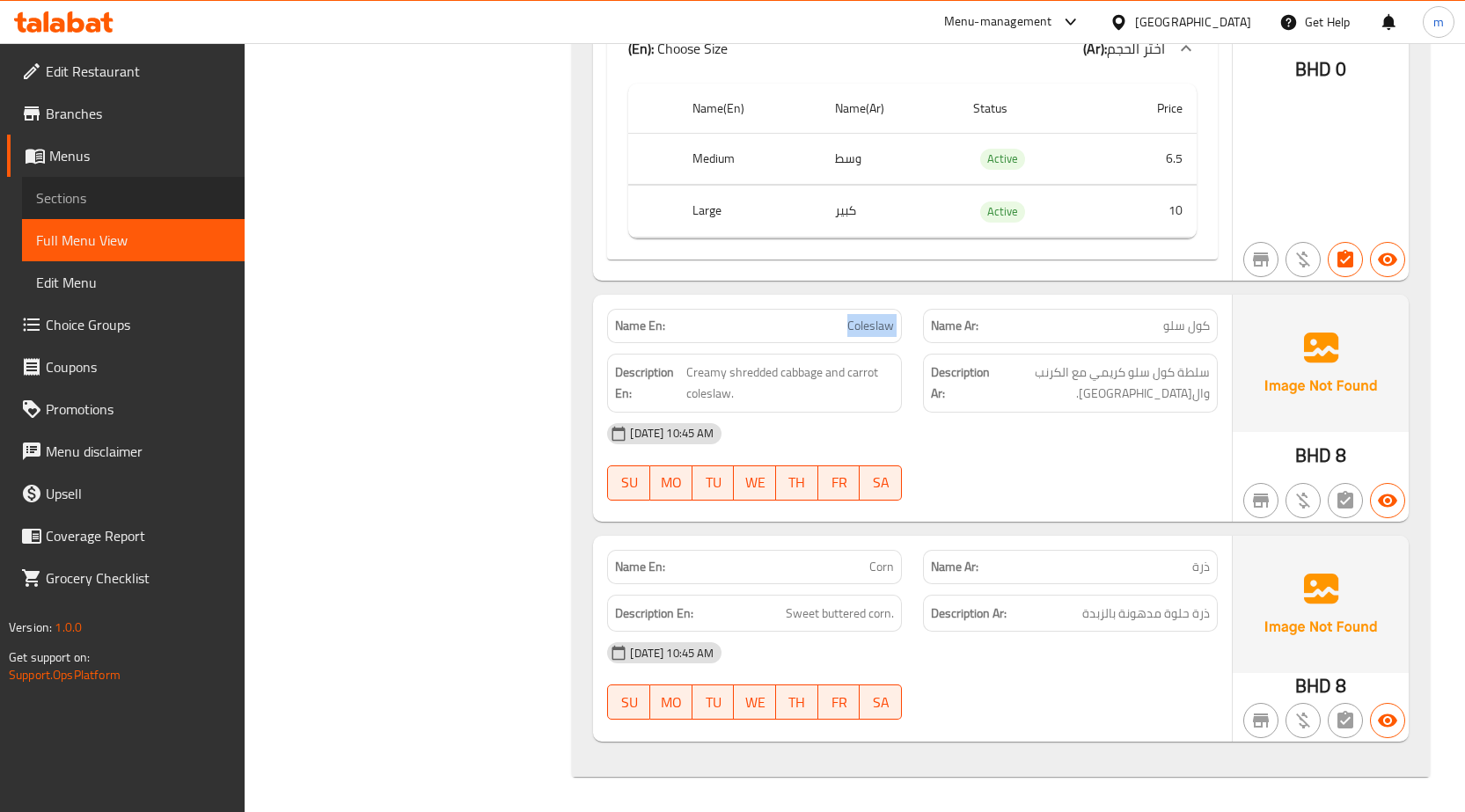
click at [192, 192] on span "Sections" at bounding box center [133, 197] width 194 height 21
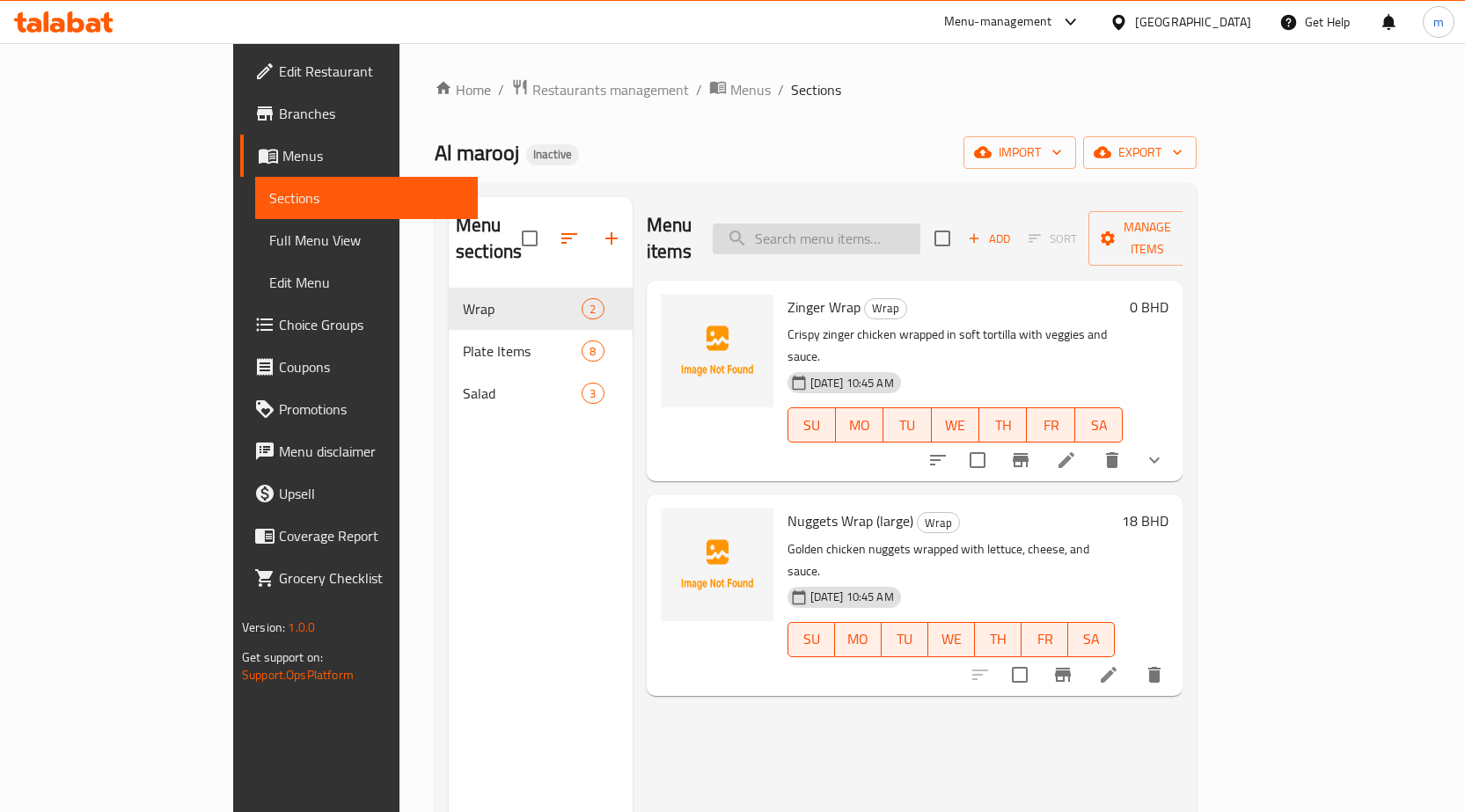
click at [920, 223] on input "search" at bounding box center [816, 238] width 207 height 31
paste input "Coleslaw"
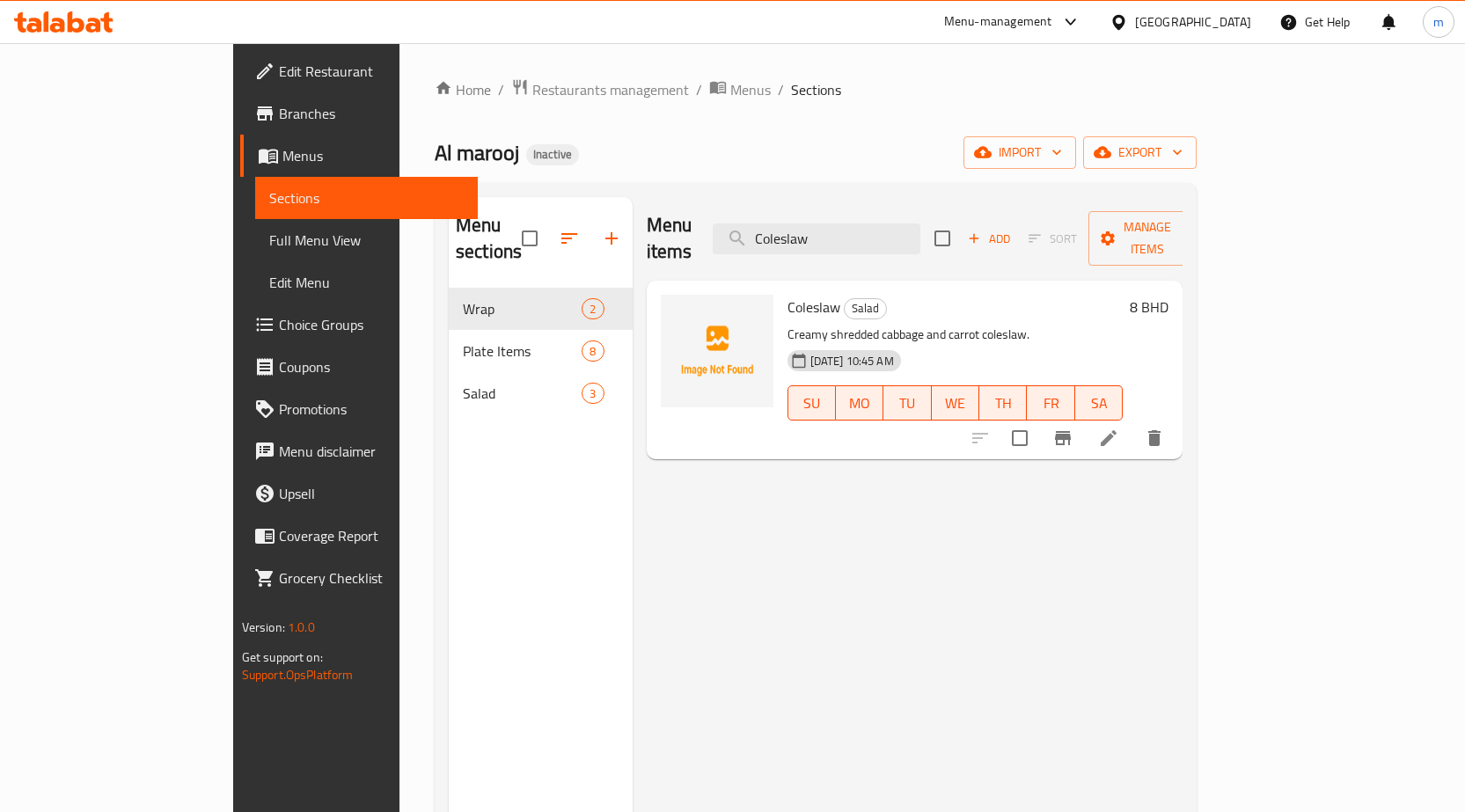
type input "Coleslaw"
click at [1119, 428] on icon at bounding box center [1109, 438] width 21 height 21
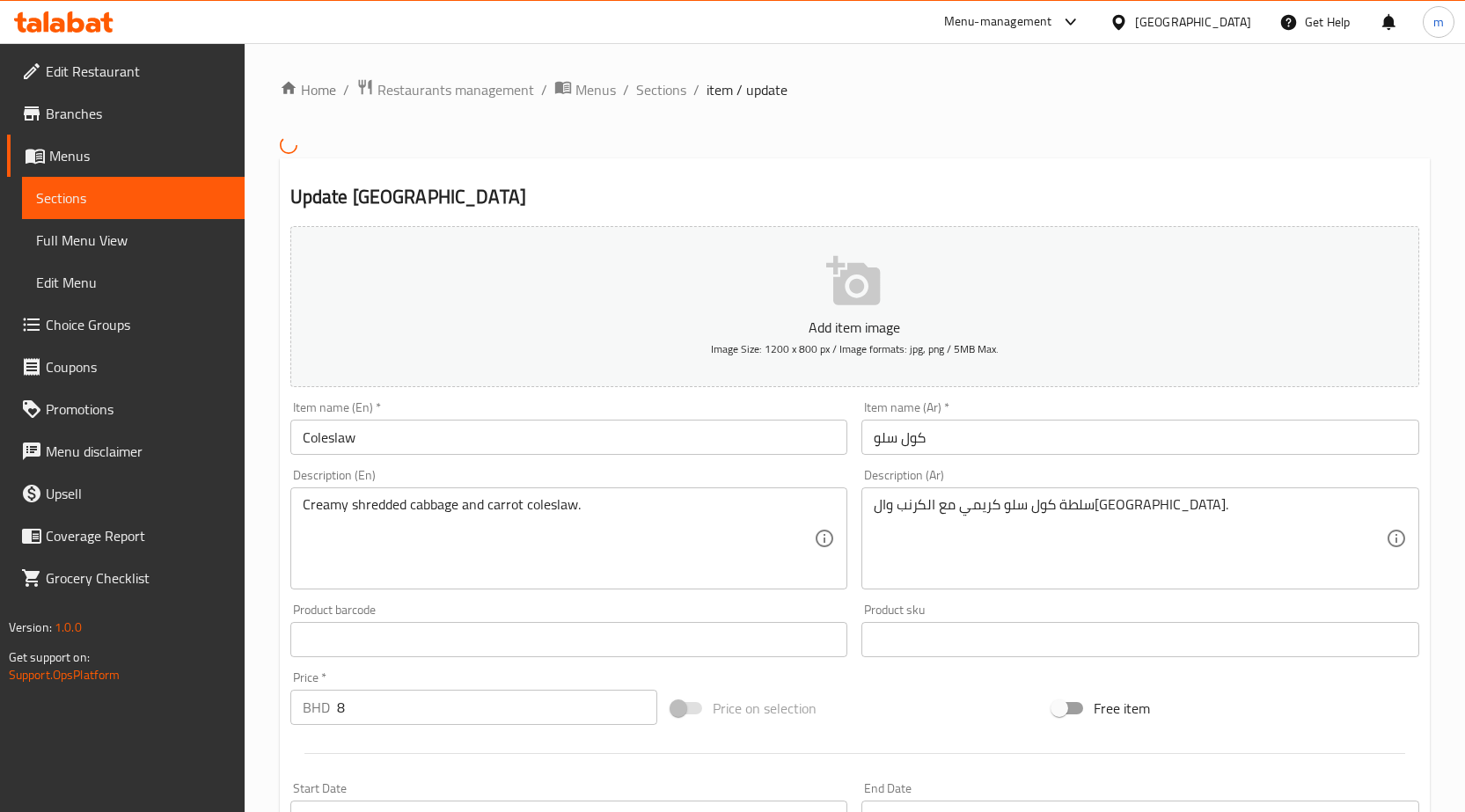
scroll to position [176, 0]
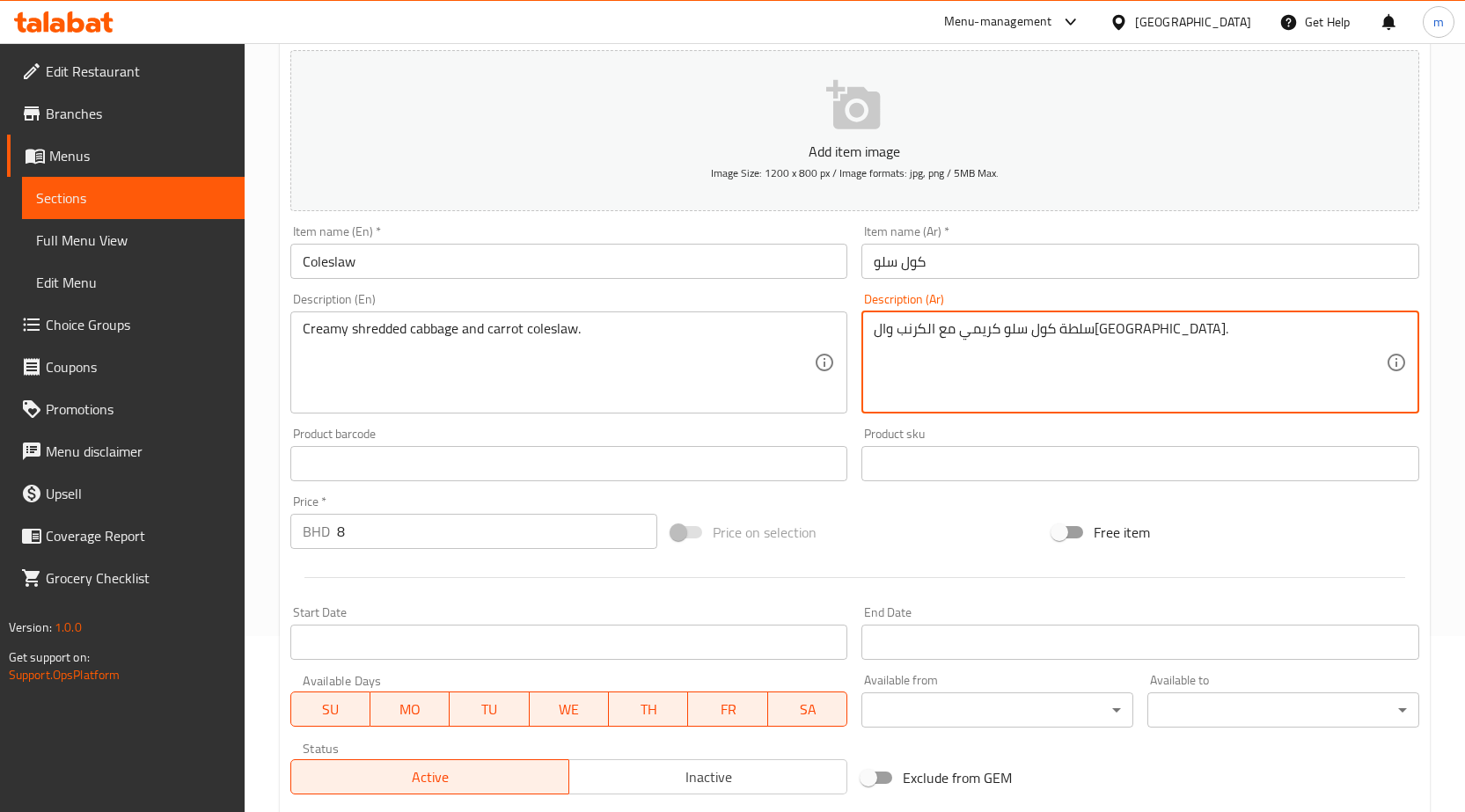
click at [1136, 343] on textarea "سلطة كول سلو كريمي مع الكرنب وال[GEOGRAPHIC_DATA]." at bounding box center [1130, 361] width 512 height 84
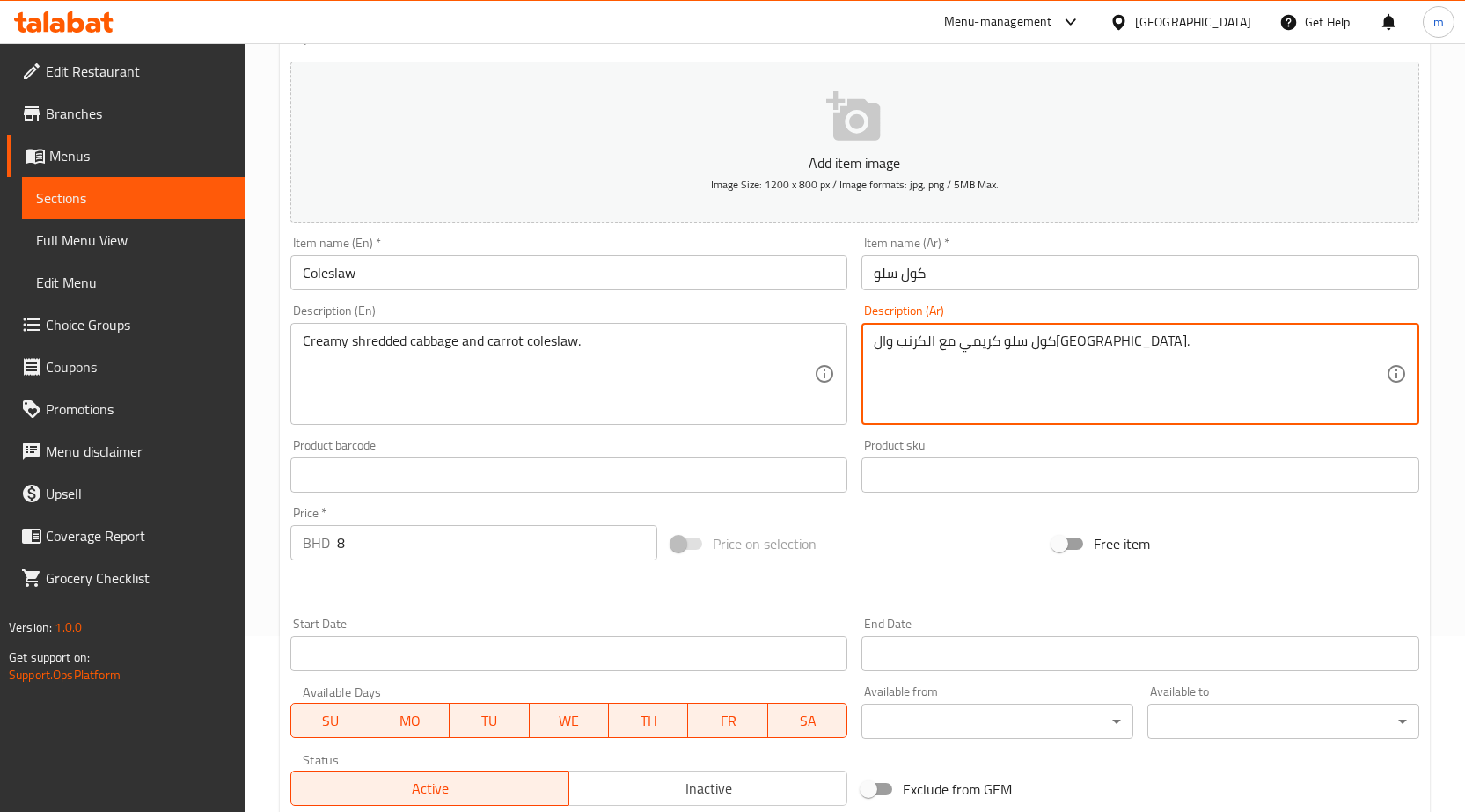
click at [1009, 451] on div "Product sku Product sku" at bounding box center [1140, 466] width 557 height 54
click at [1075, 359] on textarea "كول سلو كريمي مع الكرنب وال[GEOGRAPHIC_DATA]." at bounding box center [1130, 374] width 512 height 84
click at [1194, 376] on textarea "كول سلو كريمي مع الكرنب وال[GEOGRAPHIC_DATA]." at bounding box center [1130, 374] width 512 height 84
click at [1317, 347] on textarea "كول سلو كريمي مع الكرنب وال[GEOGRAPHIC_DATA]." at bounding box center [1130, 374] width 512 height 84
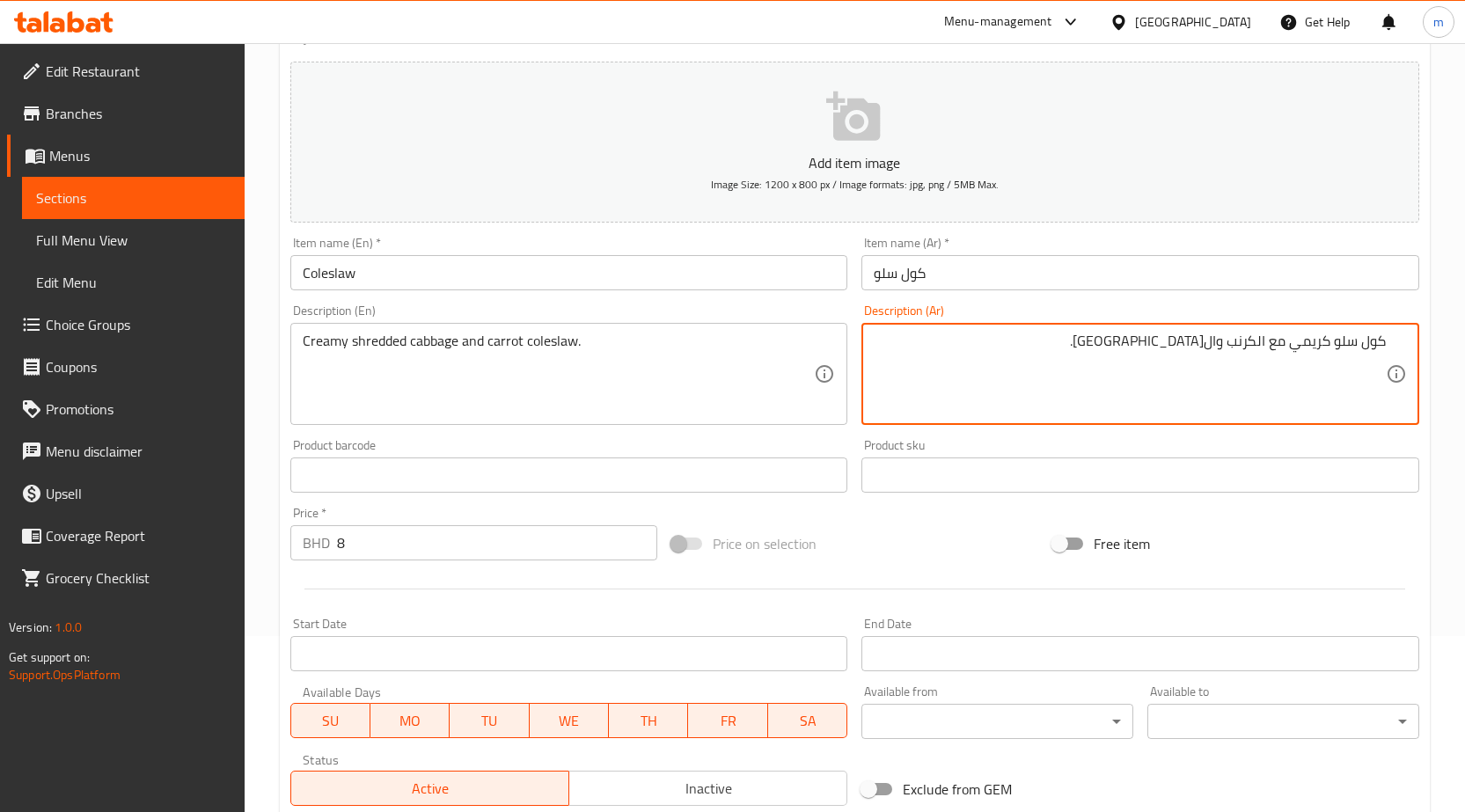
click at [1307, 345] on textarea "كول سلو كريمي مع الكرنب وال[GEOGRAPHIC_DATA]." at bounding box center [1130, 374] width 512 height 84
click at [1294, 366] on textarea "كول سلو كريمي مع الكرنب وال[GEOGRAPHIC_DATA]." at bounding box center [1130, 374] width 512 height 84
click at [1250, 343] on textarea "كول سلو كريمي مع الكرنب وال[GEOGRAPHIC_DATA]." at bounding box center [1130, 374] width 512 height 84
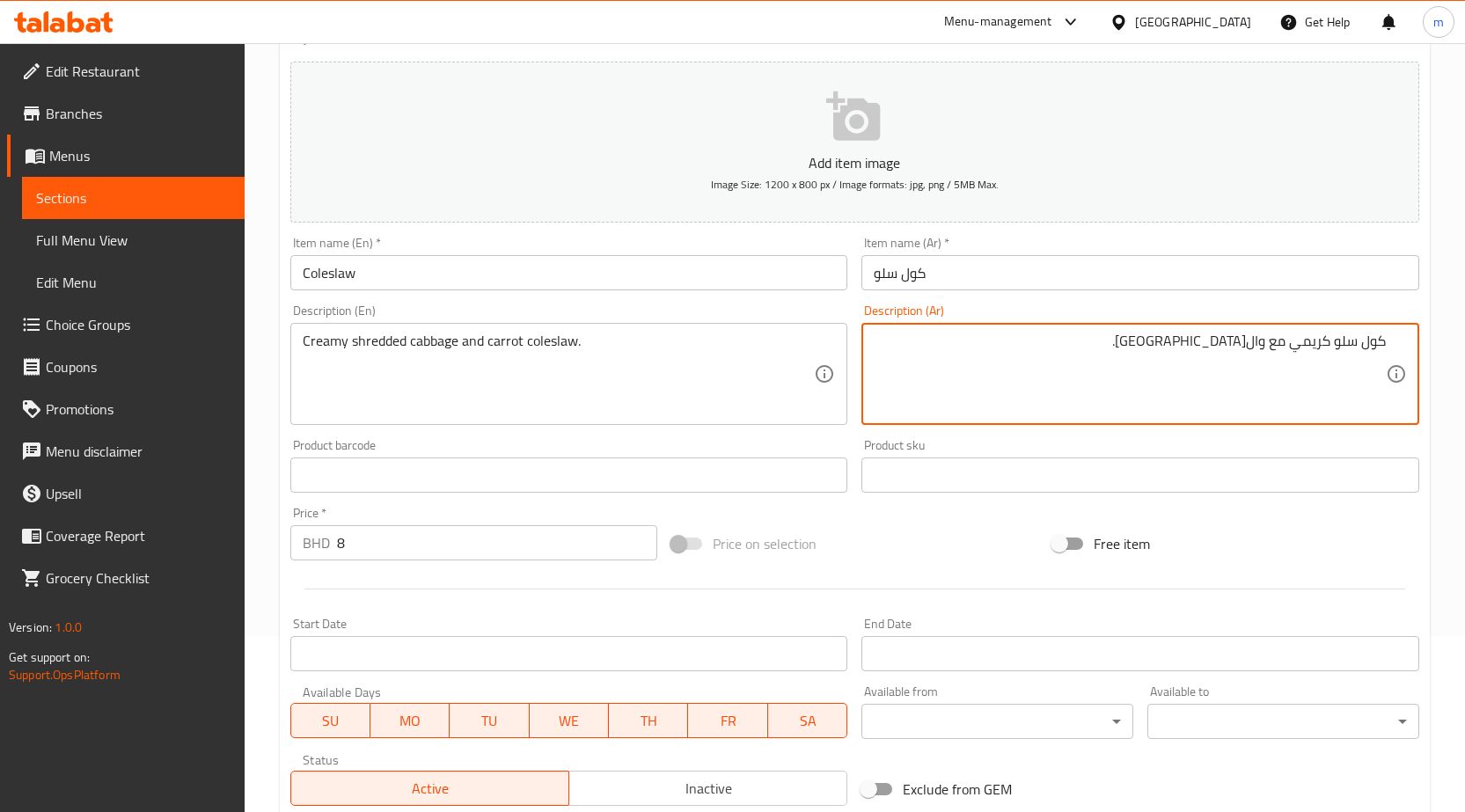
click at [1279, 341] on textarea "كول سلو كريمي مع وال[GEOGRAPHIC_DATA]." at bounding box center [1130, 374] width 512 height 84
click at [1276, 343] on textarea "كول سلو كريمي وال[GEOGRAPHIC_DATA]." at bounding box center [1130, 374] width 512 height 84
drag, startPoint x: 1282, startPoint y: 347, endPoint x: 1285, endPoint y: 362, distance: 15.3
click at [1282, 346] on textarea "كول سلو كريمي وال[GEOGRAPHIC_DATA]." at bounding box center [1130, 374] width 512 height 84
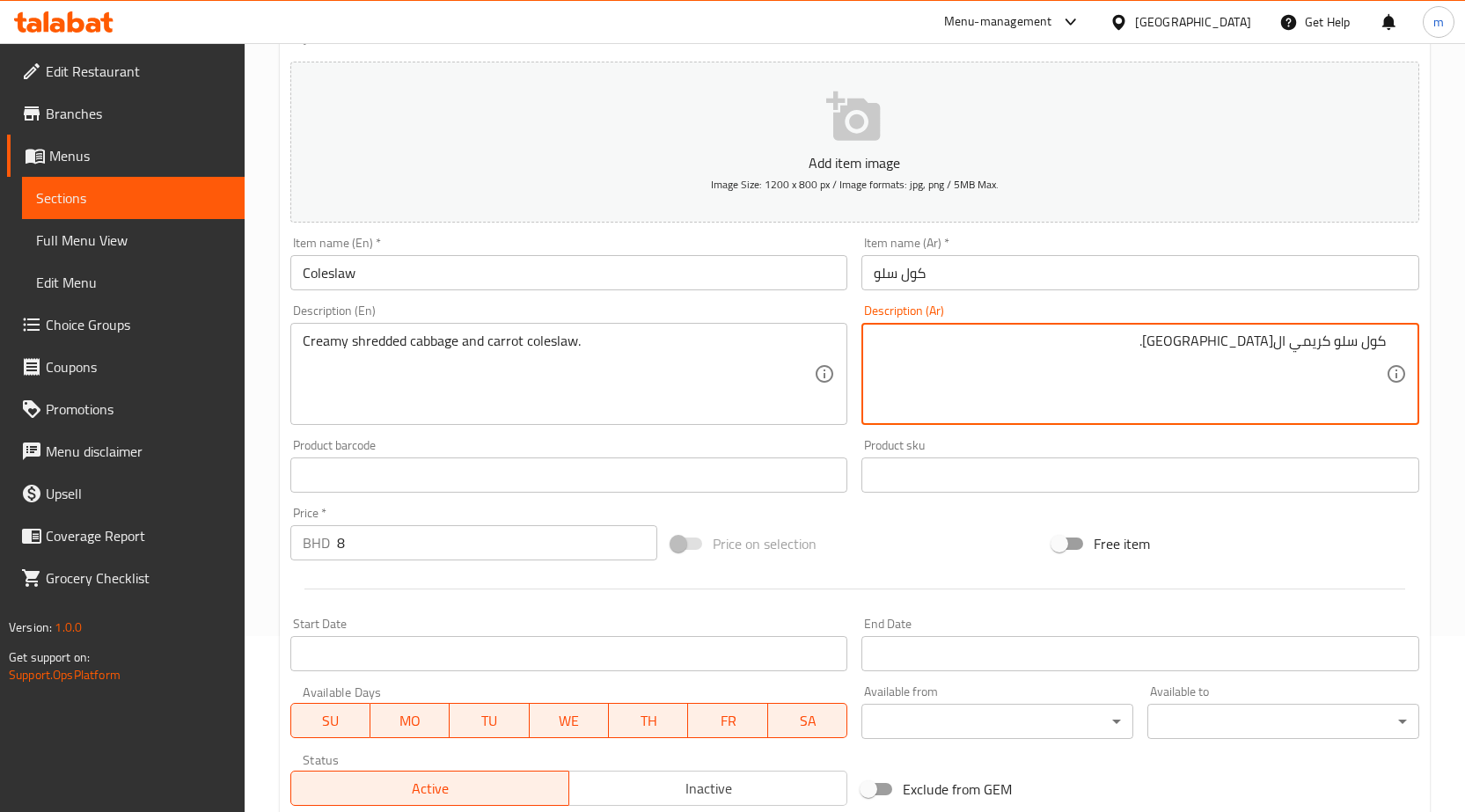
click at [1229, 339] on textarea "كول سلو كريمي ال[GEOGRAPHIC_DATA]." at bounding box center [1130, 374] width 512 height 84
click at [1314, 338] on textarea "كول سلو كريمي الجزر و الكرنب ال." at bounding box center [1130, 374] width 512 height 84
click at [1237, 341] on textarea "كول سلو الجزر و الكرنب ال." at bounding box center [1130, 374] width 512 height 84
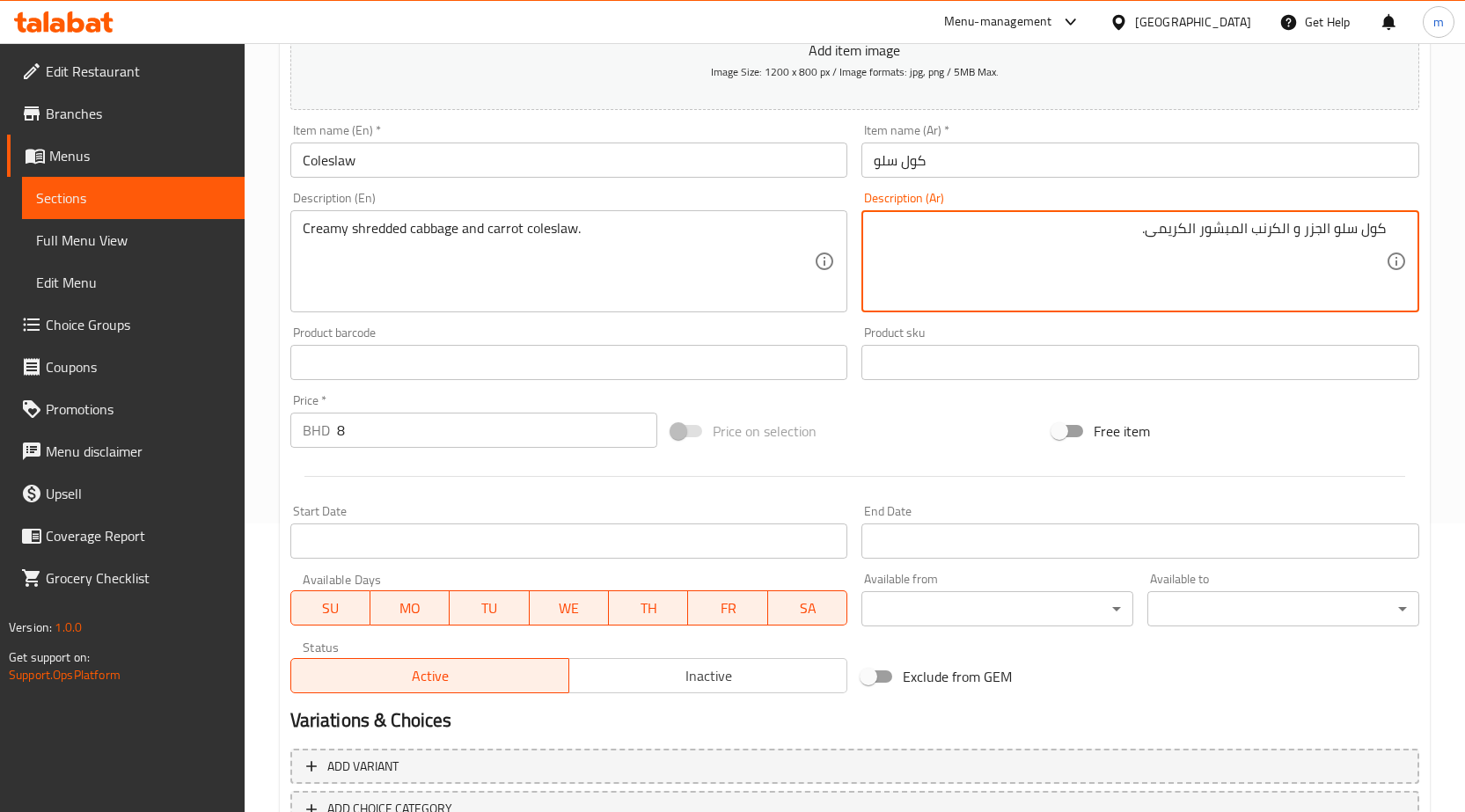
scroll to position [417, 0]
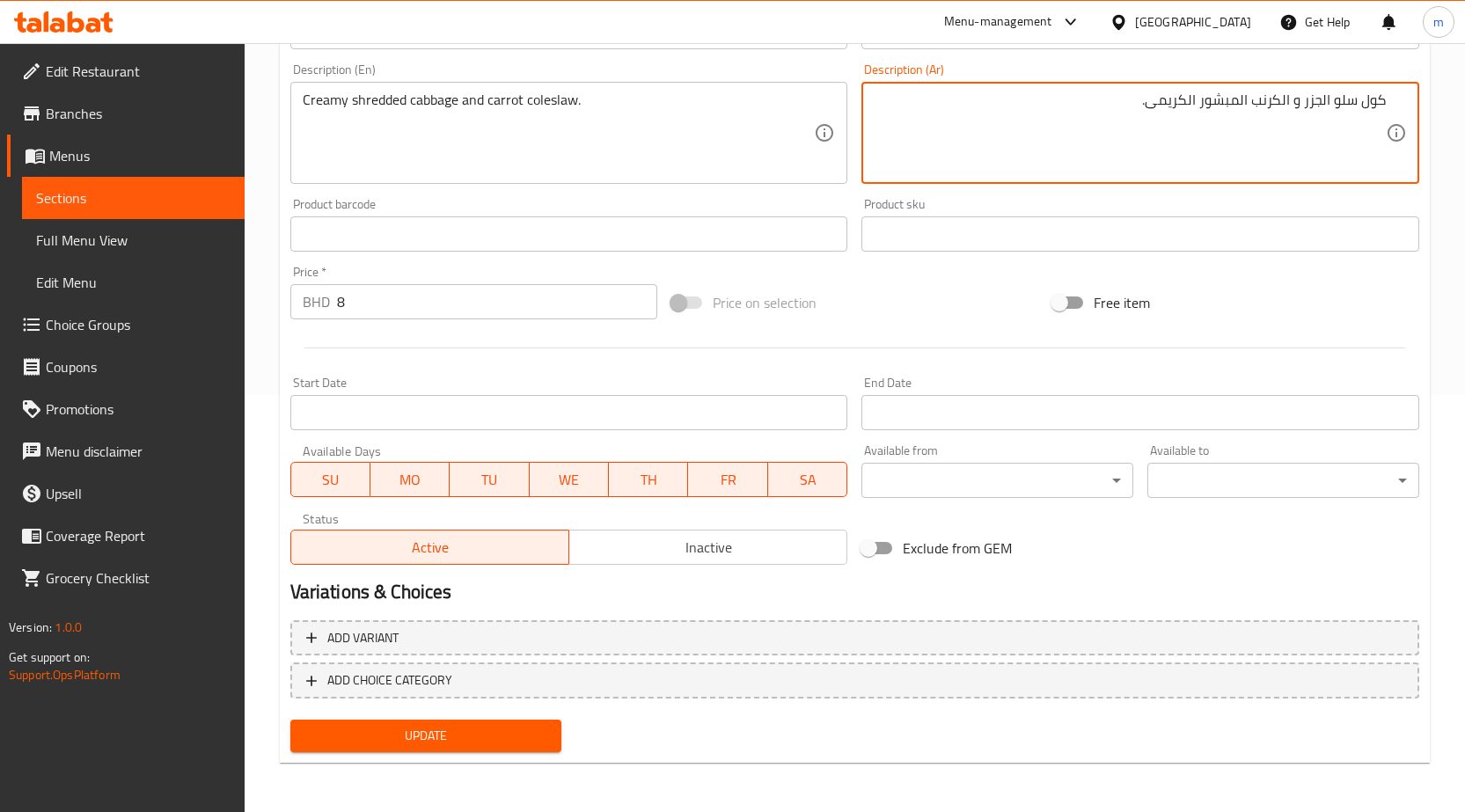
type textarea "كول سلو الجزر و الكرنب المبشور الكريمى."
click at [504, 725] on span "Update" at bounding box center [426, 735] width 243 height 22
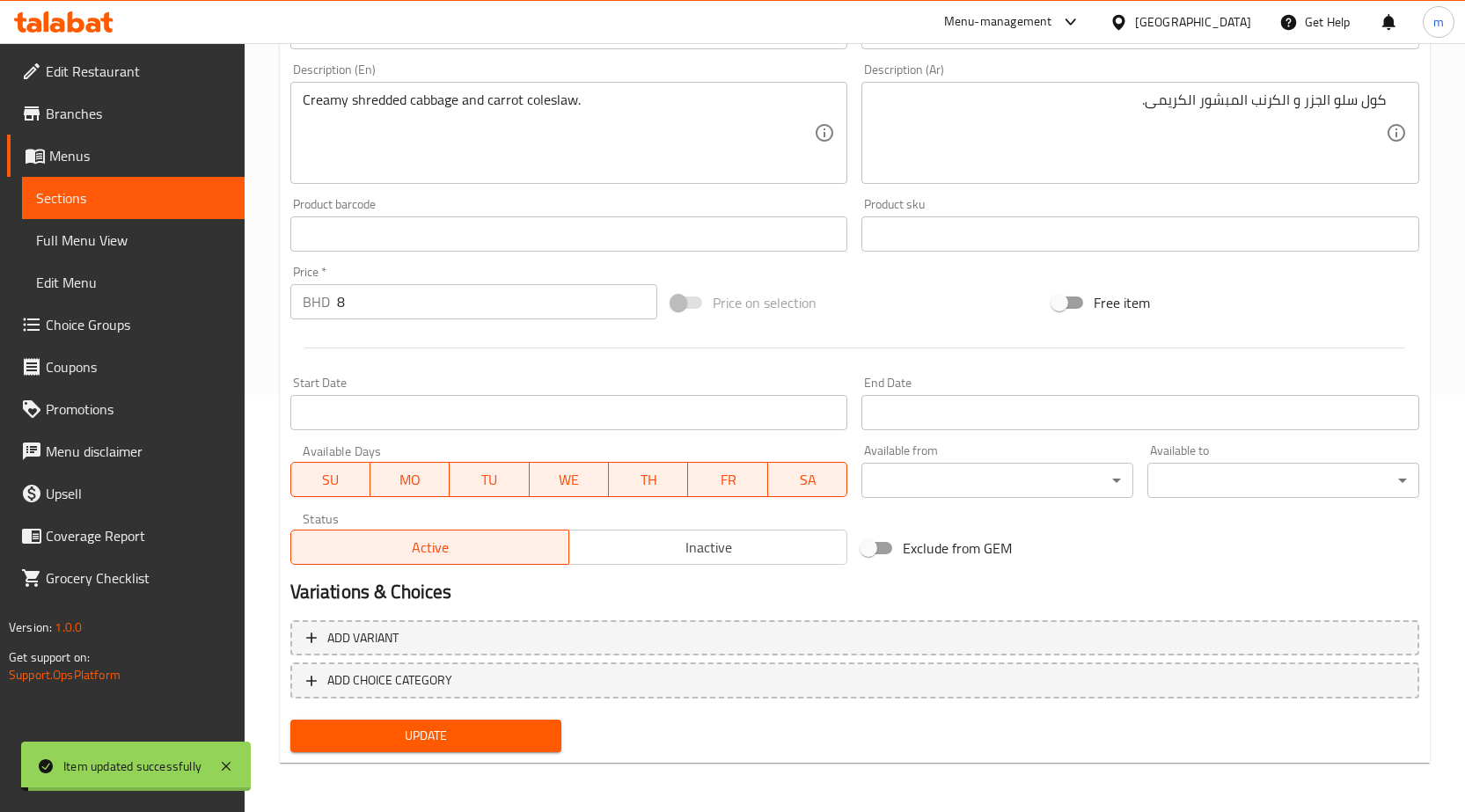
click at [133, 237] on span "Full Menu View" at bounding box center [133, 240] width 194 height 21
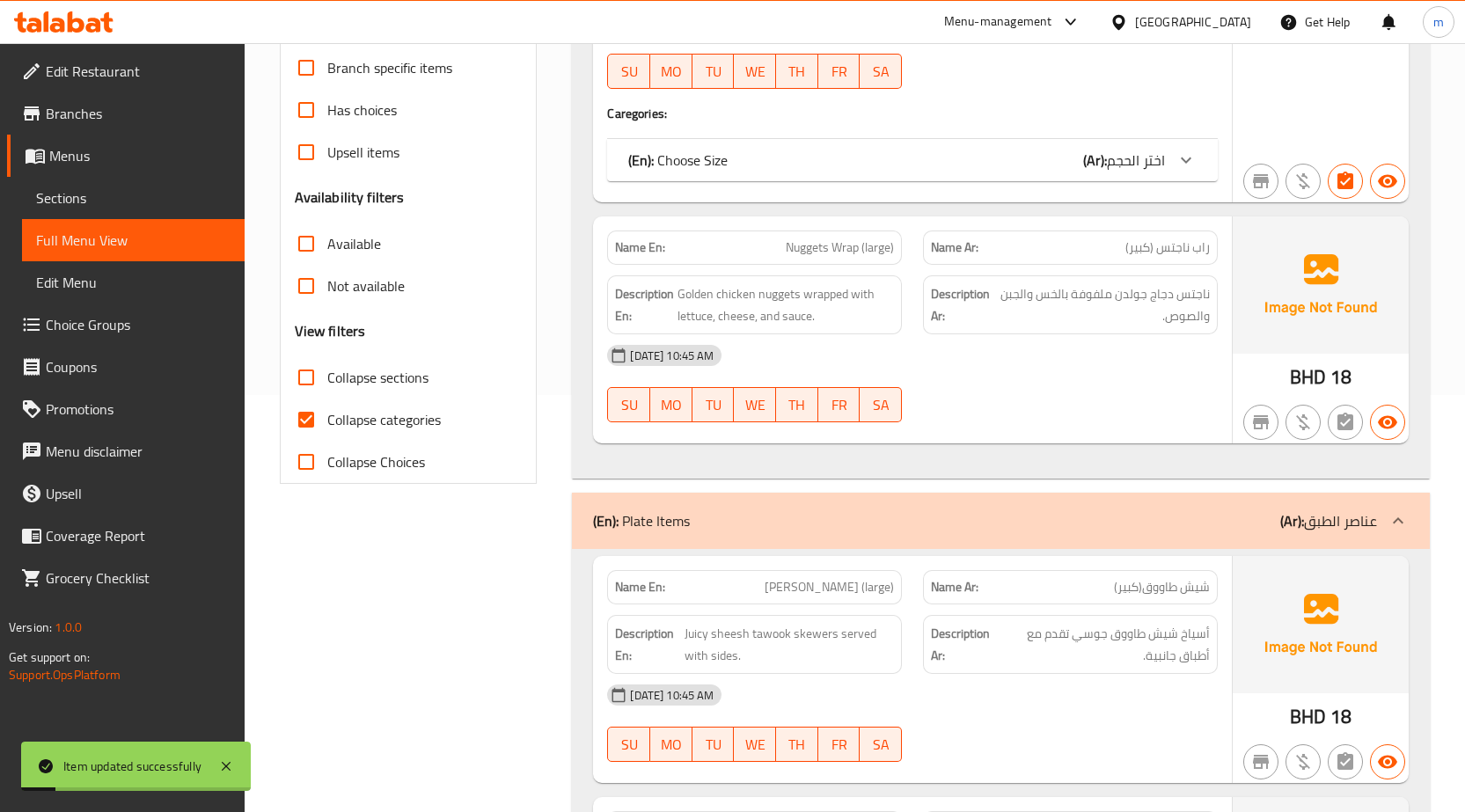
click at [310, 420] on input "Collapse categories" at bounding box center [306, 420] width 42 height 42
checkbox input "false"
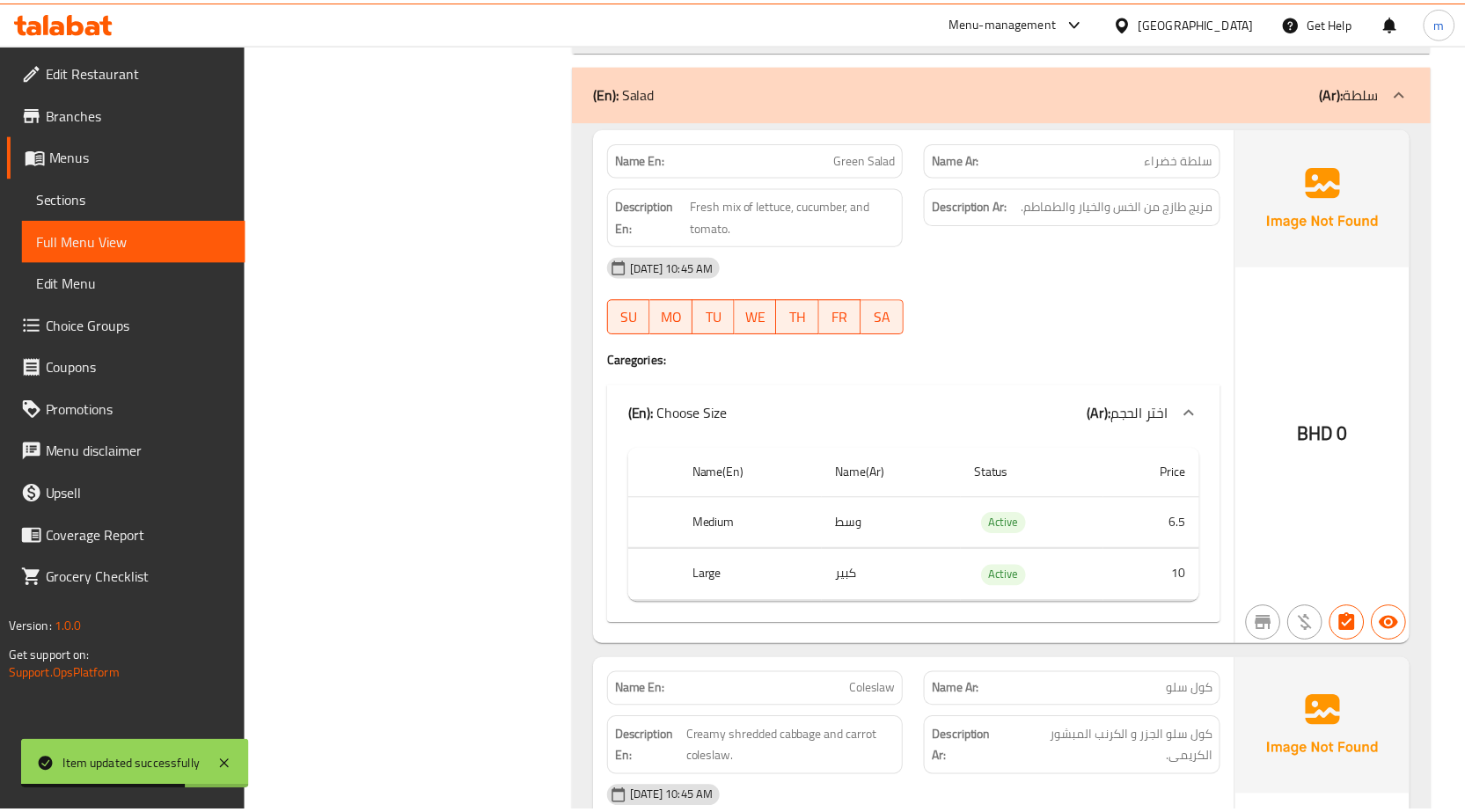
scroll to position [4174, 0]
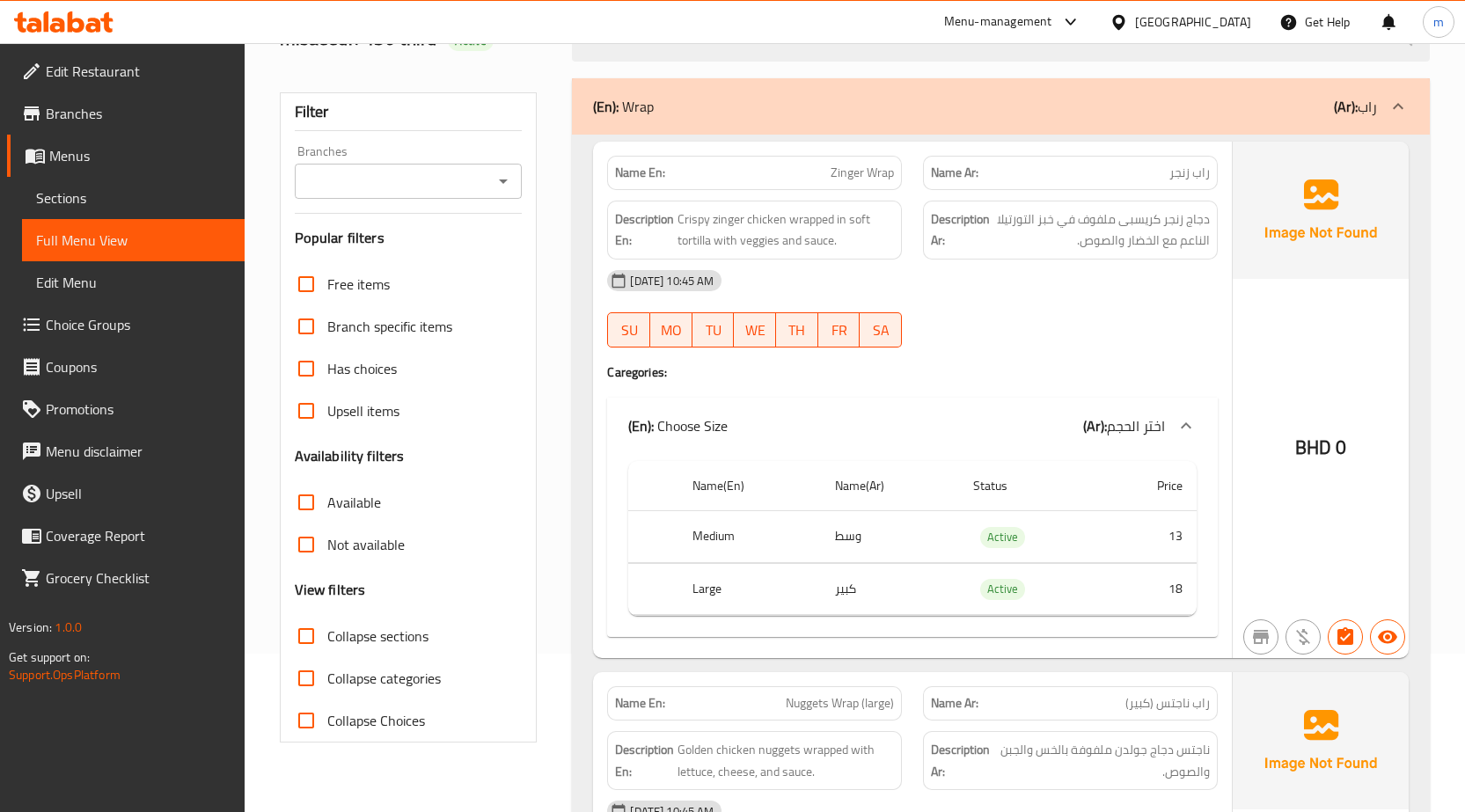
scroll to position [0, 0]
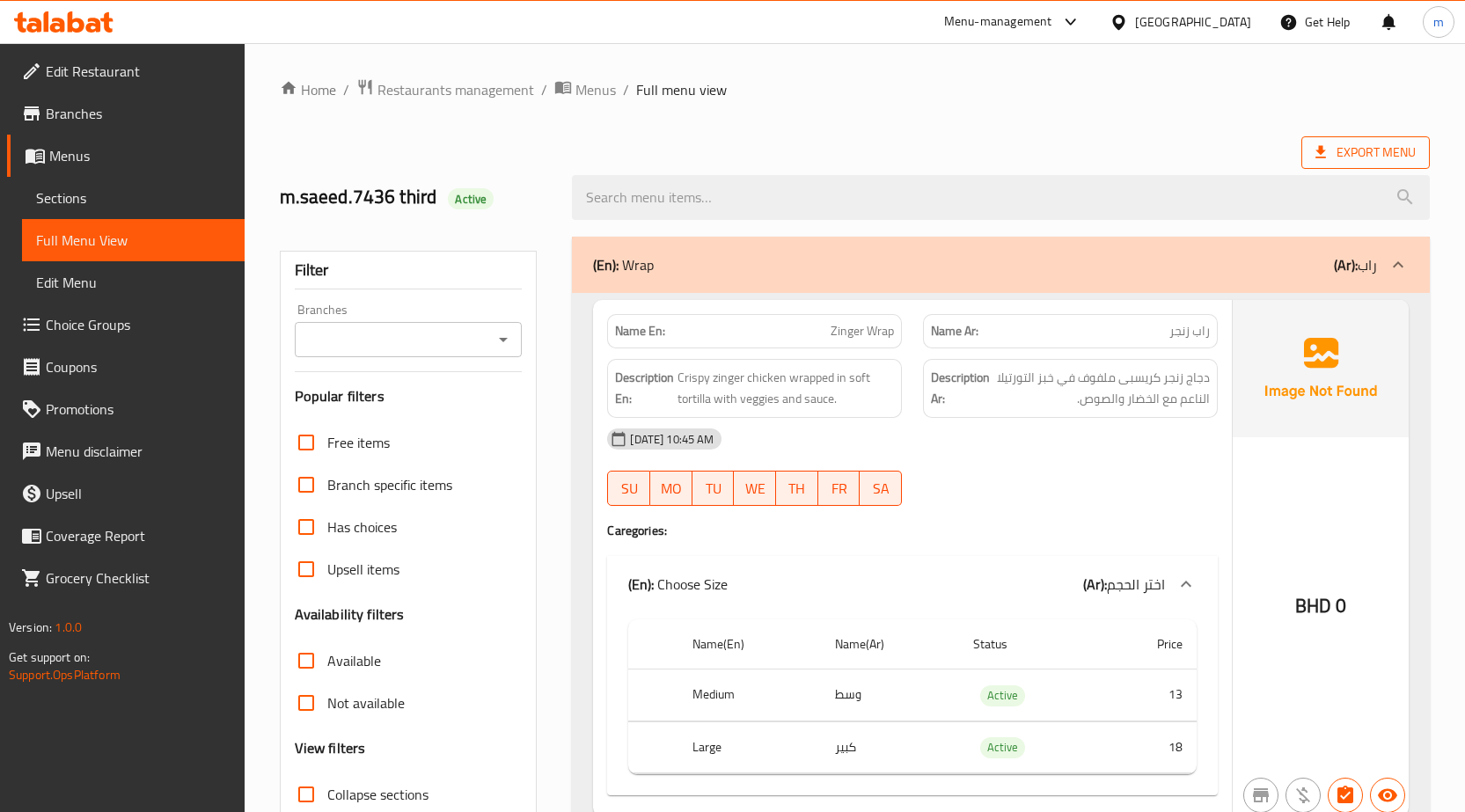
click at [1357, 151] on span "Export Menu" at bounding box center [1365, 153] width 101 height 22
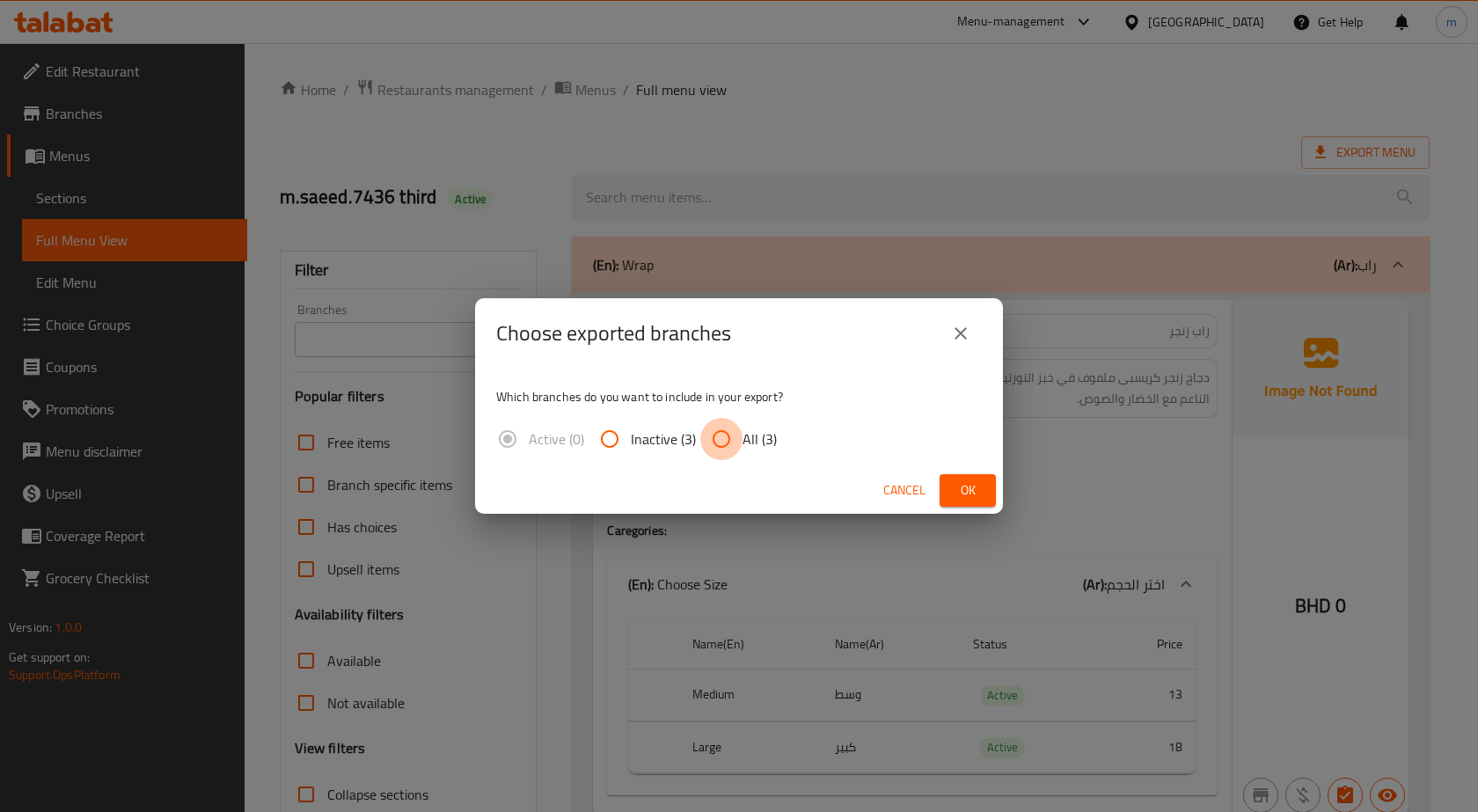
click at [733, 439] on input "All (3)" at bounding box center [721, 439] width 42 height 42
radio input "true"
click at [981, 482] on span "Ok" at bounding box center [967, 490] width 28 height 22
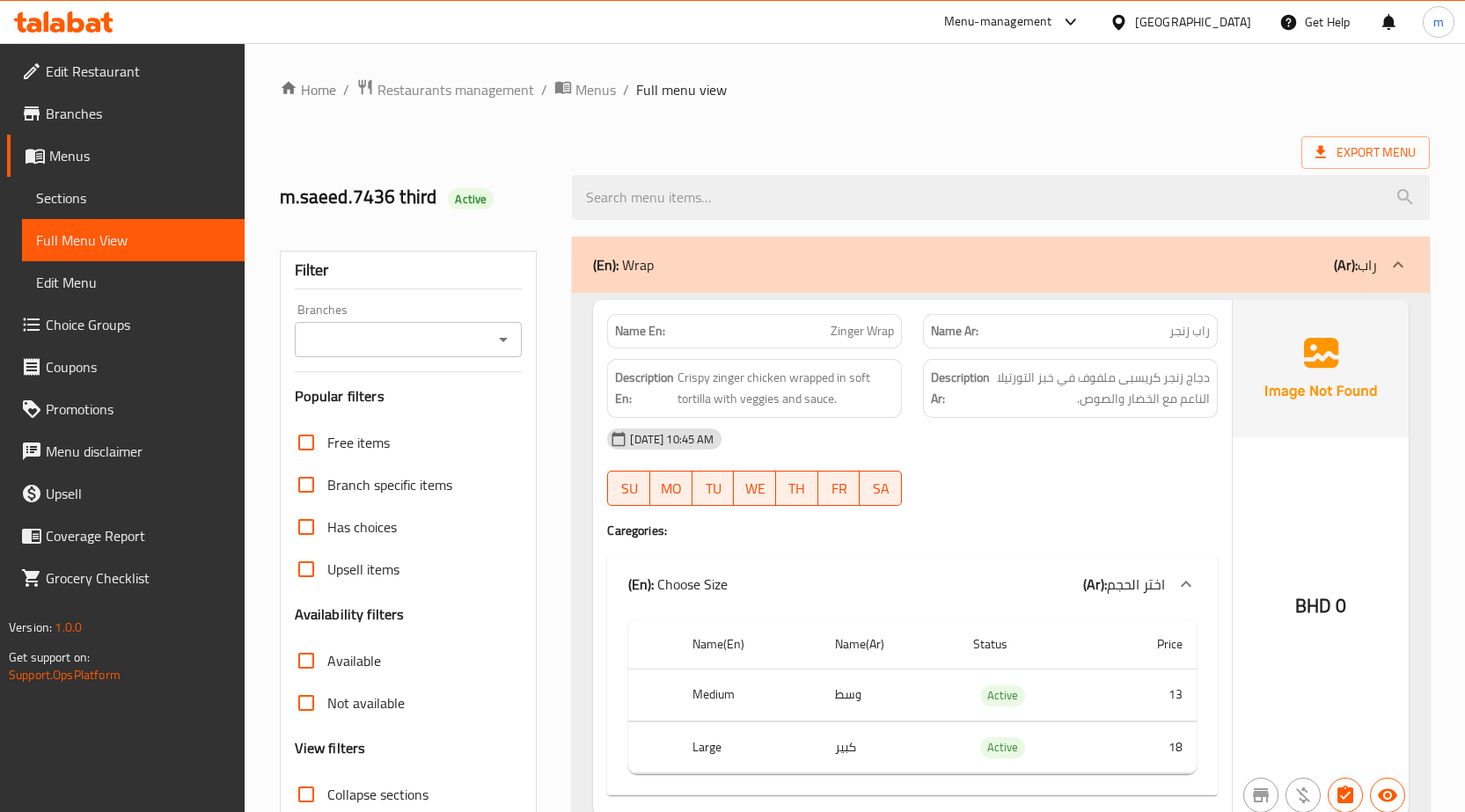
click at [729, 147] on div "Export Menu" at bounding box center [855, 153] width 1150 height 33
